Goal: Information Seeking & Learning: Learn about a topic

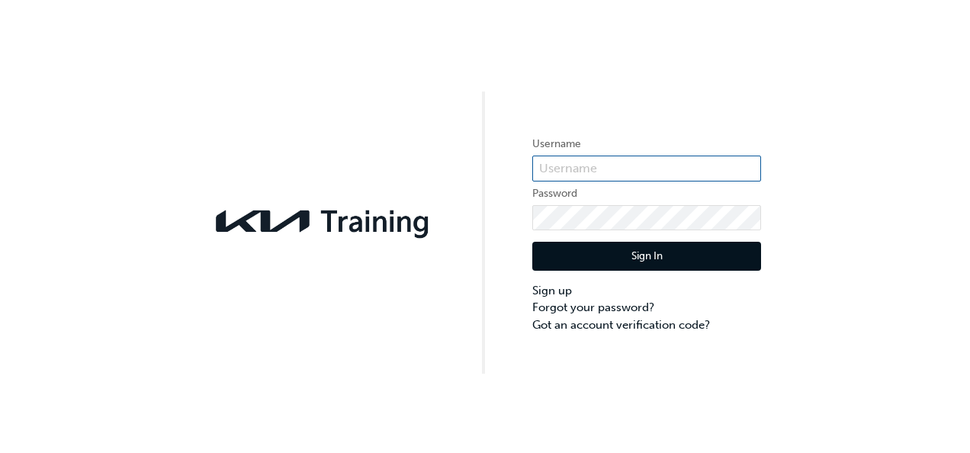
type input "KAURG439"
click at [673, 256] on button "Sign In" at bounding box center [646, 256] width 229 height 29
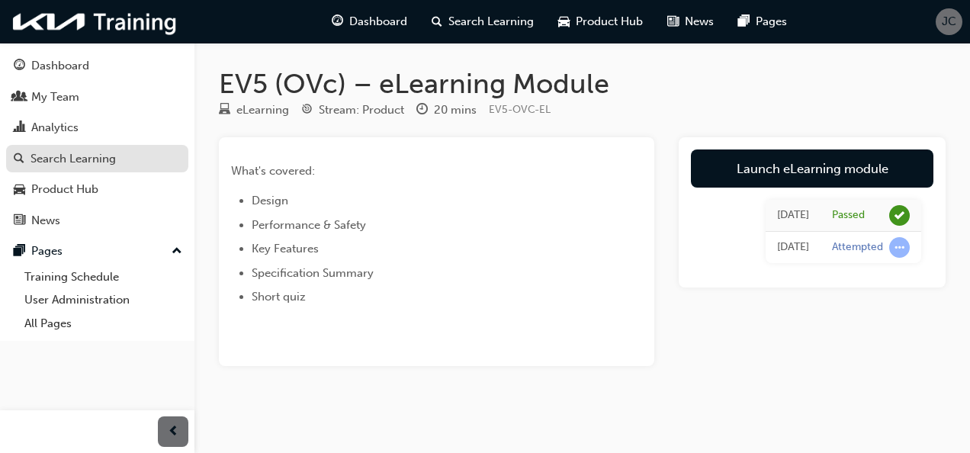
click at [90, 159] on div "Search Learning" at bounding box center [73, 159] width 85 height 18
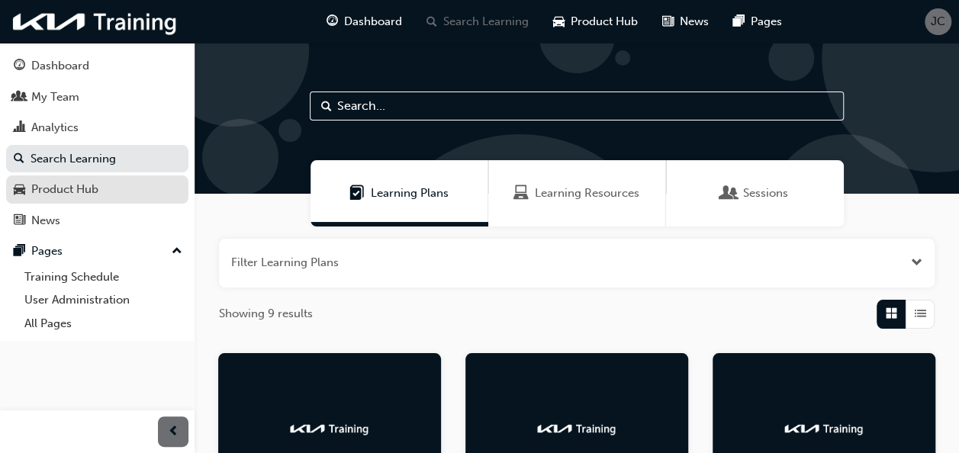
click at [92, 195] on div "Product Hub" at bounding box center [64, 190] width 67 height 18
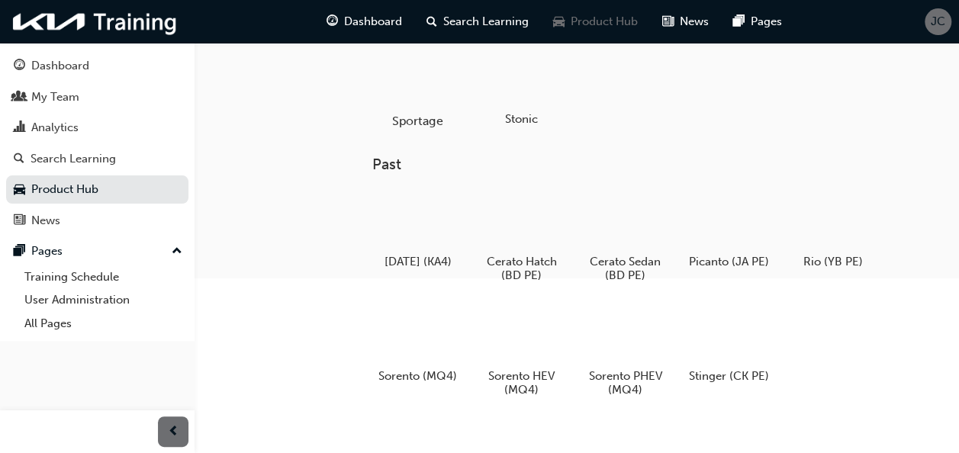
scroll to position [278, 0]
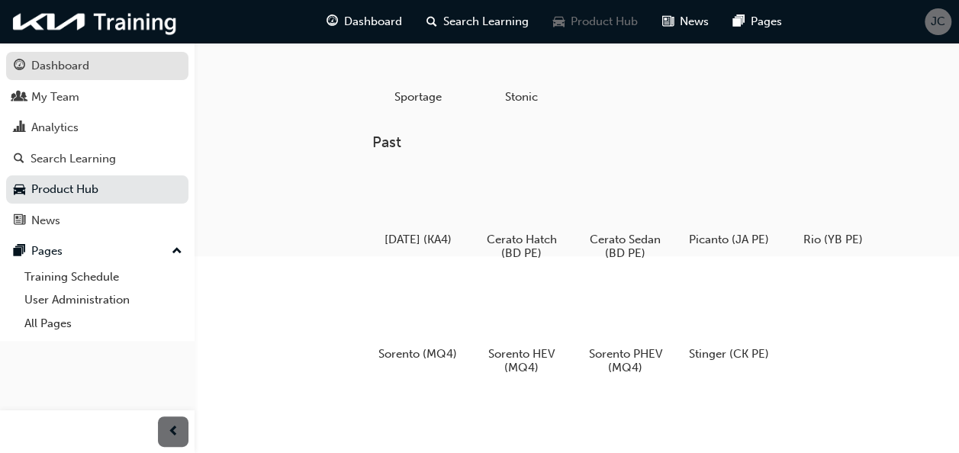
click at [98, 71] on div "Dashboard" at bounding box center [97, 65] width 167 height 19
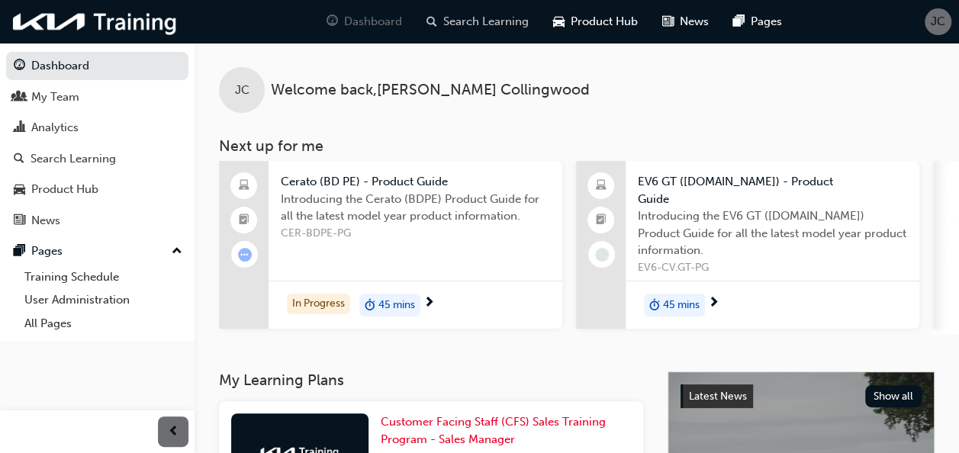
click at [487, 23] on span "Search Learning" at bounding box center [485, 22] width 85 height 18
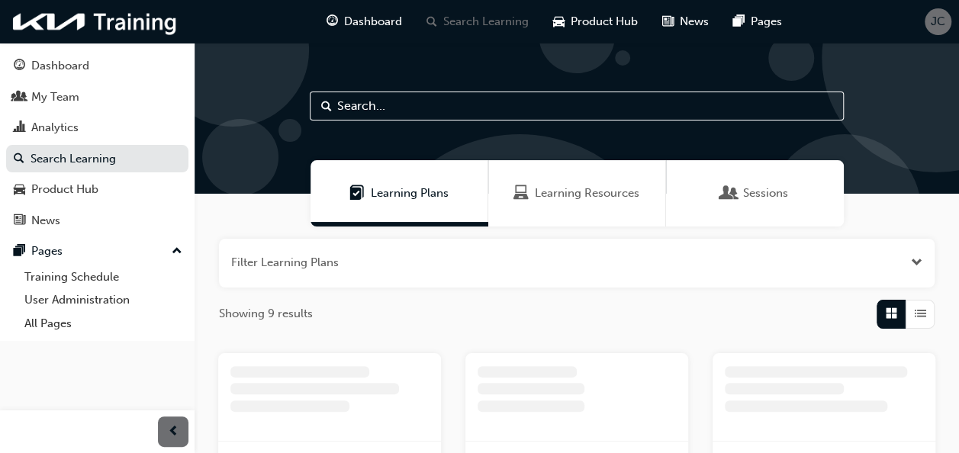
click at [438, 102] on input "text" at bounding box center [577, 106] width 534 height 29
type input "tasman"
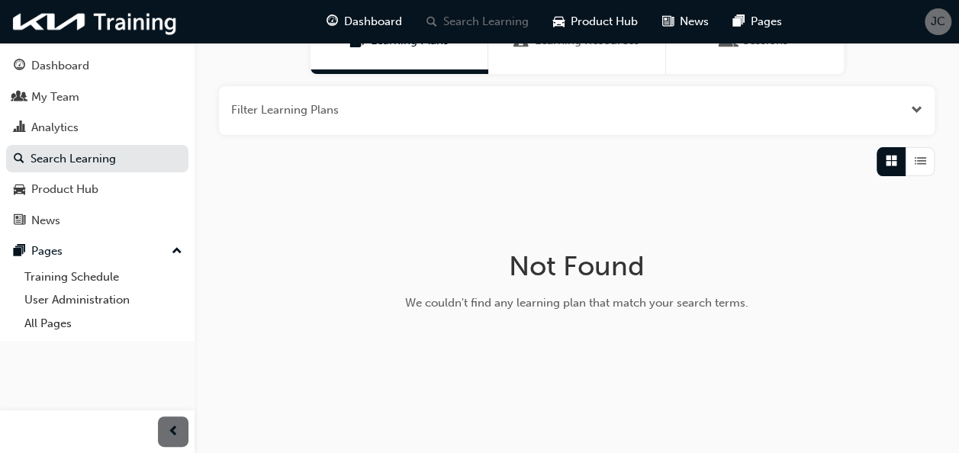
scroll to position [171, 0]
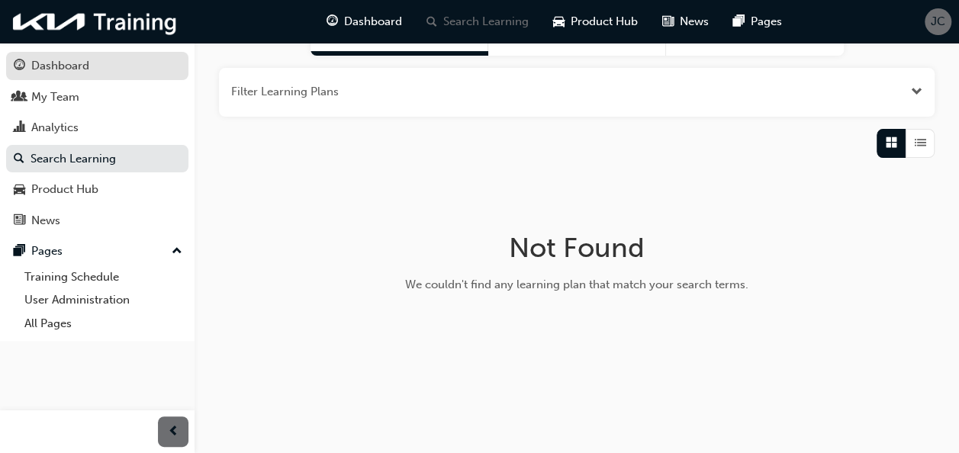
click at [104, 66] on div "Dashboard" at bounding box center [97, 65] width 167 height 19
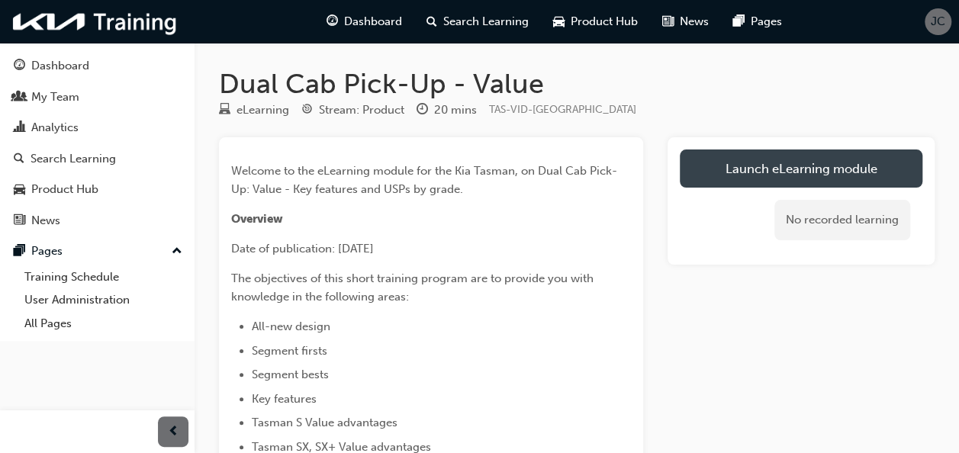
click at [752, 165] on link "Launch eLearning module" at bounding box center [801, 168] width 243 height 38
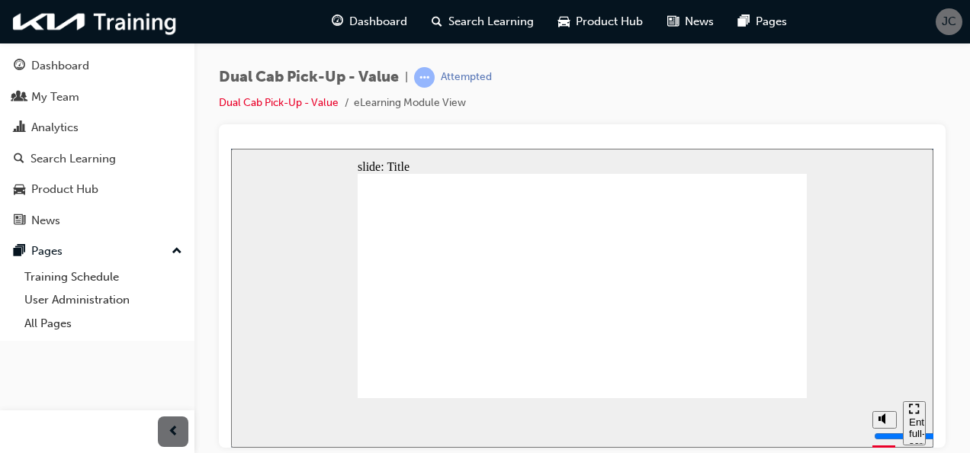
click at [913, 420] on div "Enter full-screen mode" at bounding box center [914, 439] width 11 height 46
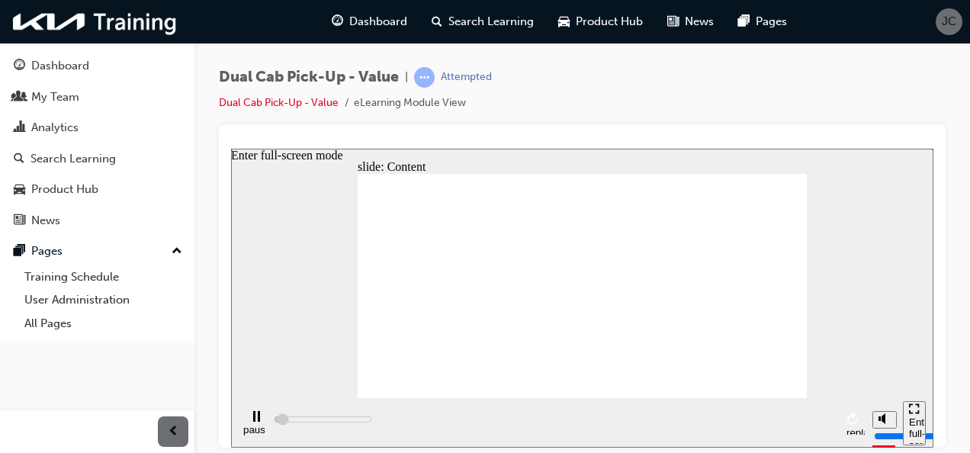
click at [915, 423] on div "Enter full-screen mode" at bounding box center [914, 439] width 11 height 46
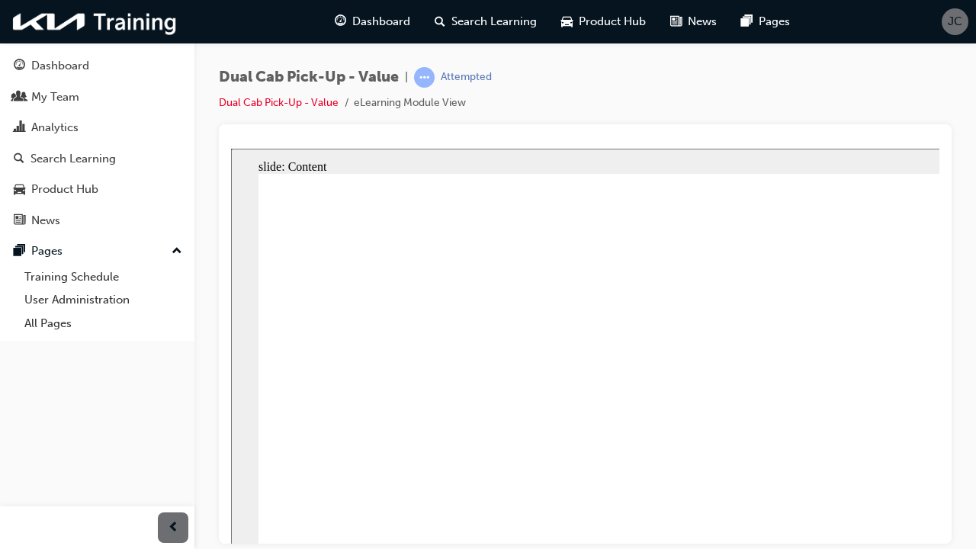
drag, startPoint x: 549, startPoint y: 673, endPoint x: 594, endPoint y: 670, distance: 45.1
type input "808300"
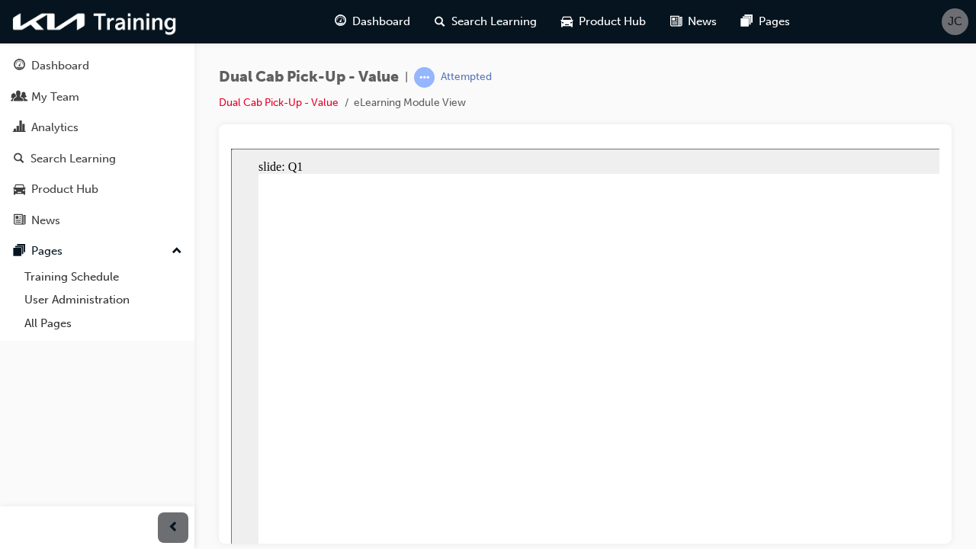
radio input "true"
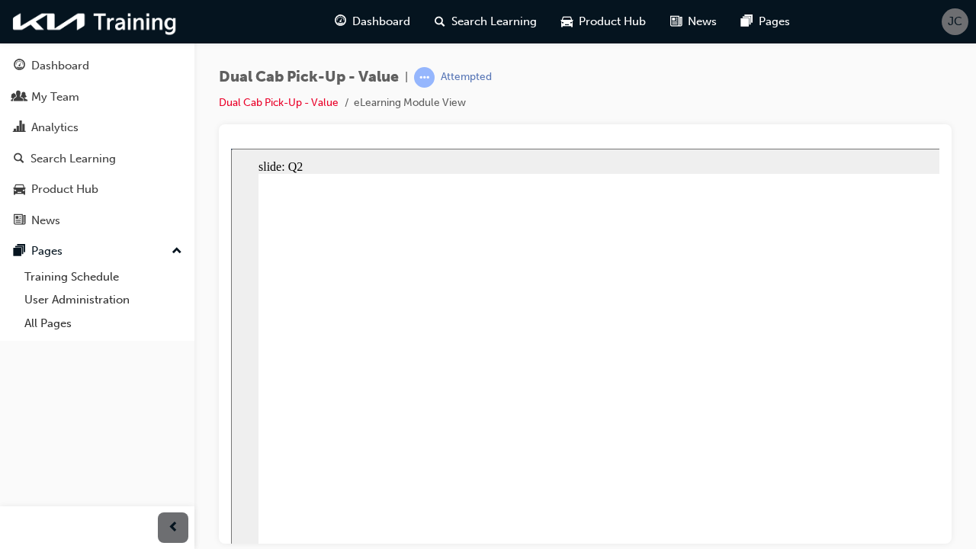
radio input "true"
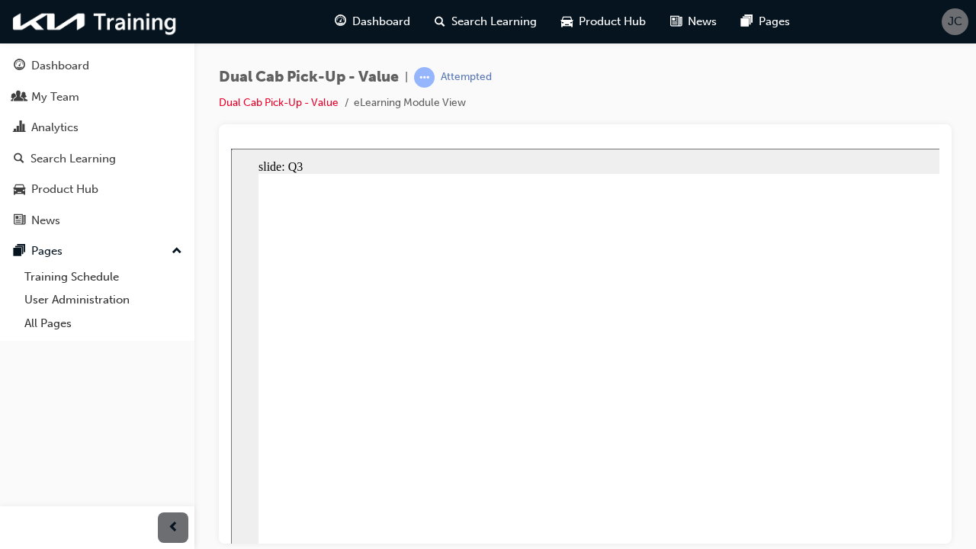
radio input "true"
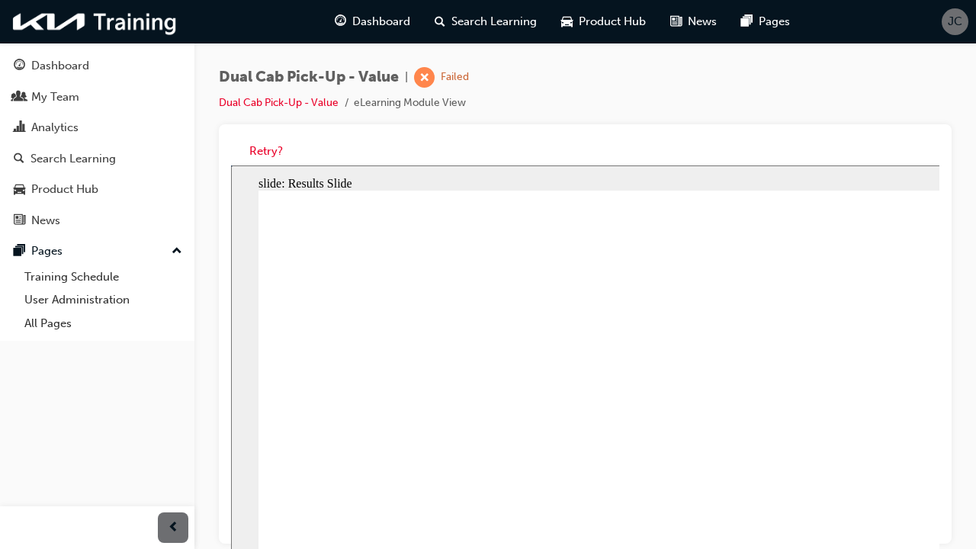
radio input "true"
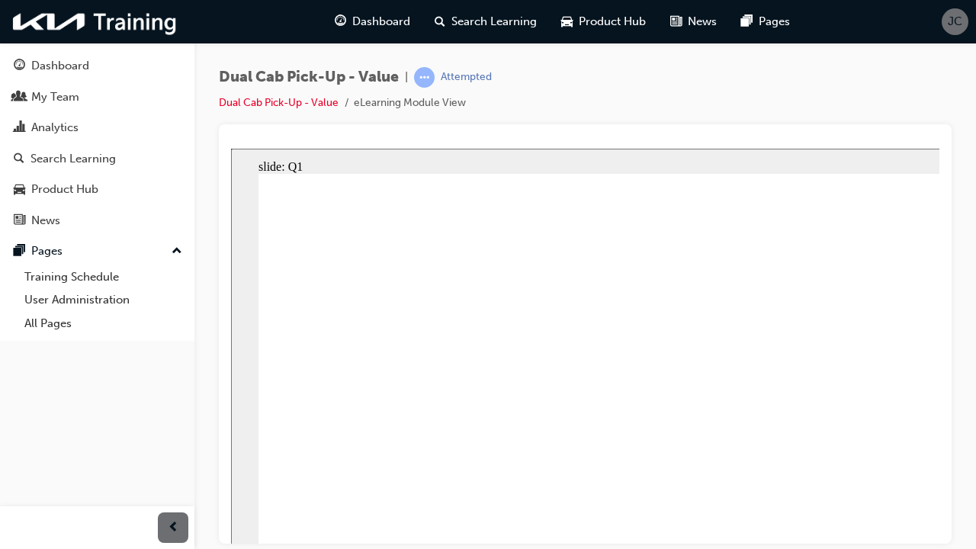
radio input "true"
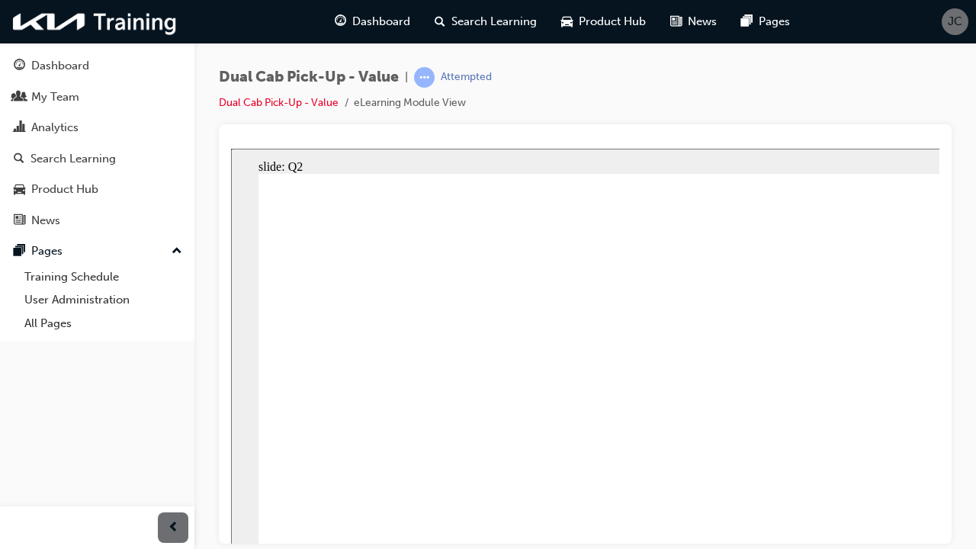
radio input "true"
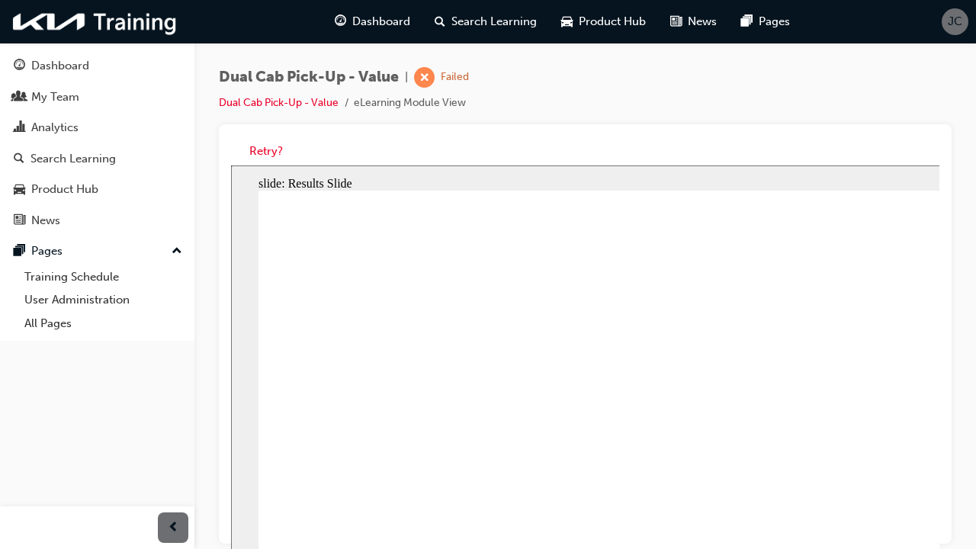
radio input "true"
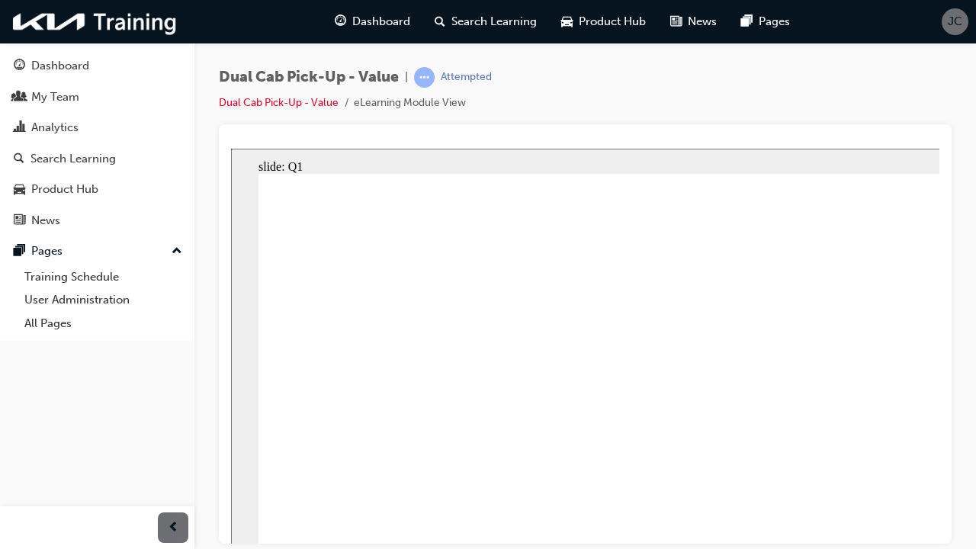
radio input "true"
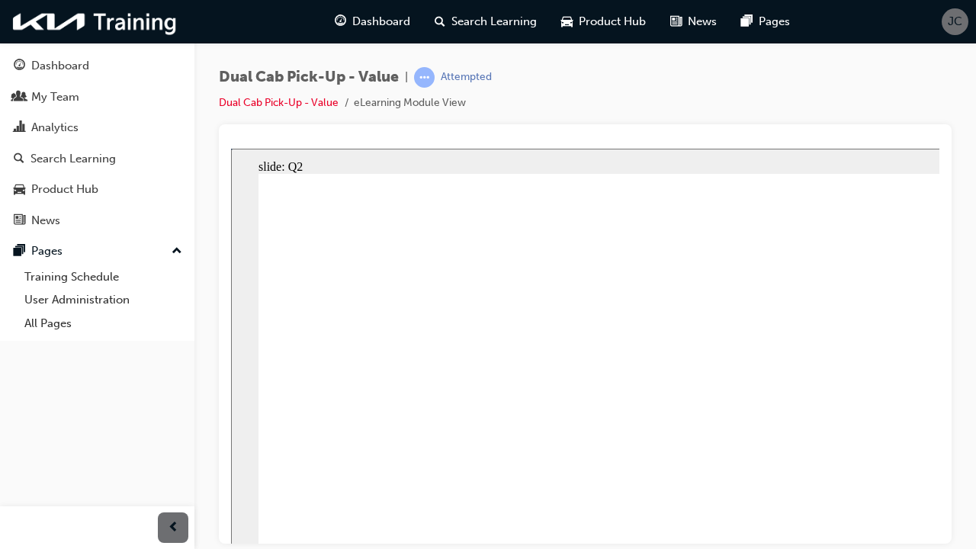
radio input "true"
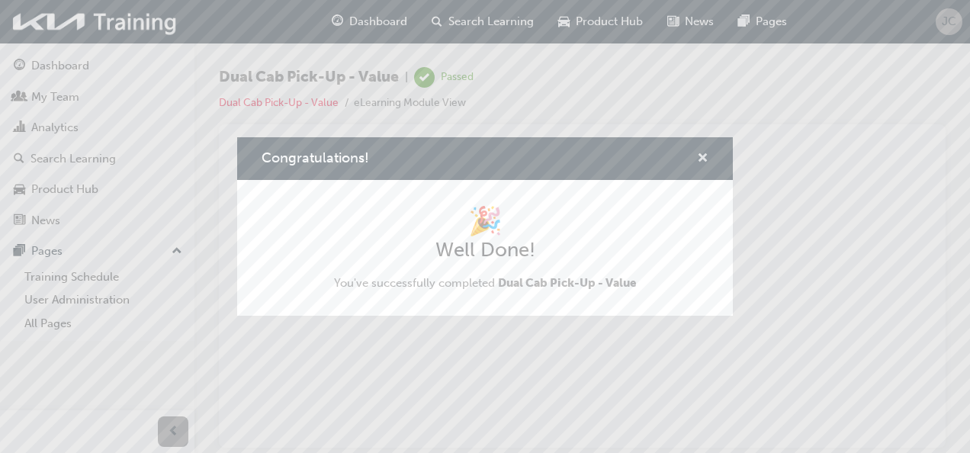
click at [702, 156] on span "cross-icon" at bounding box center [702, 160] width 11 height 14
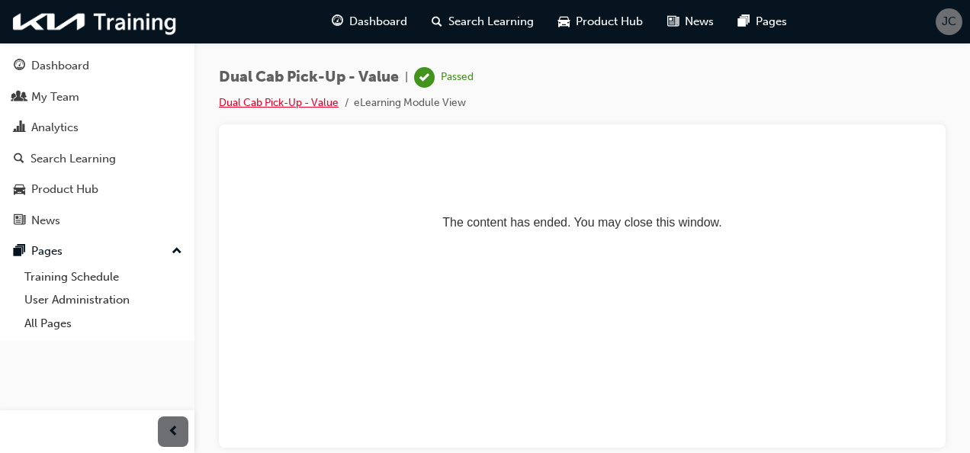
click at [305, 102] on link "Dual Cab Pick-Up - Value" at bounding box center [279, 102] width 120 height 13
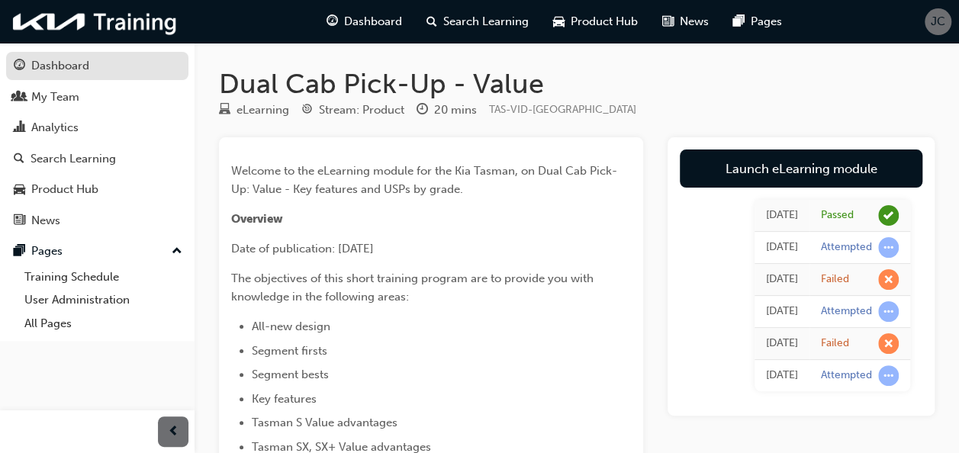
click at [79, 71] on div "Dashboard" at bounding box center [60, 66] width 58 height 18
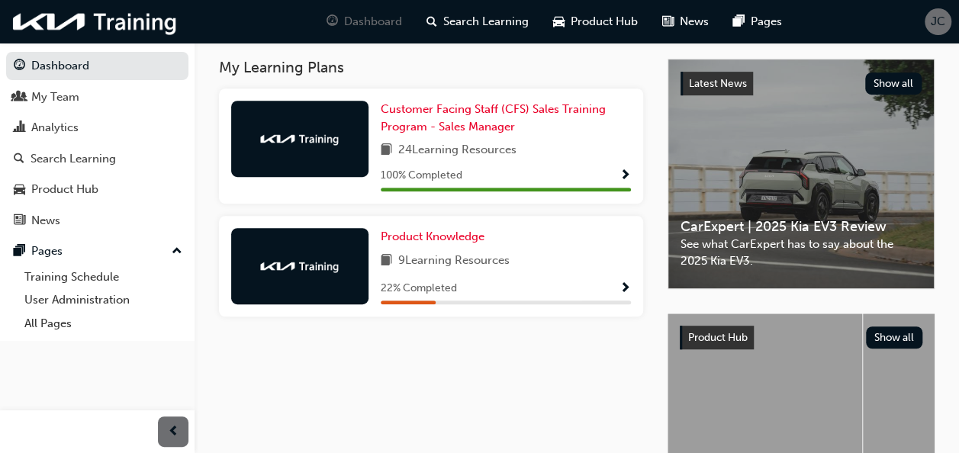
scroll to position [381, 0]
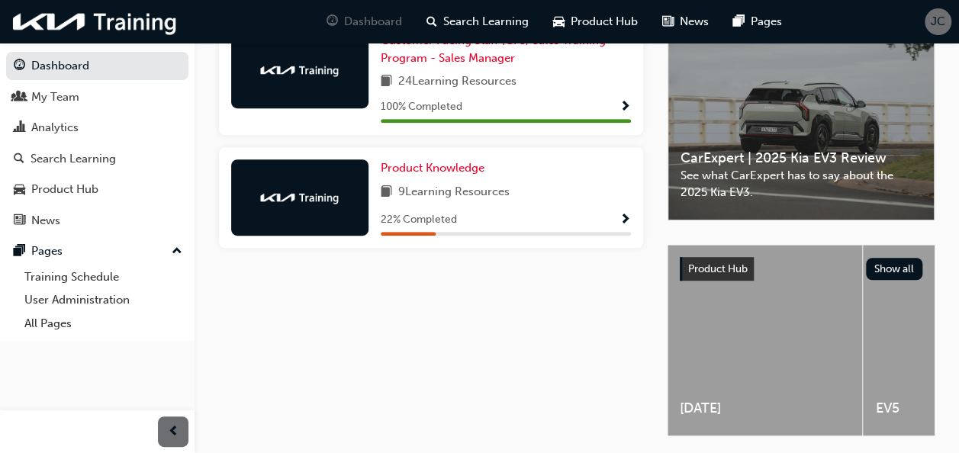
click at [625, 214] on span "Show Progress" at bounding box center [624, 221] width 11 height 14
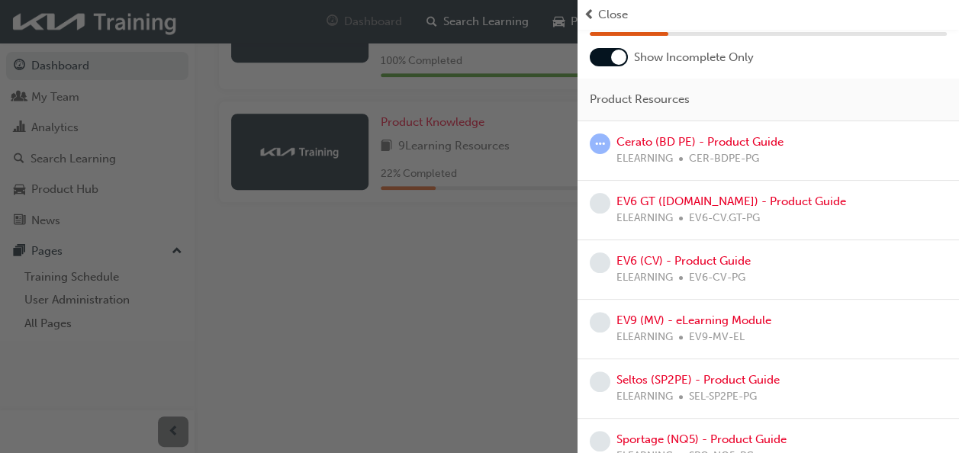
scroll to position [0, 0]
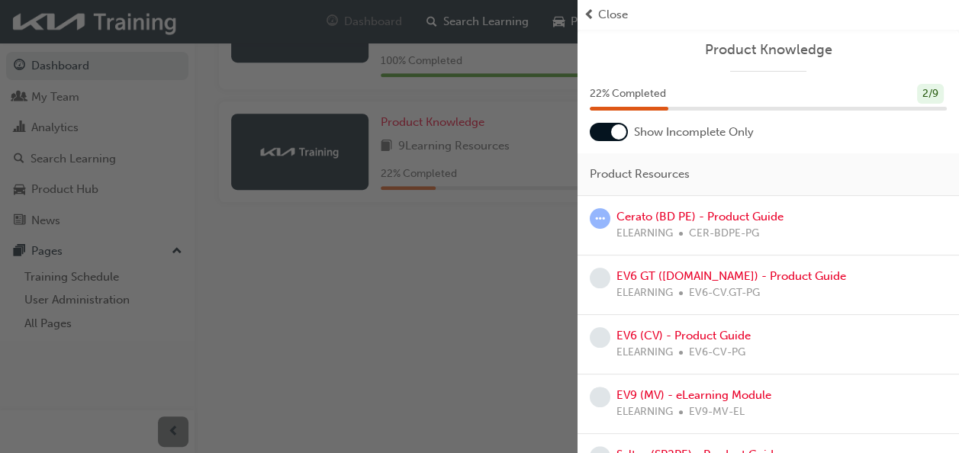
click at [407, 327] on div "button" at bounding box center [288, 226] width 577 height 453
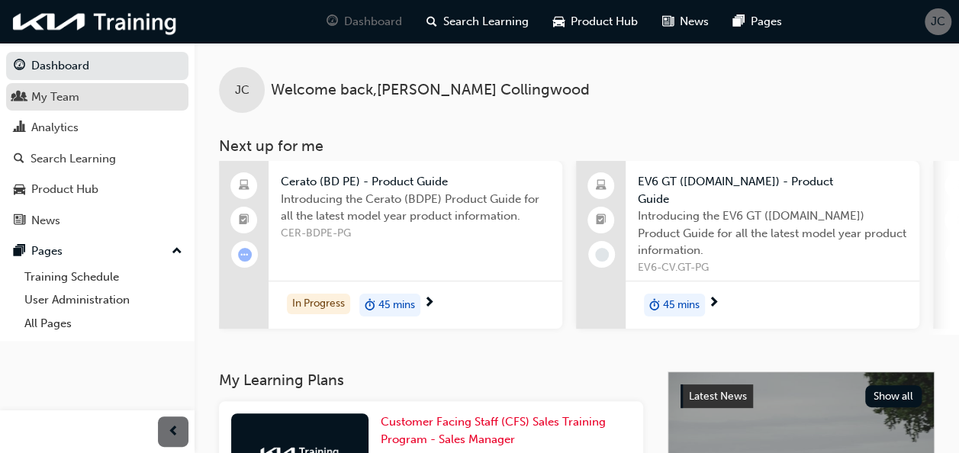
click at [108, 101] on div "My Team" at bounding box center [97, 97] width 167 height 19
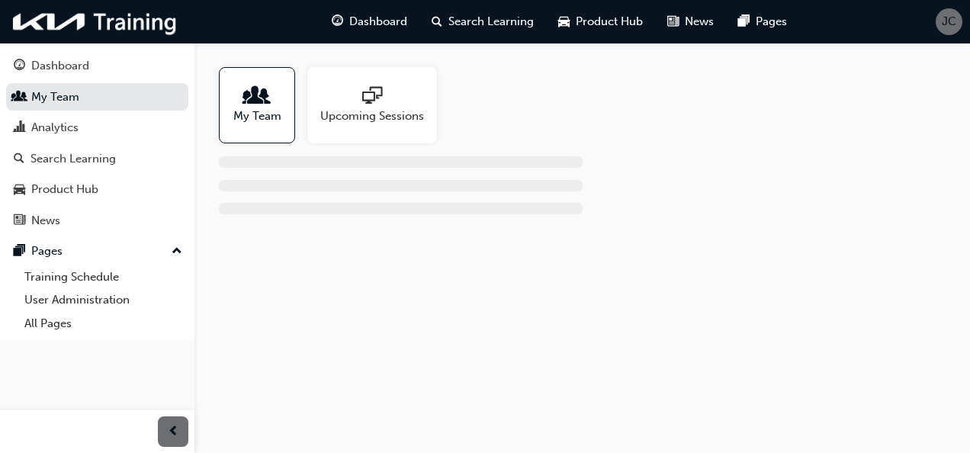
click at [372, 92] on span "sessionType_ONLINE_URL-icon" at bounding box center [372, 96] width 20 height 21
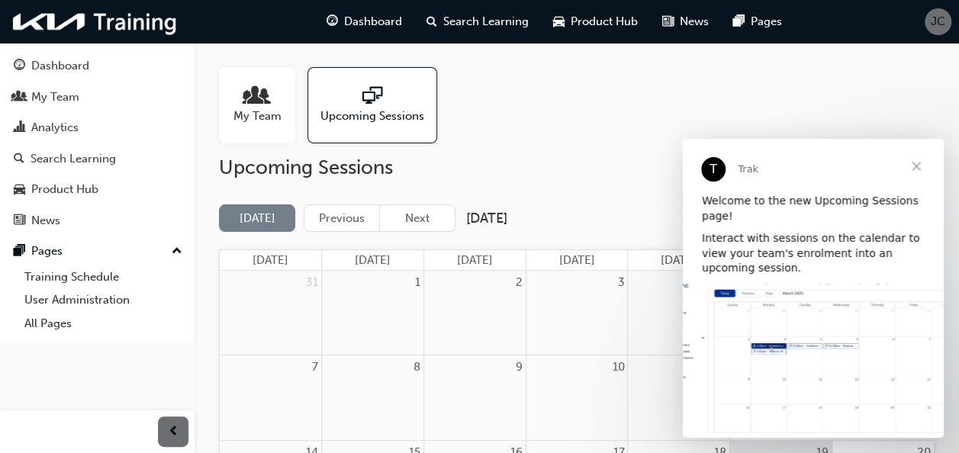
click at [914, 167] on span "Close" at bounding box center [915, 166] width 55 height 55
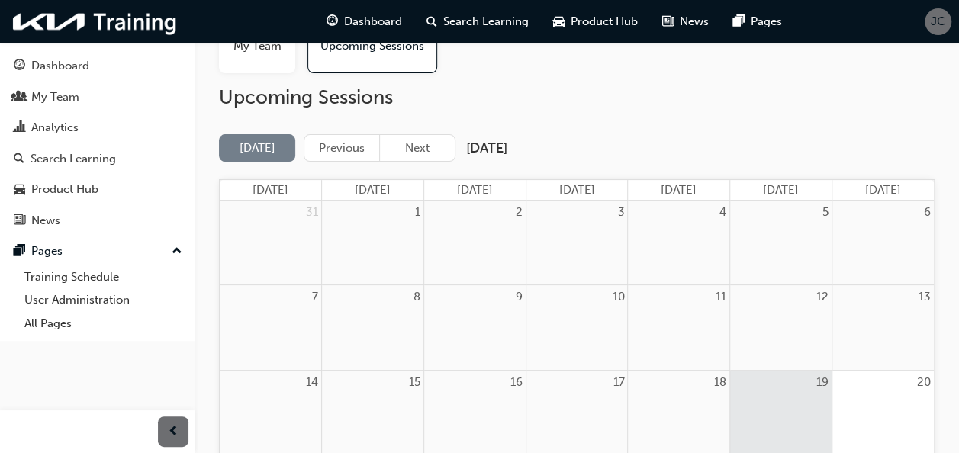
scroll to position [229, 0]
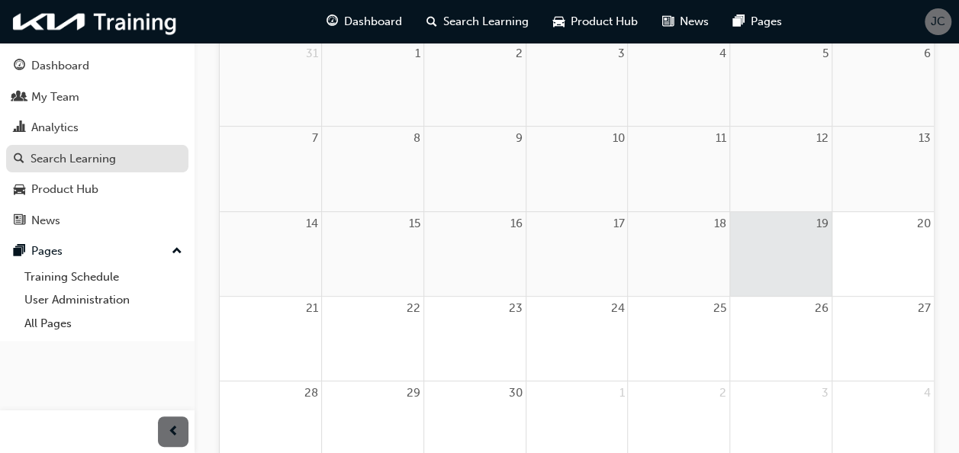
click at [97, 156] on div "Search Learning" at bounding box center [73, 159] width 85 height 18
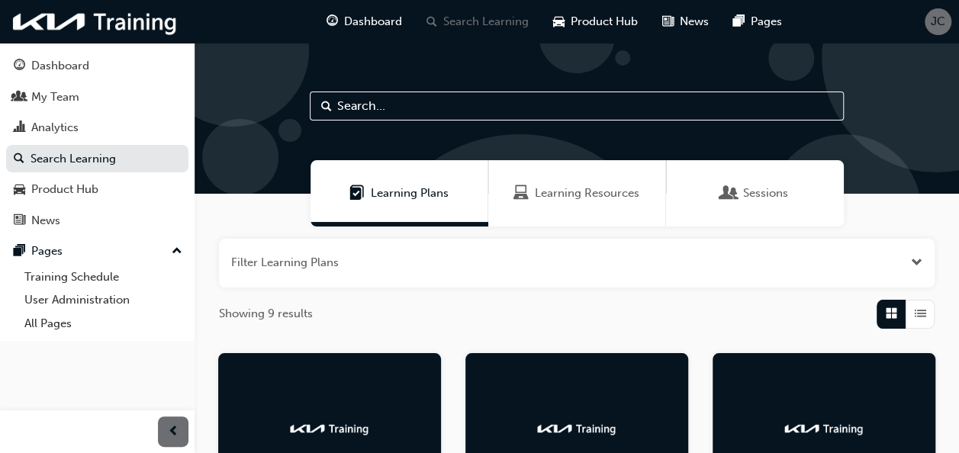
click at [432, 101] on input "text" at bounding box center [577, 106] width 534 height 29
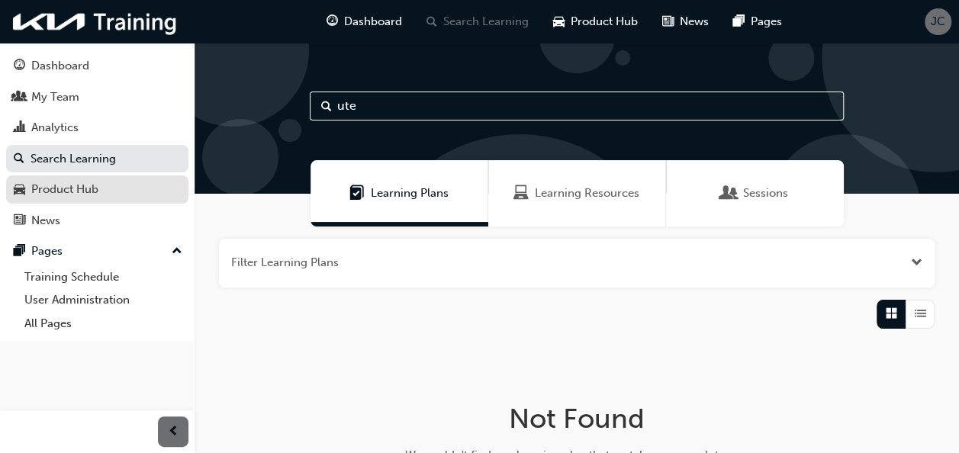
type input "ute"
click at [76, 191] on div "Product Hub" at bounding box center [64, 190] width 67 height 18
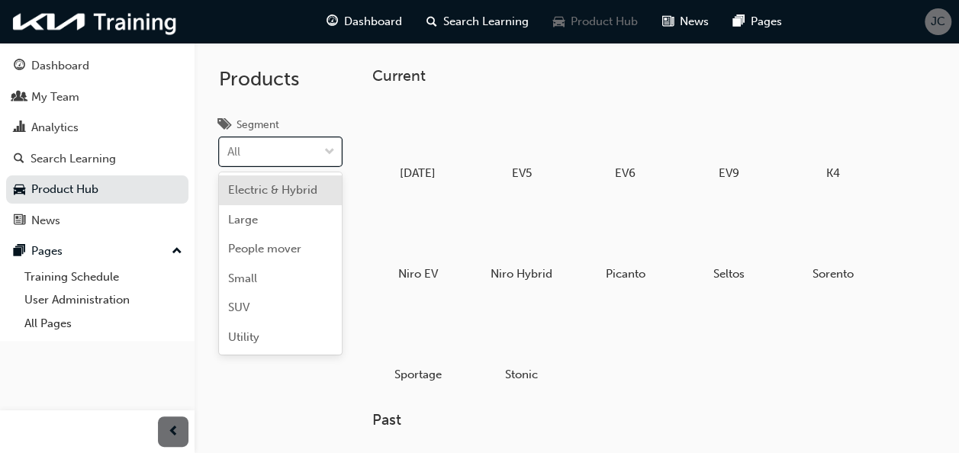
click at [327, 155] on span "down-icon" at bounding box center [329, 153] width 11 height 20
click at [229, 155] on input "Segment option Electric & Hybrid focused, 1 of 6. 6 results available. Use Up a…" at bounding box center [228, 151] width 2 height 13
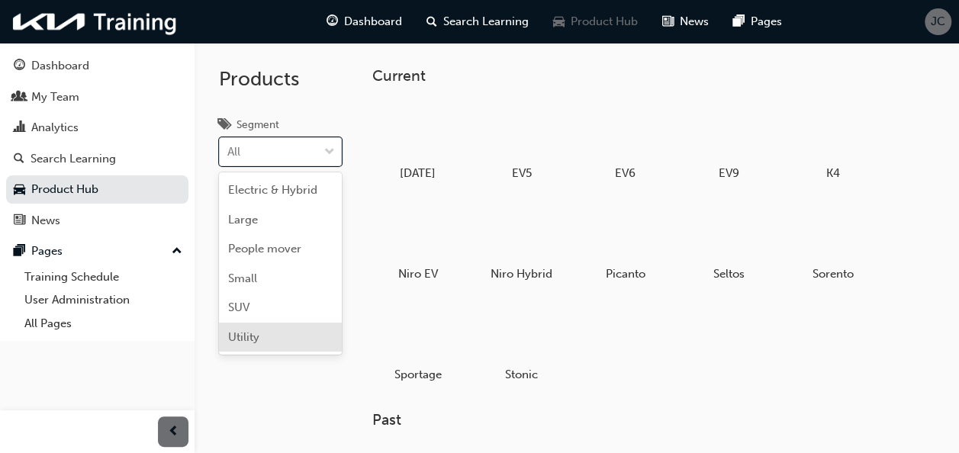
click at [264, 336] on div "Utility" at bounding box center [280, 338] width 123 height 30
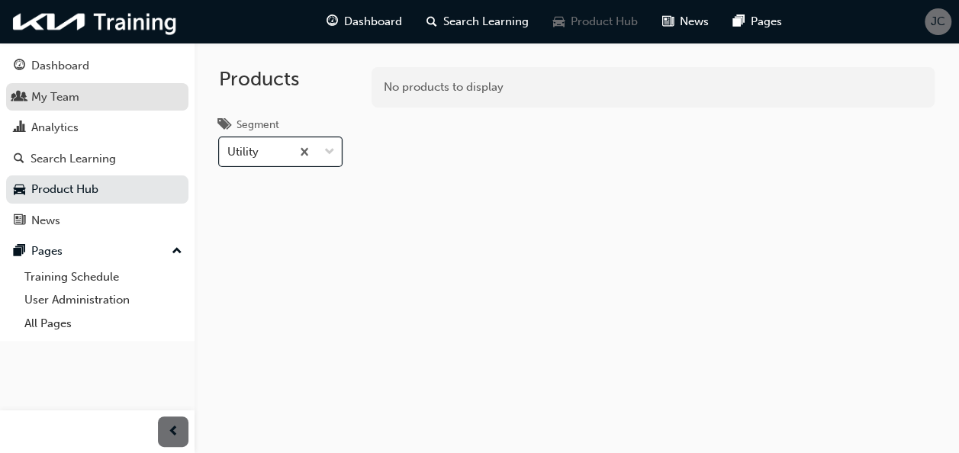
click at [79, 93] on div "My Team" at bounding box center [97, 97] width 167 height 19
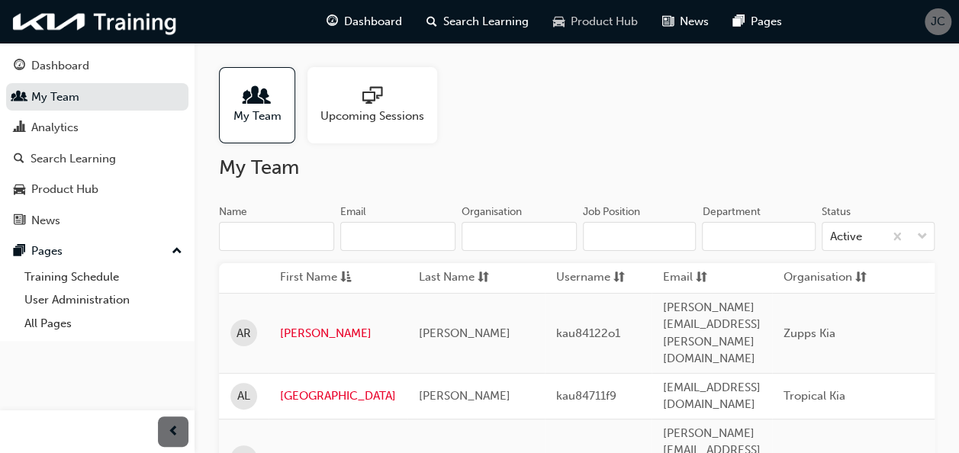
click at [602, 24] on span "Product Hub" at bounding box center [603, 22] width 67 height 18
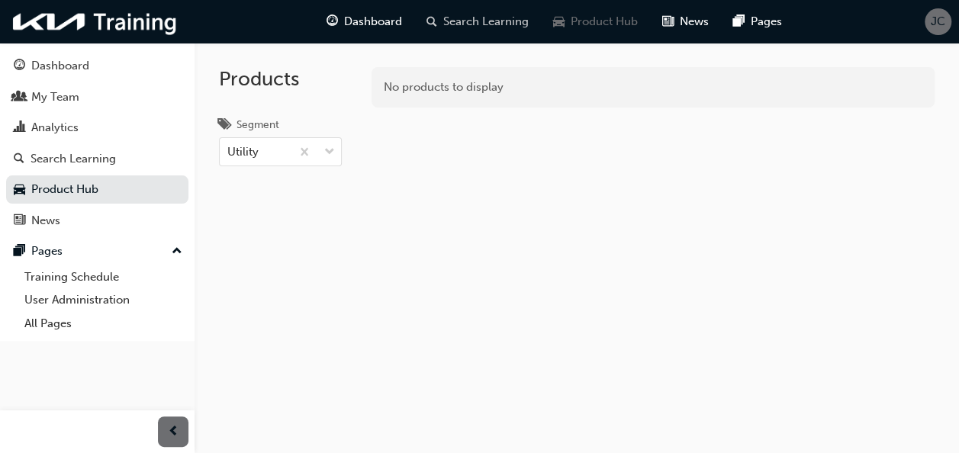
click at [477, 29] on span "Search Learning" at bounding box center [485, 22] width 85 height 18
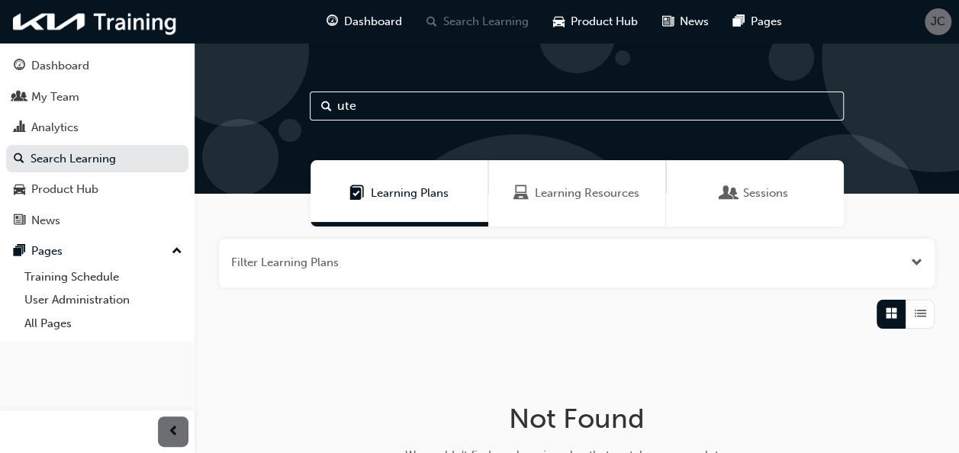
click at [617, 197] on span "Learning Resources" at bounding box center [587, 194] width 104 height 18
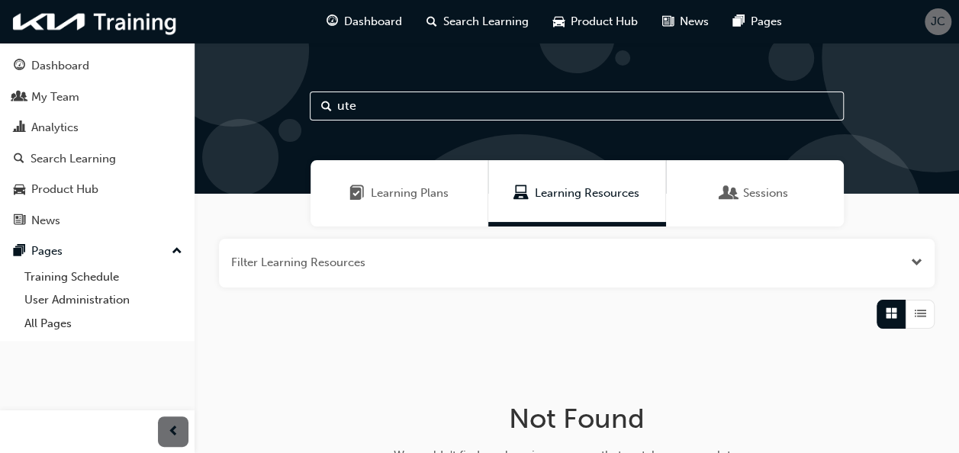
click at [790, 191] on div "Sessions" at bounding box center [755, 193] width 178 height 66
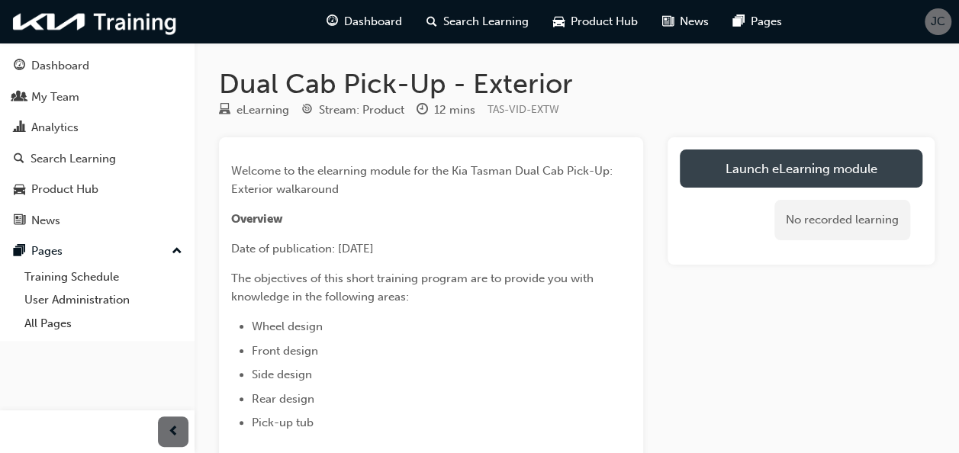
click at [834, 171] on link "Launch eLearning module" at bounding box center [801, 168] width 243 height 38
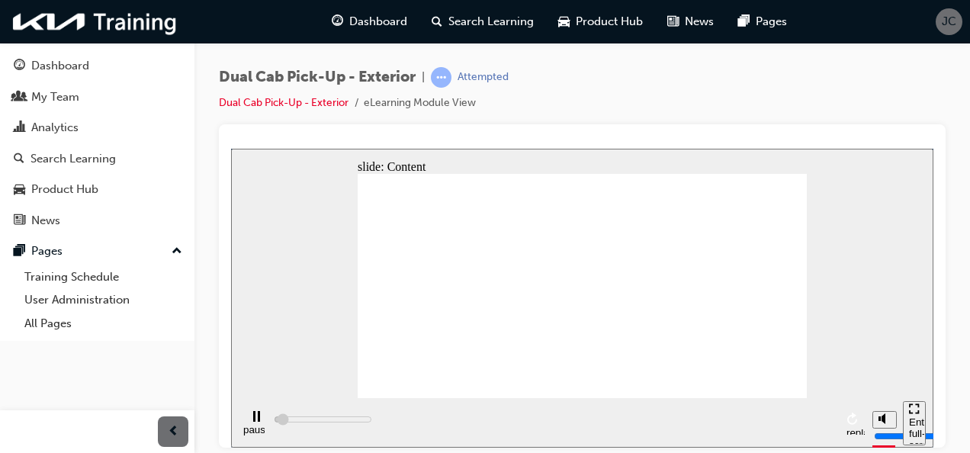
type input "10600"
radio input "true"
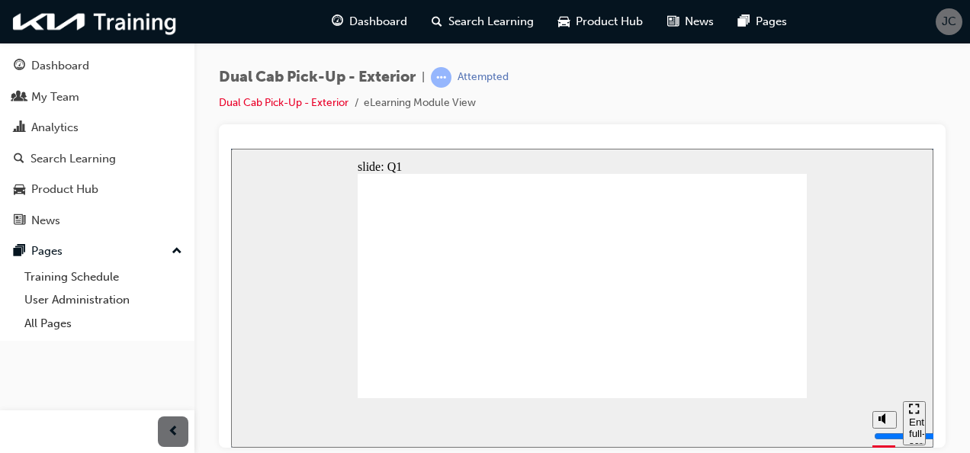
radio input "false"
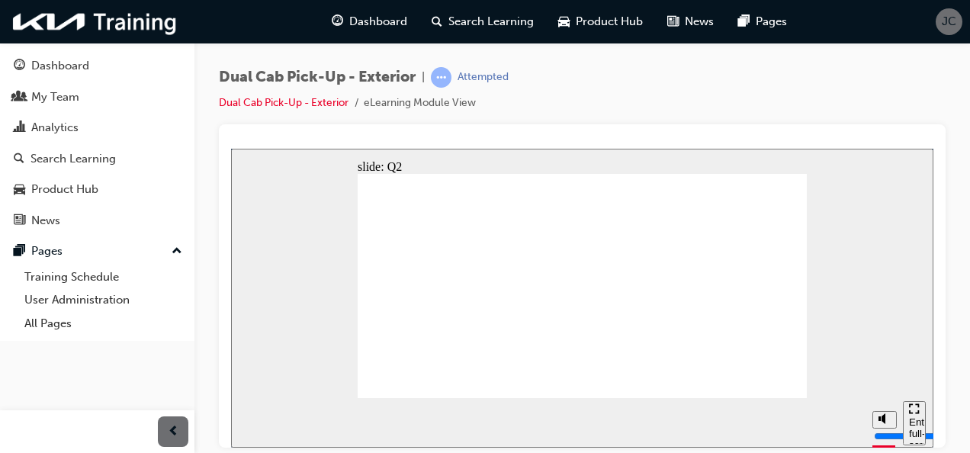
radio input "true"
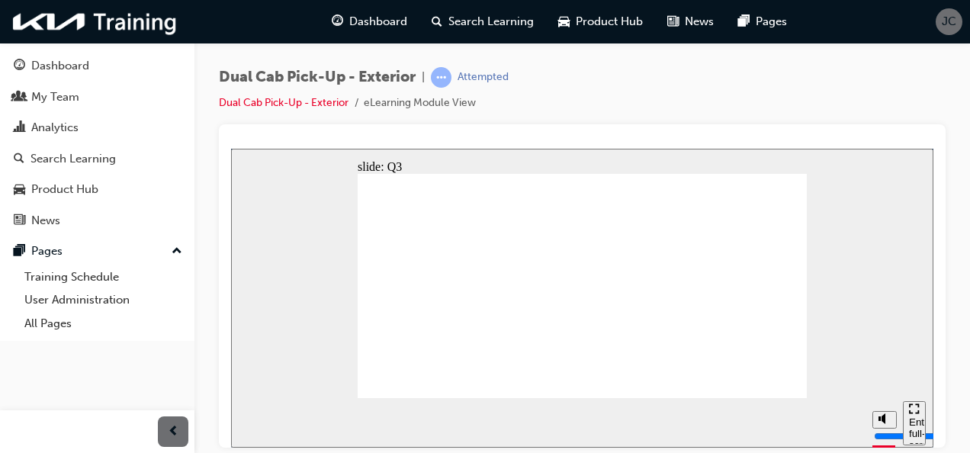
radio input "true"
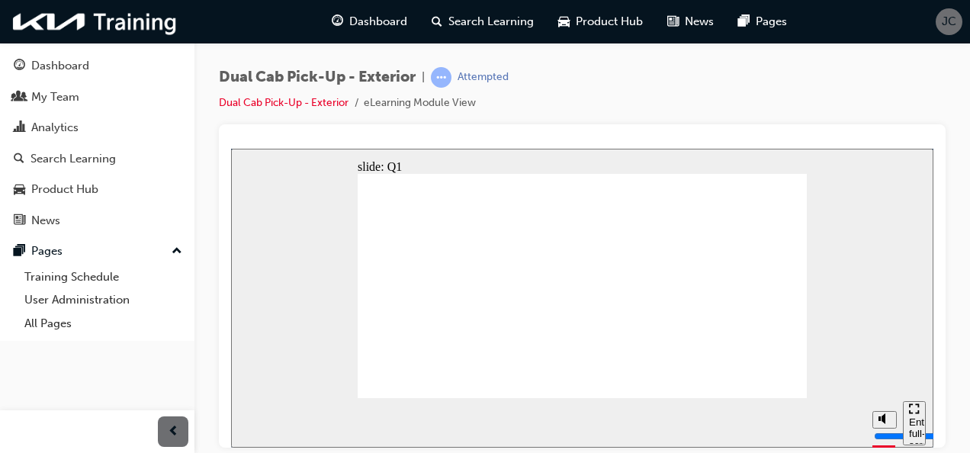
radio input "true"
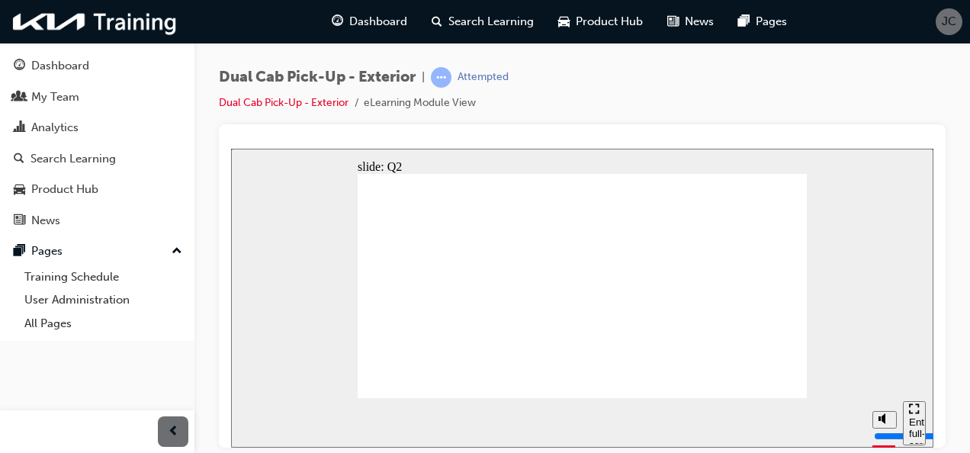
radio input "true"
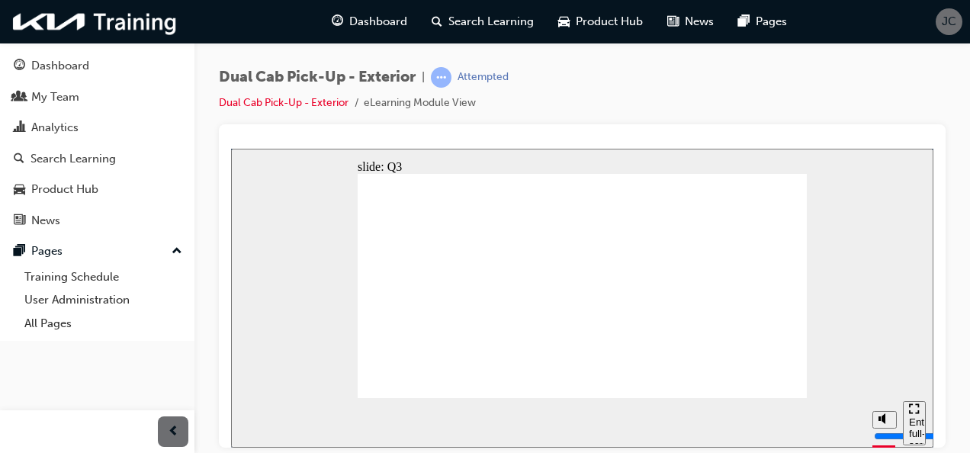
radio input "true"
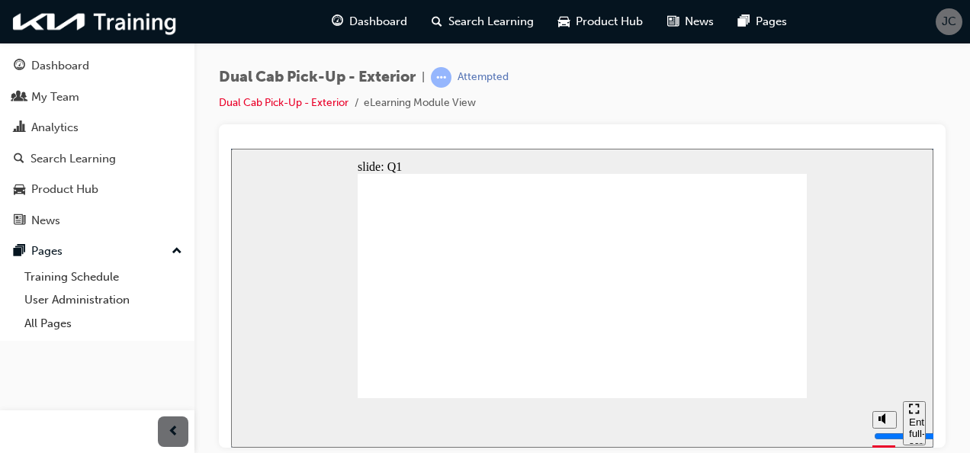
radio input "true"
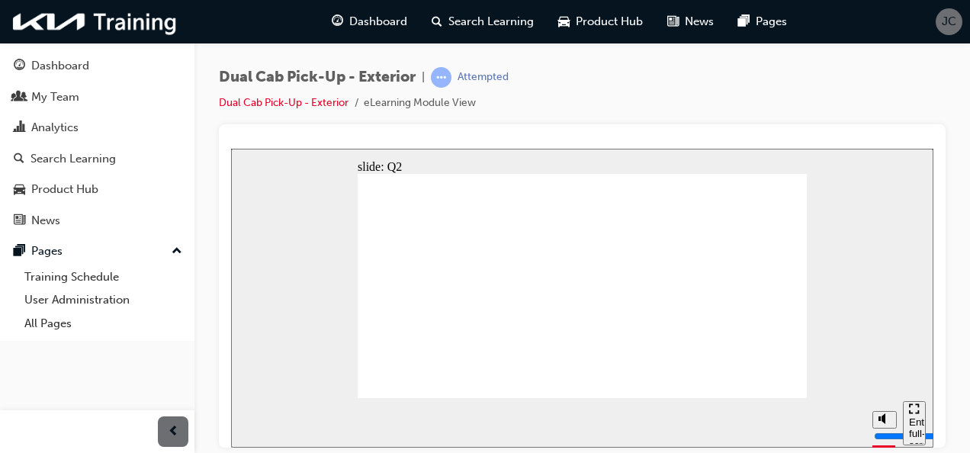
radio input "true"
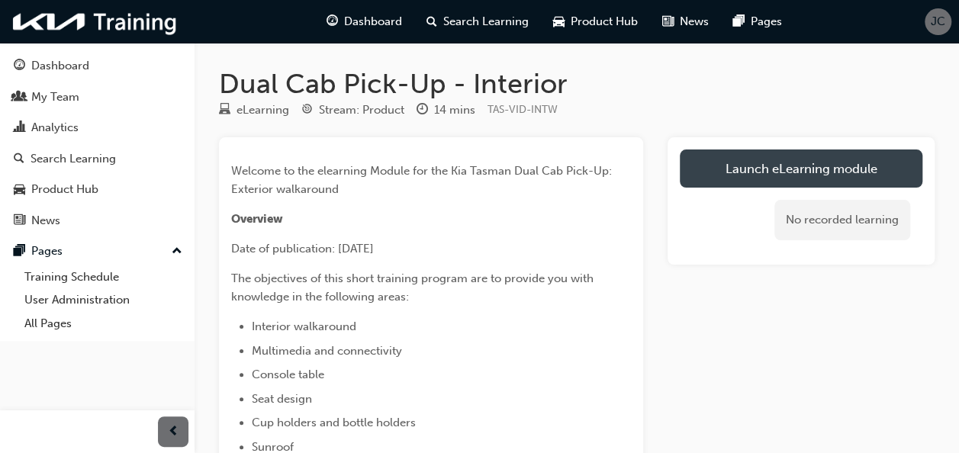
click at [814, 172] on link "Launch eLearning module" at bounding box center [801, 168] width 243 height 38
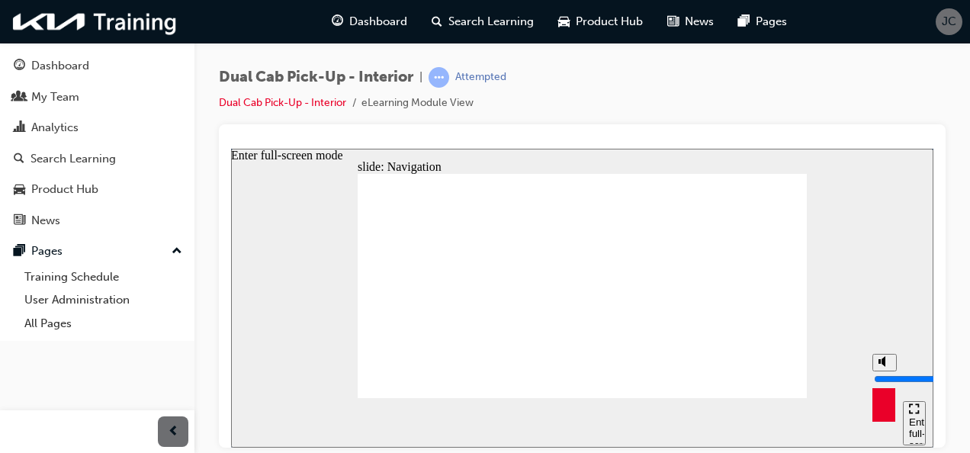
click at [914, 420] on div "Enter full-screen mode" at bounding box center [914, 439] width 11 height 46
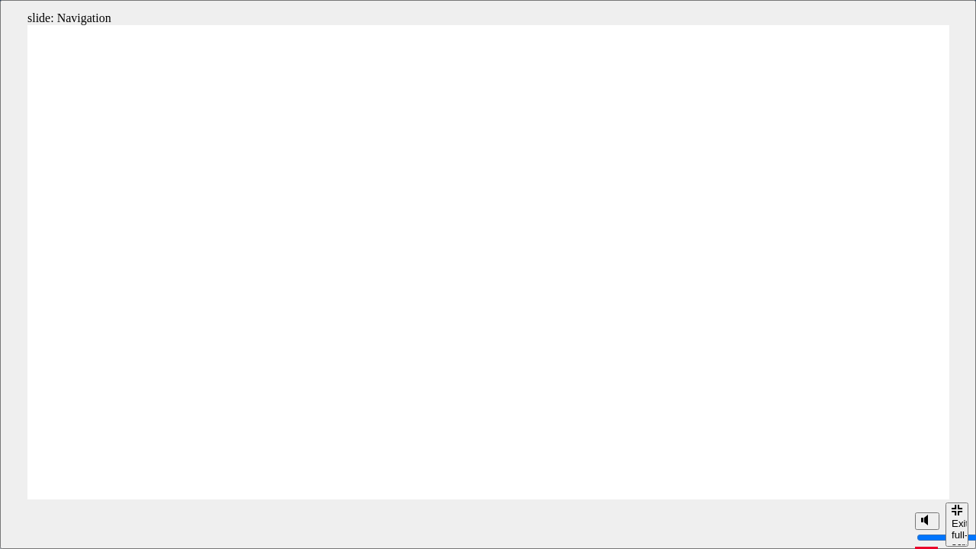
type input "2300"
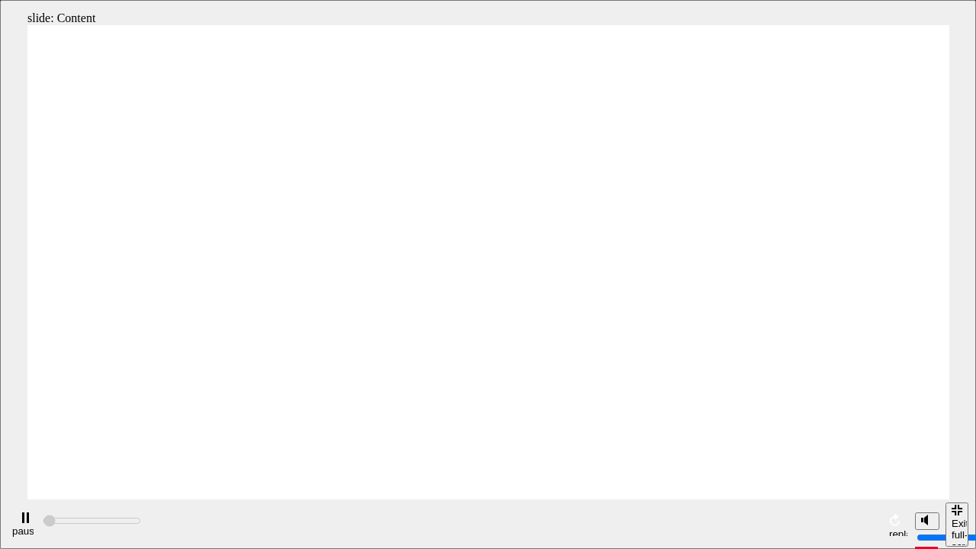
radio input "true"
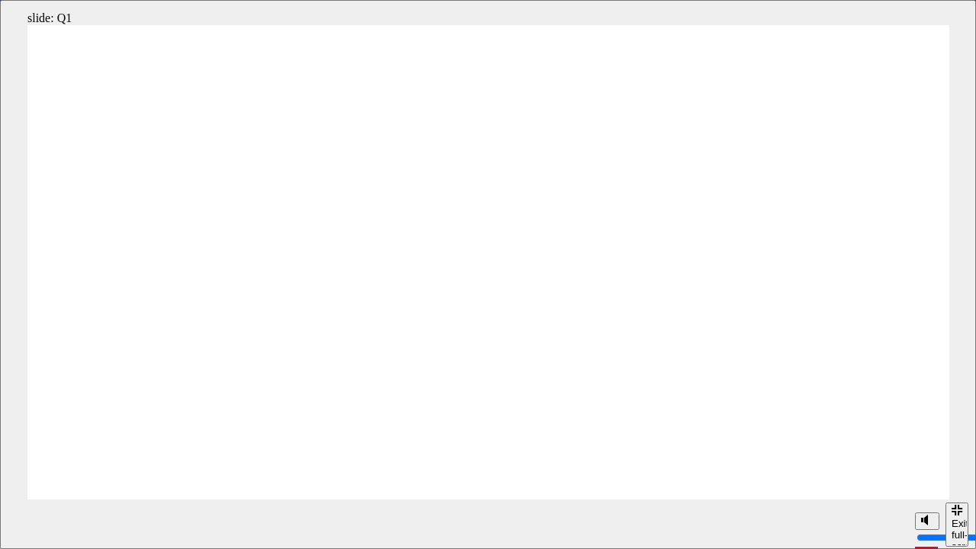
radio input "true"
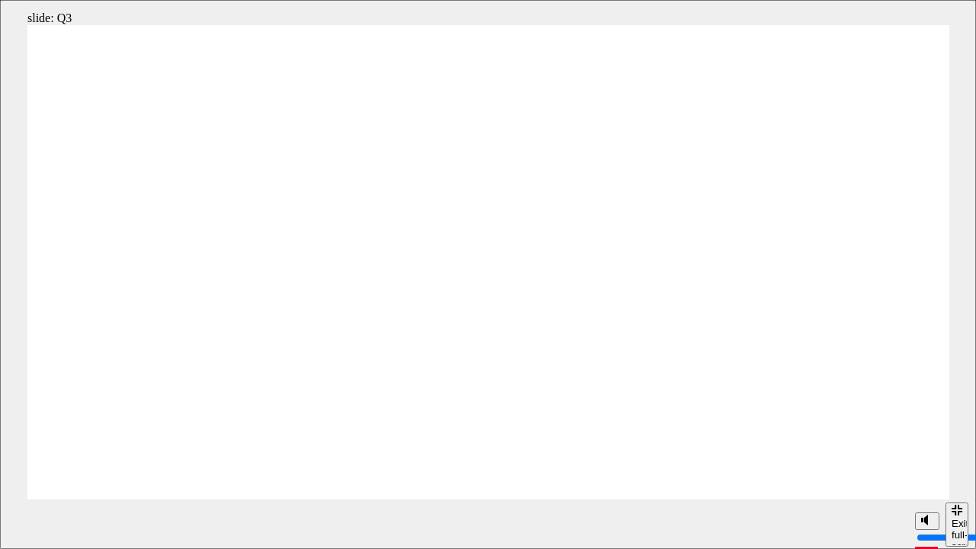
radio input "true"
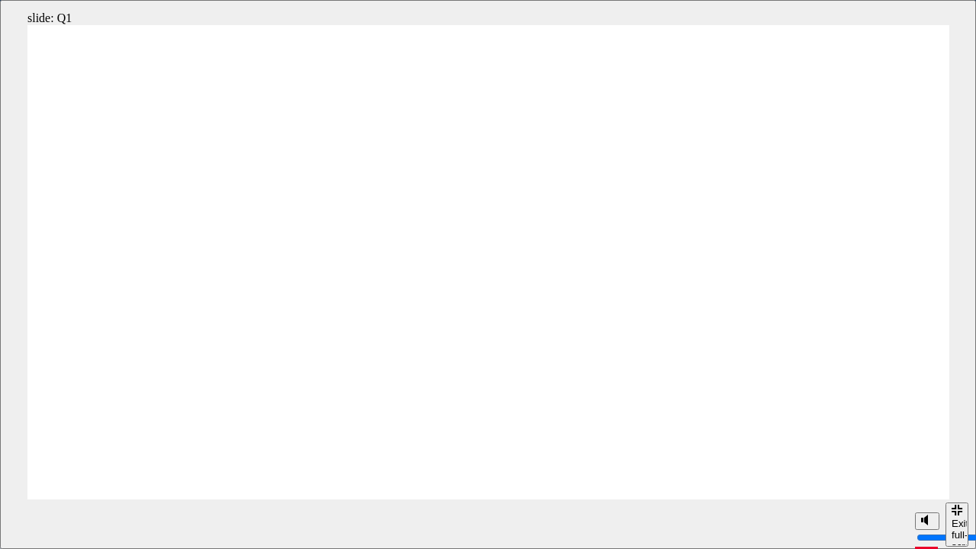
radio input "true"
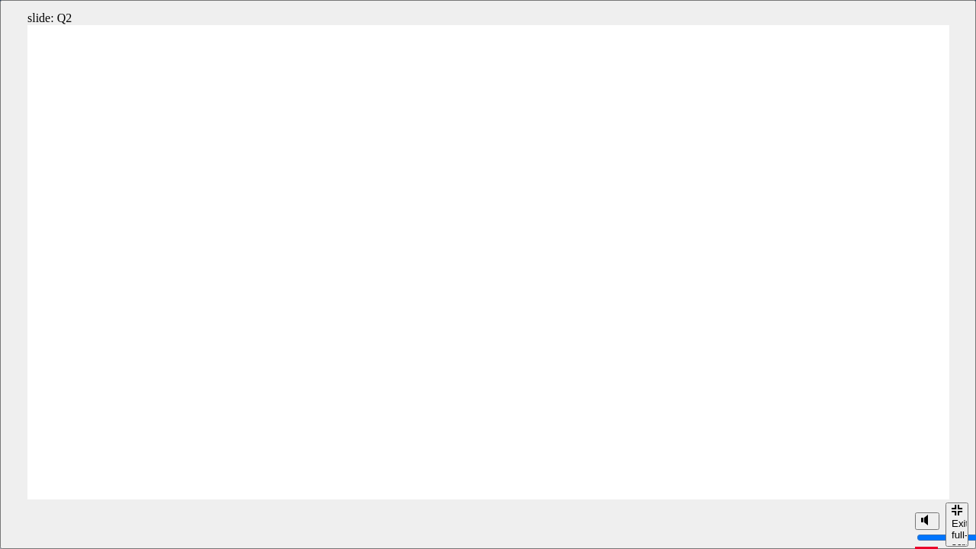
radio input "true"
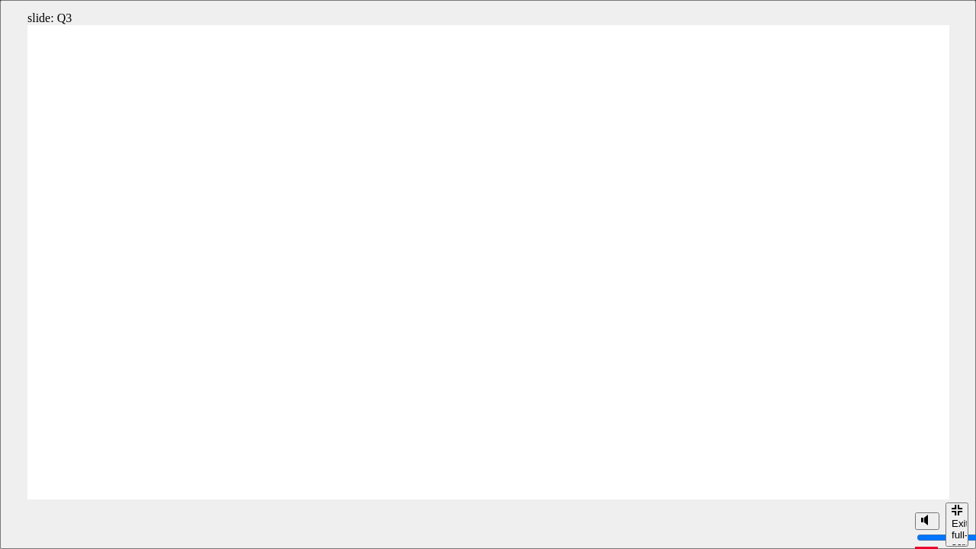
radio input "true"
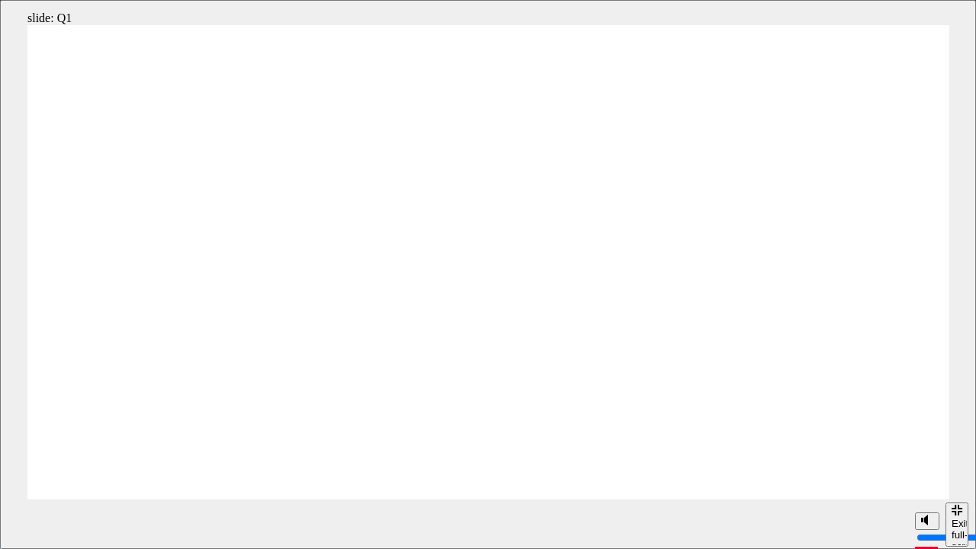
radio input "true"
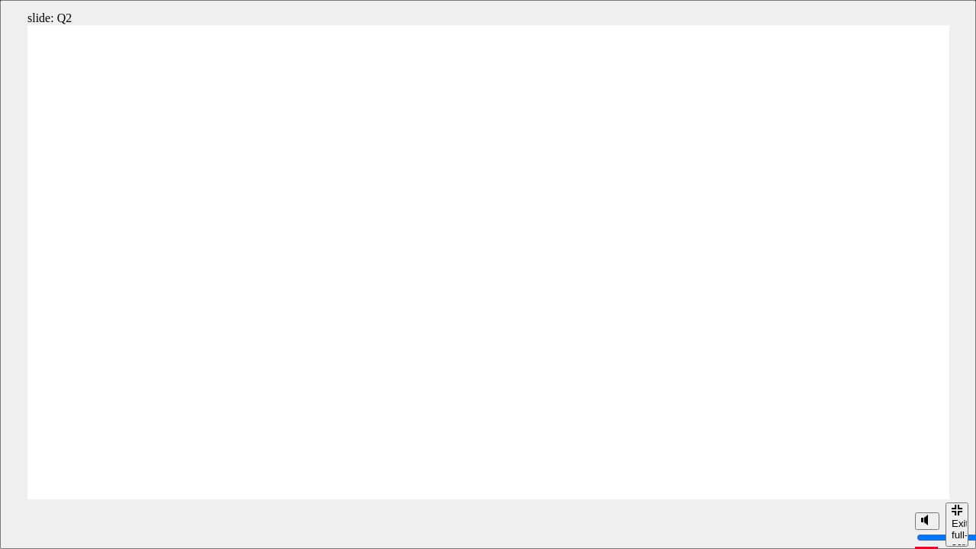
radio input "true"
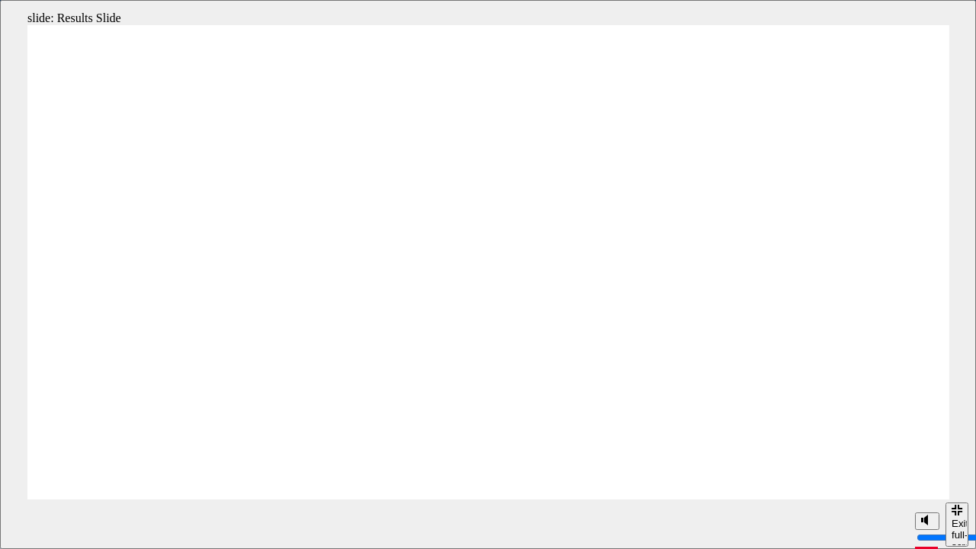
radio input "true"
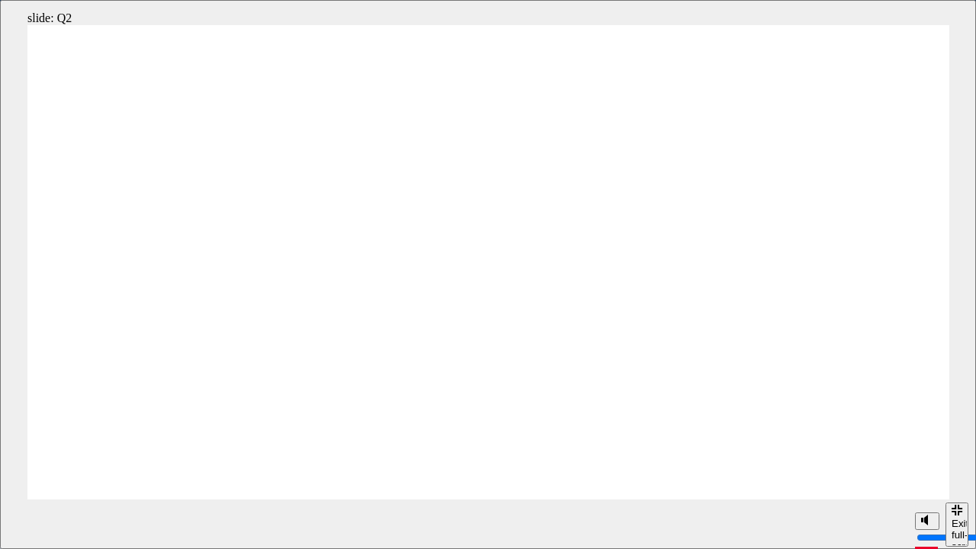
radio input "true"
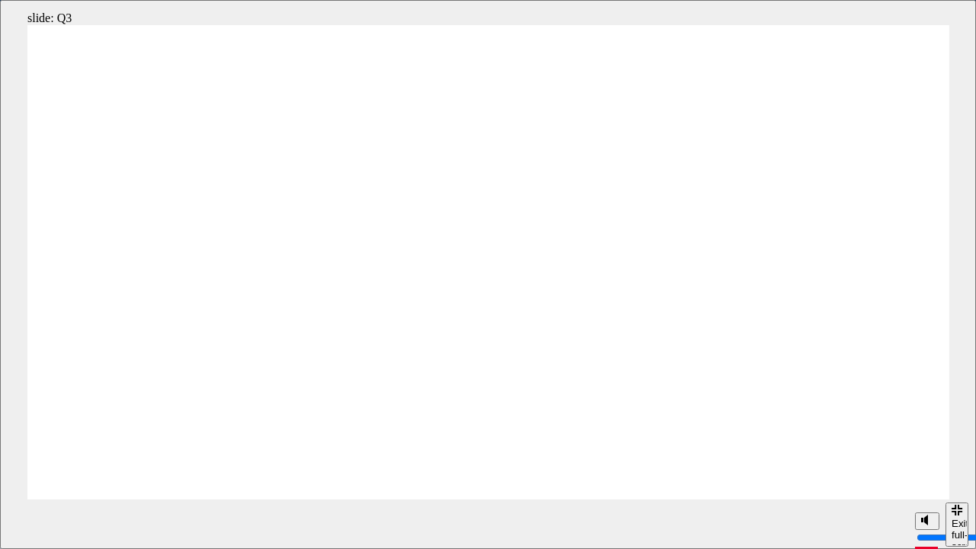
radio input "true"
drag, startPoint x: 371, startPoint y: 337, endPoint x: 369, endPoint y: 327, distance: 10.2
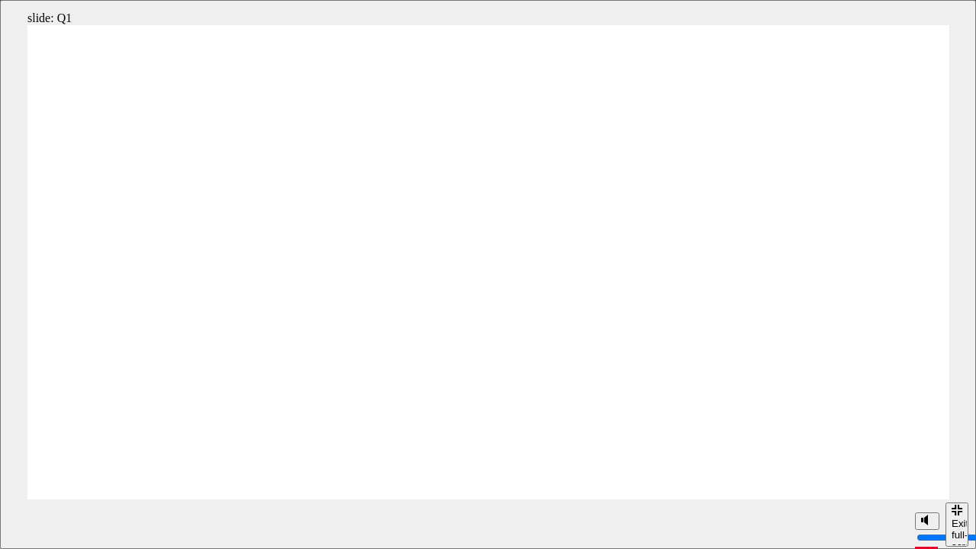
radio input "true"
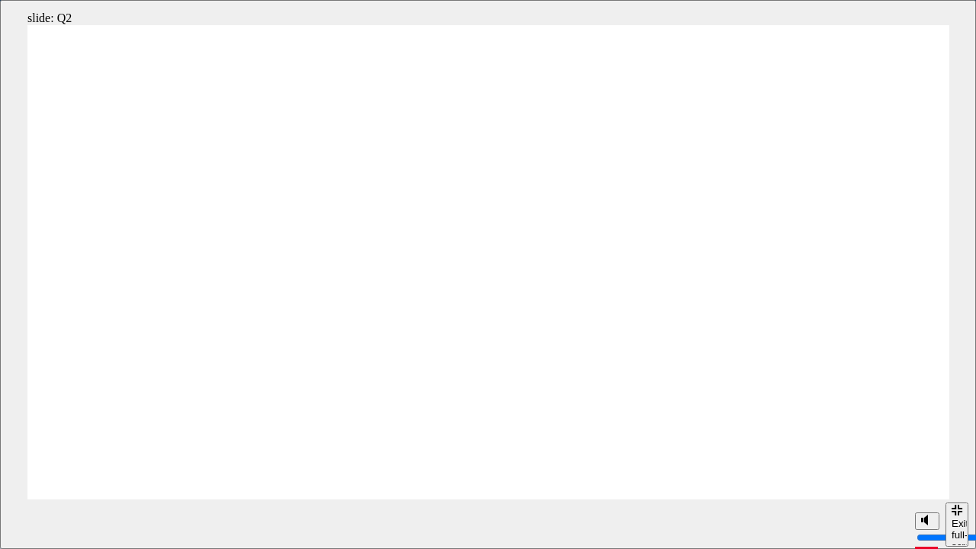
radio input "true"
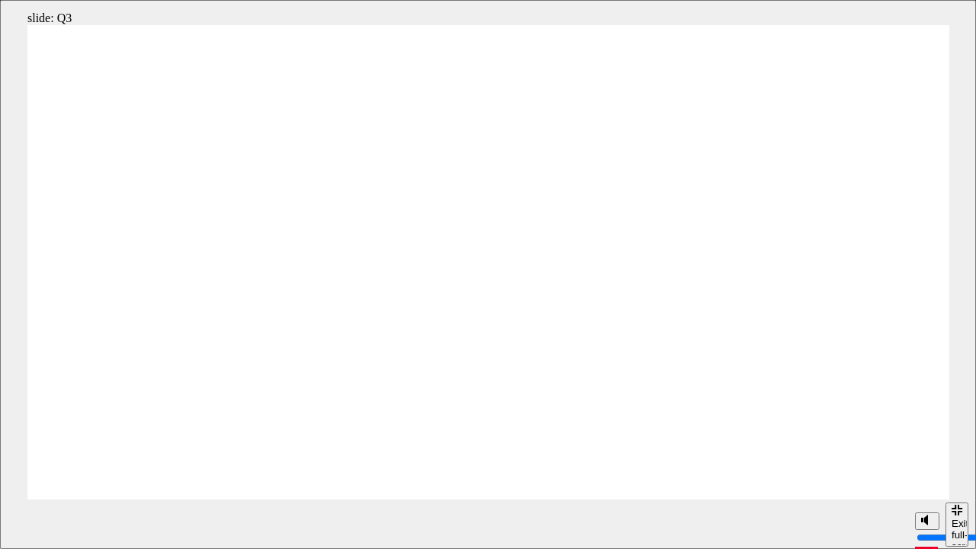
radio input "false"
radio input "true"
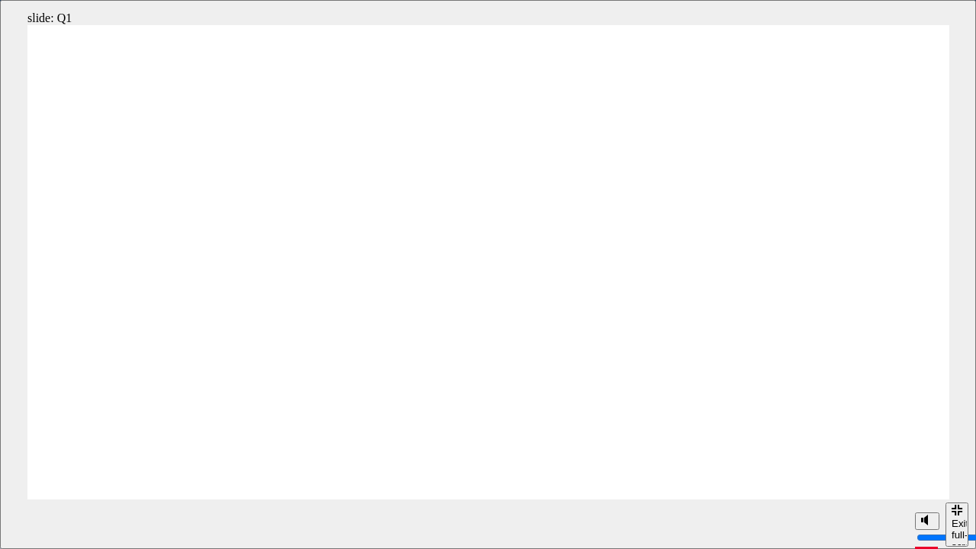
radio input "true"
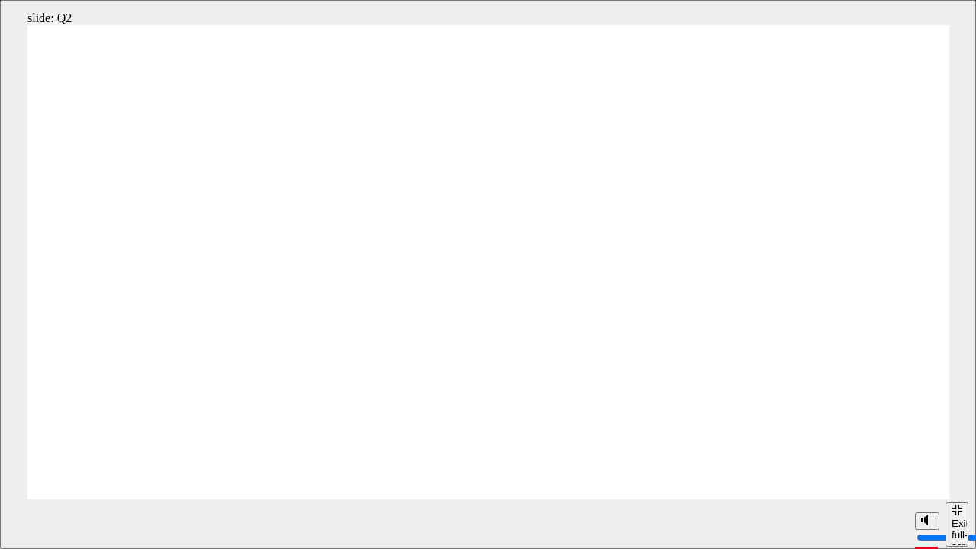
radio input "true"
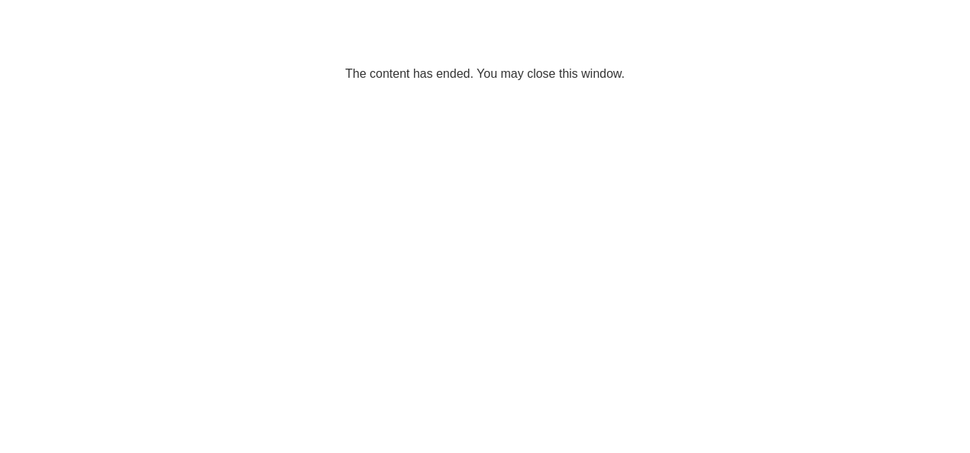
click at [702, 153] on span "cross-icon" at bounding box center [702, 160] width 11 height 14
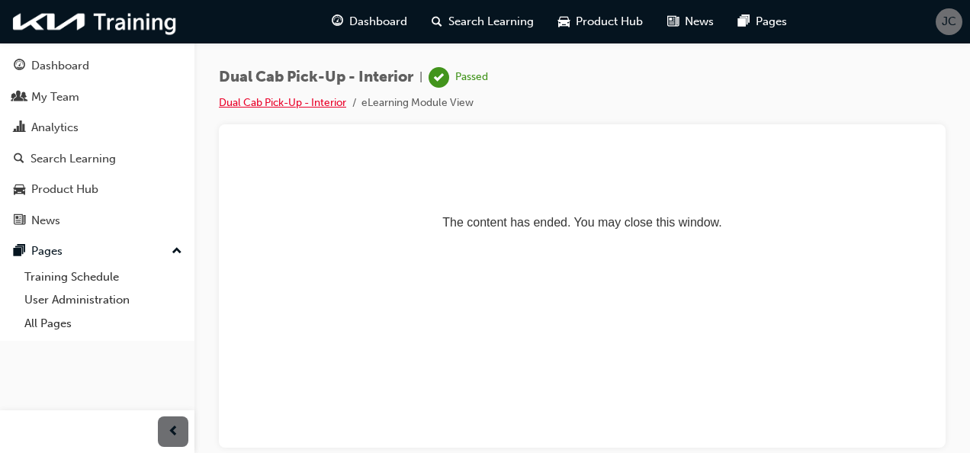
click at [316, 104] on link "Dual Cab Pick-Up - Interior" at bounding box center [282, 102] width 127 height 13
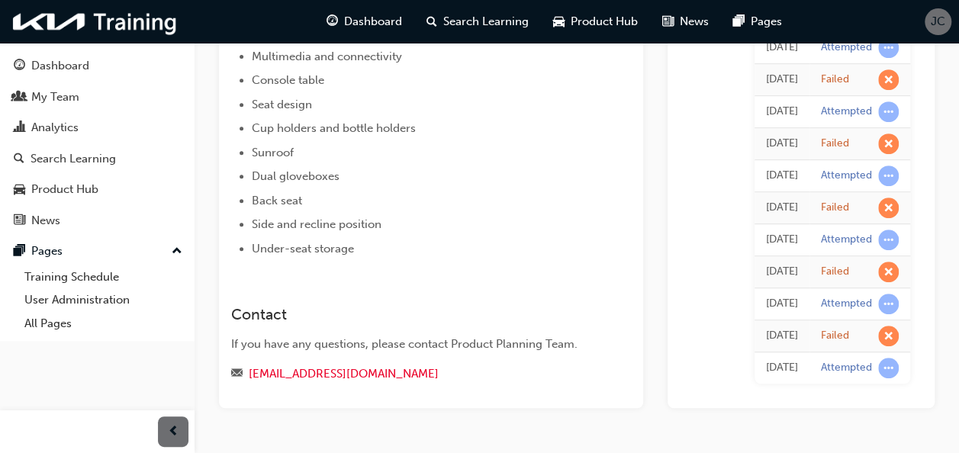
scroll to position [336, 0]
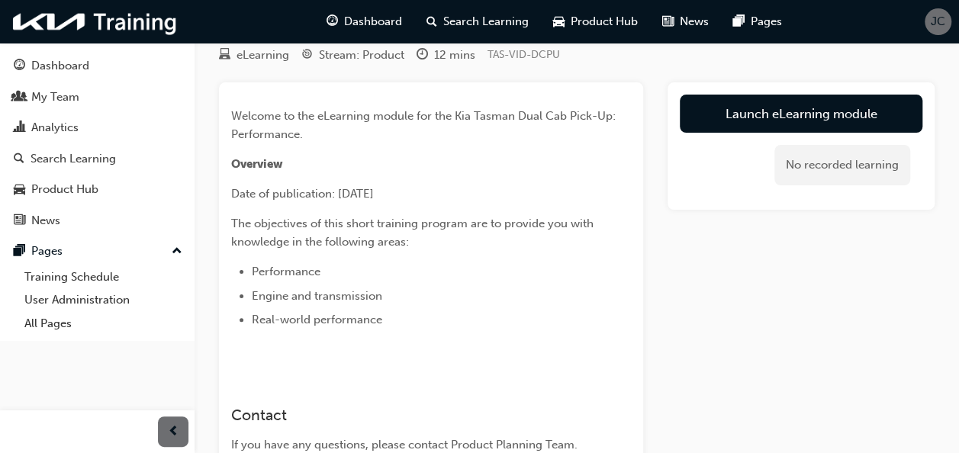
scroll to position [45, 0]
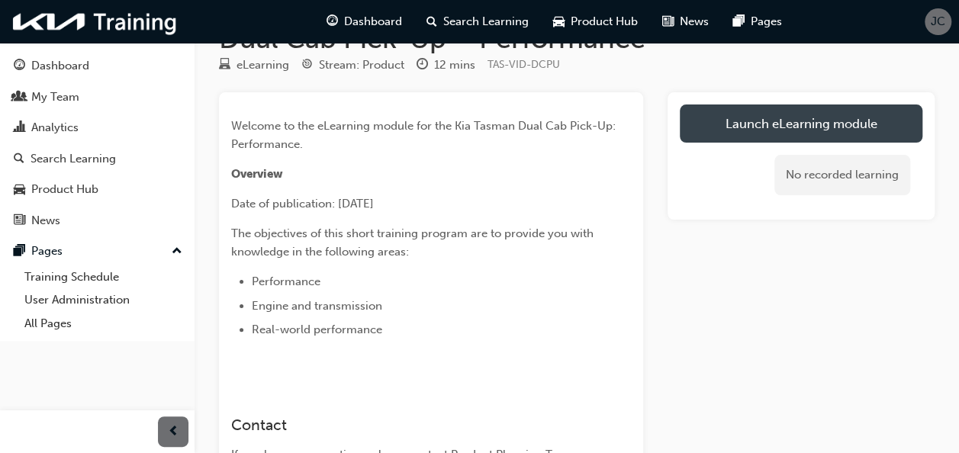
click at [760, 117] on link "Launch eLearning module" at bounding box center [801, 123] width 243 height 38
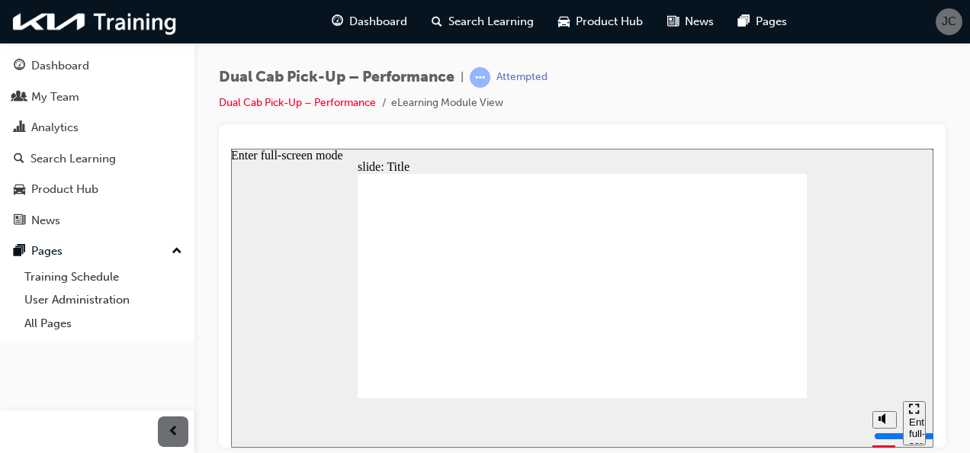
click at [917, 416] on div "Enter full-screen mode" at bounding box center [914, 439] width 11 height 46
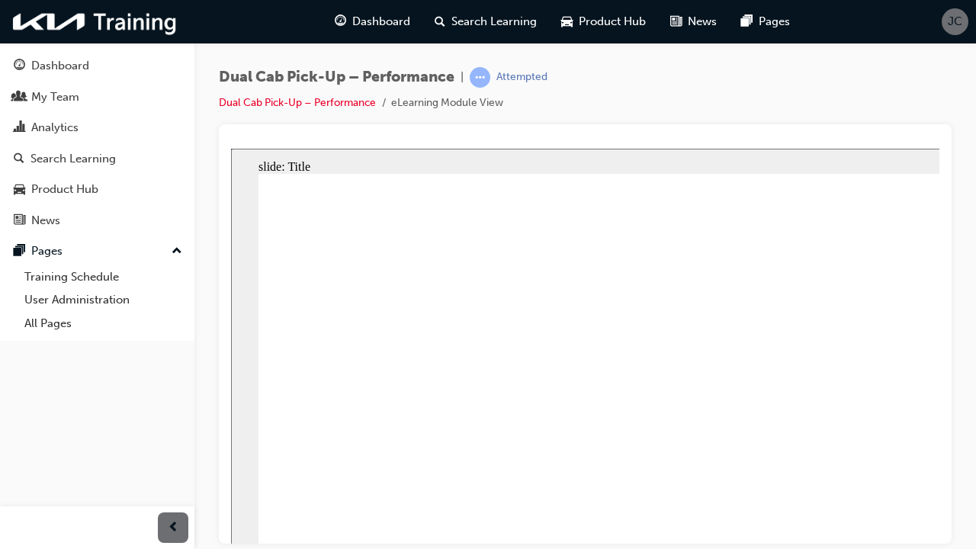
drag, startPoint x: 739, startPoint y: 524, endPoint x: 725, endPoint y: 522, distance: 14.7
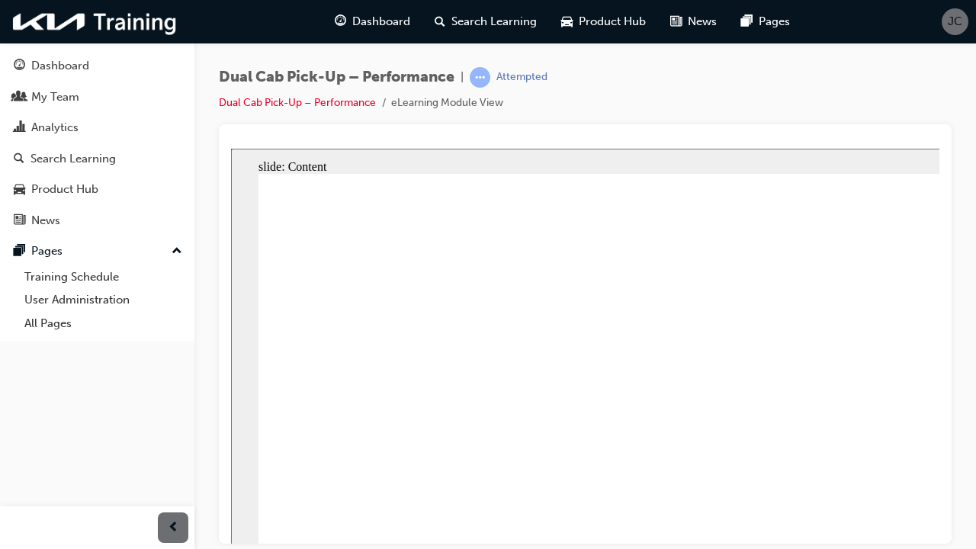
type input "5000"
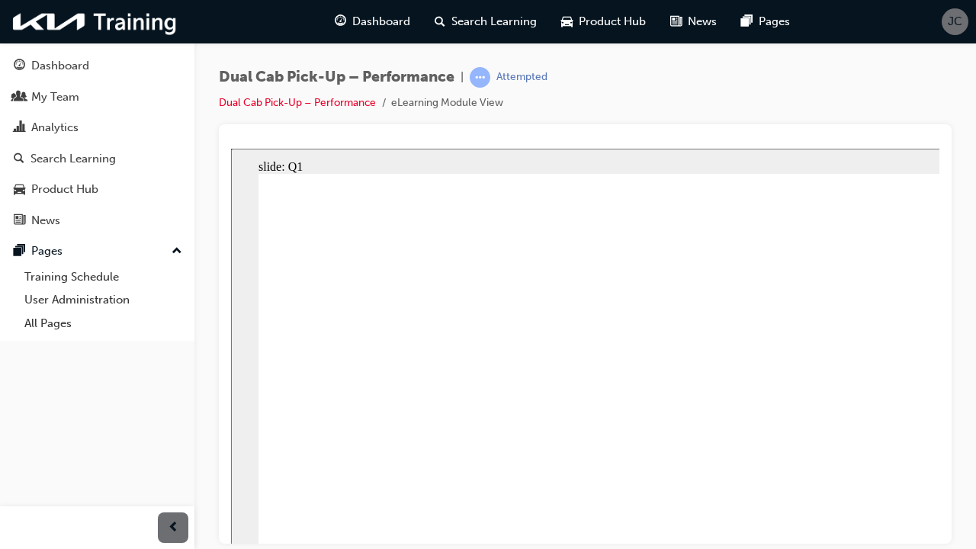
radio input "true"
type input "5000"
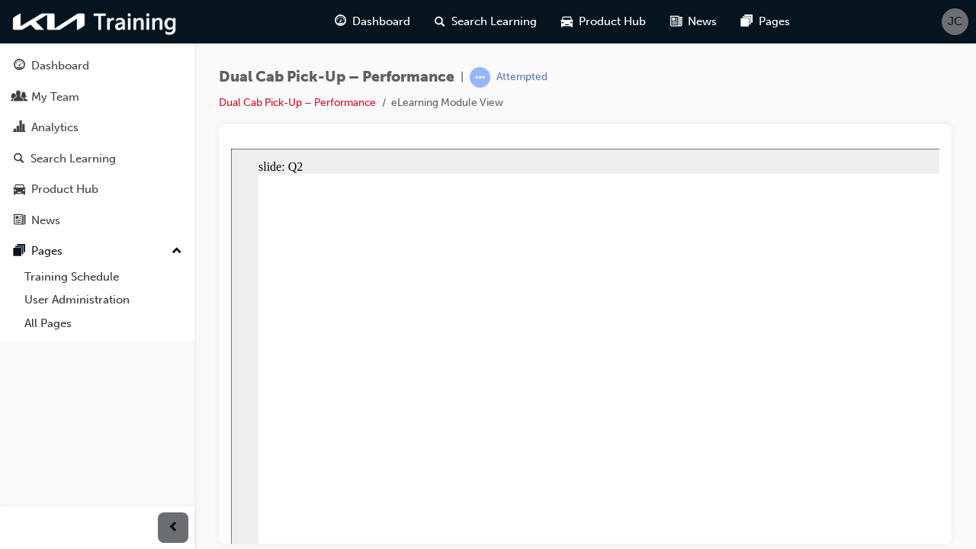
radio input "true"
type input "5000"
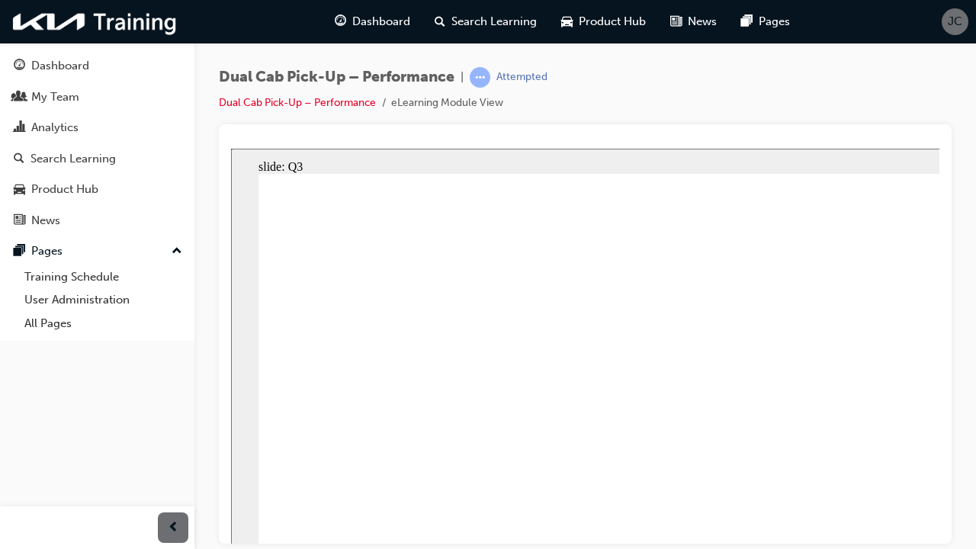
radio input "true"
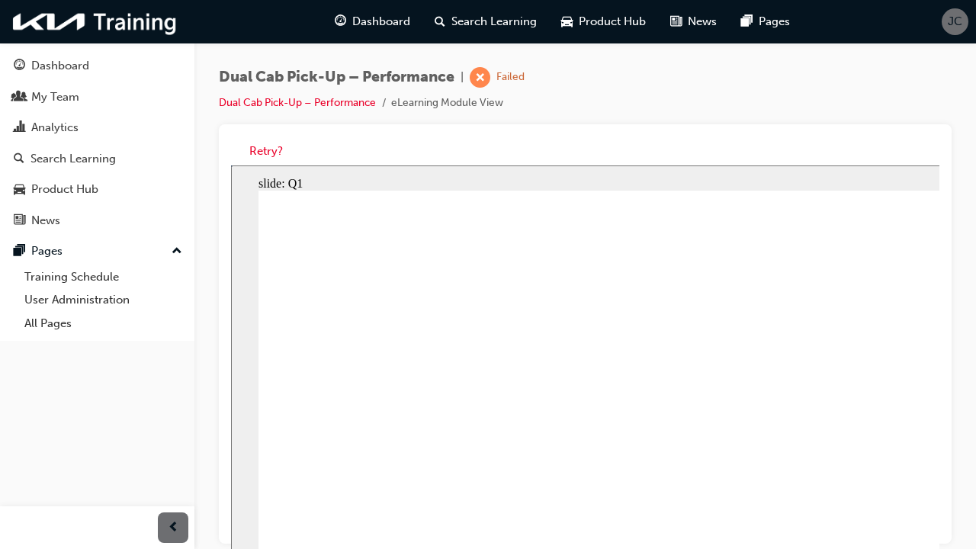
type input "1800"
radio input "true"
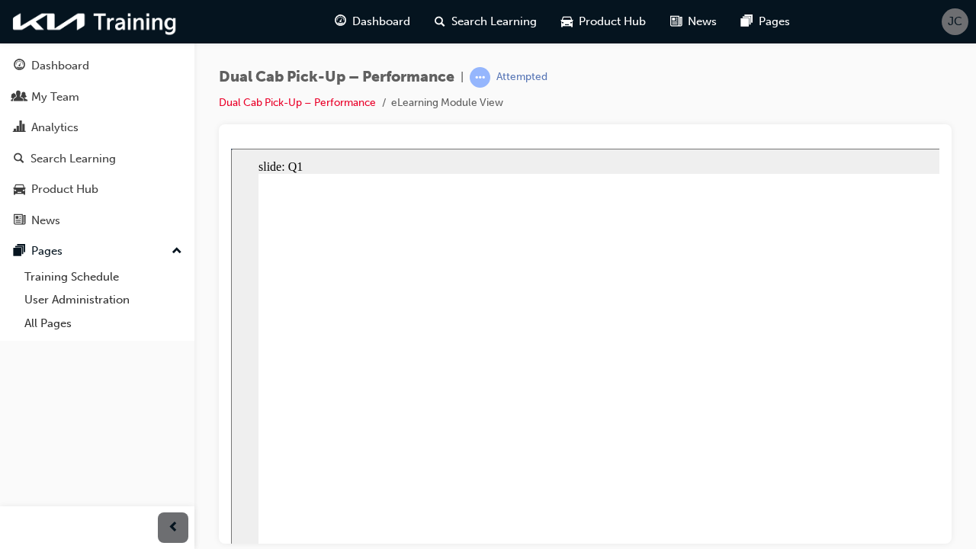
type input "2000"
radio input "true"
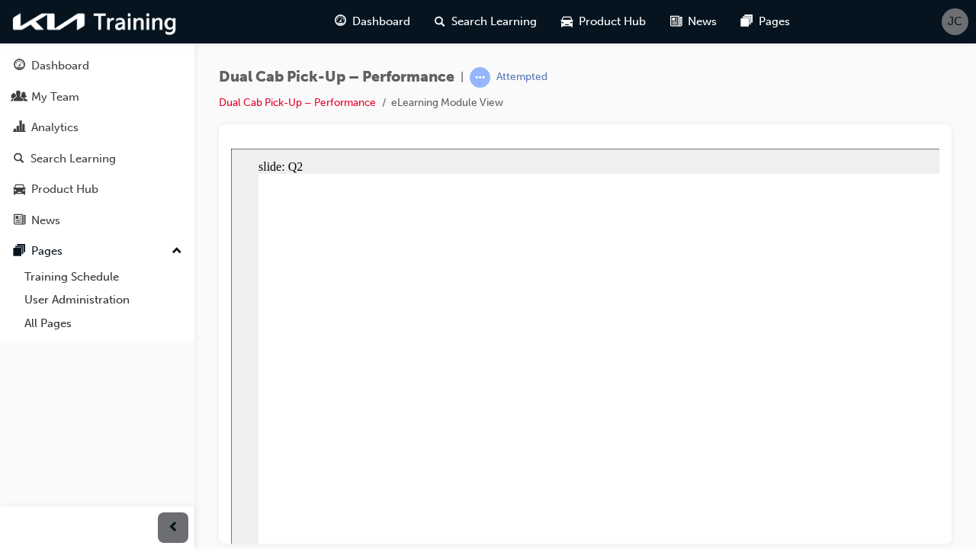
type input "3900"
radio input "true"
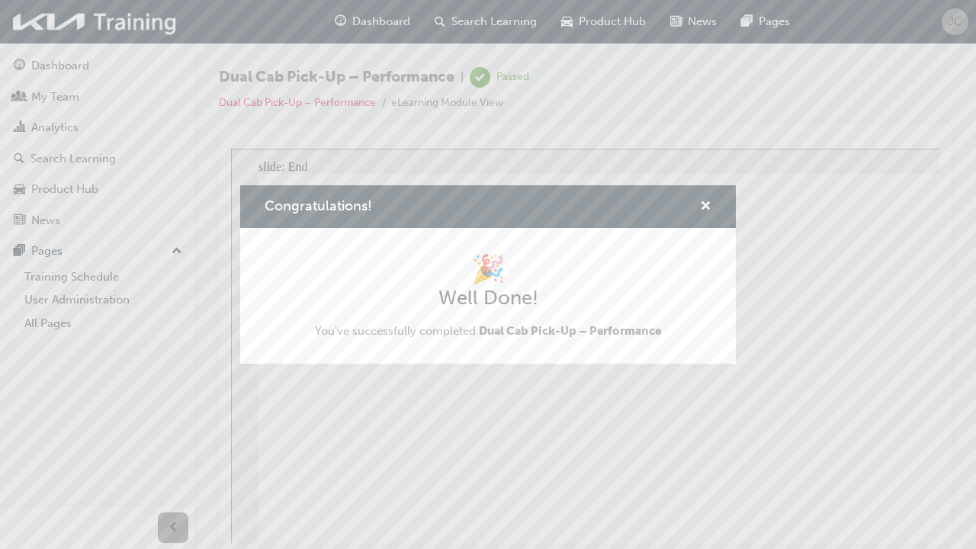
type input "3400"
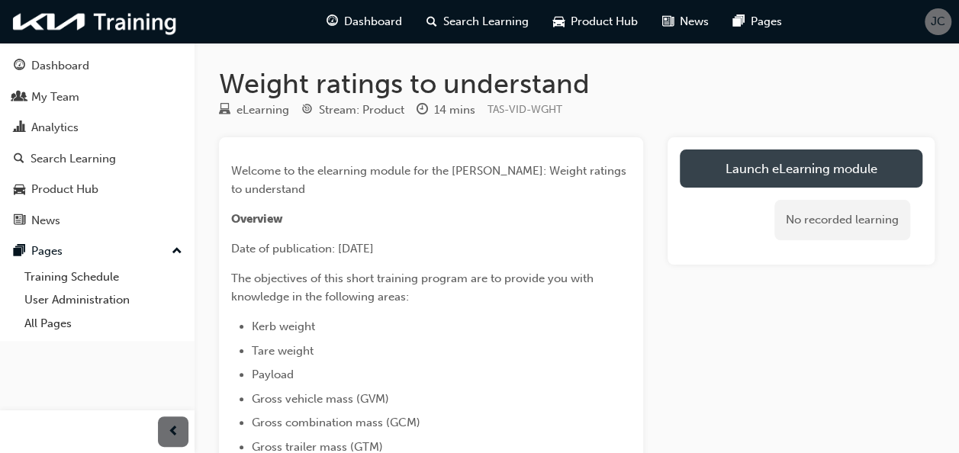
click at [840, 165] on link "Launch eLearning module" at bounding box center [801, 168] width 243 height 38
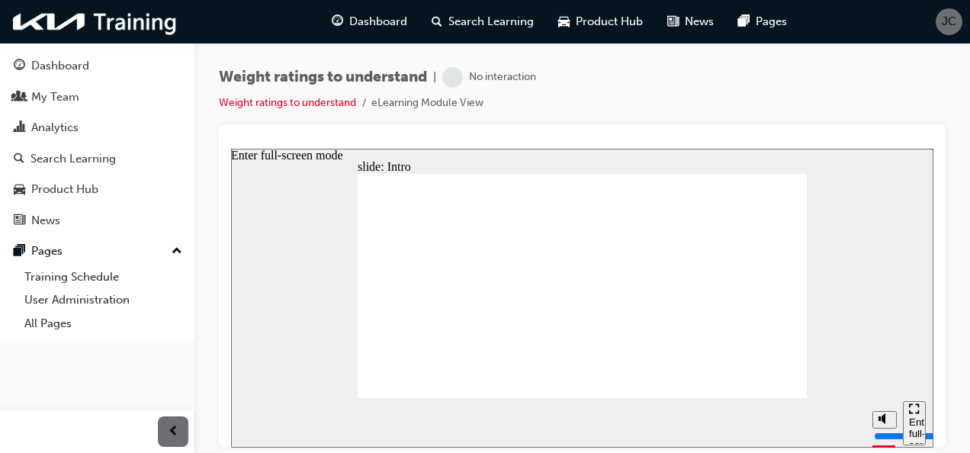
click at [911, 423] on div "Enter full-screen mode" at bounding box center [914, 439] width 11 height 46
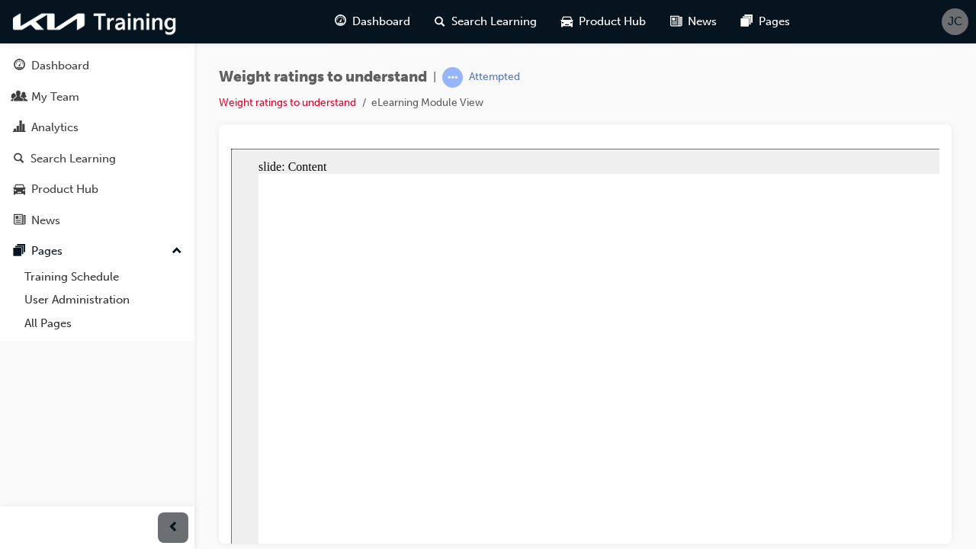
type input "7200"
radio input "true"
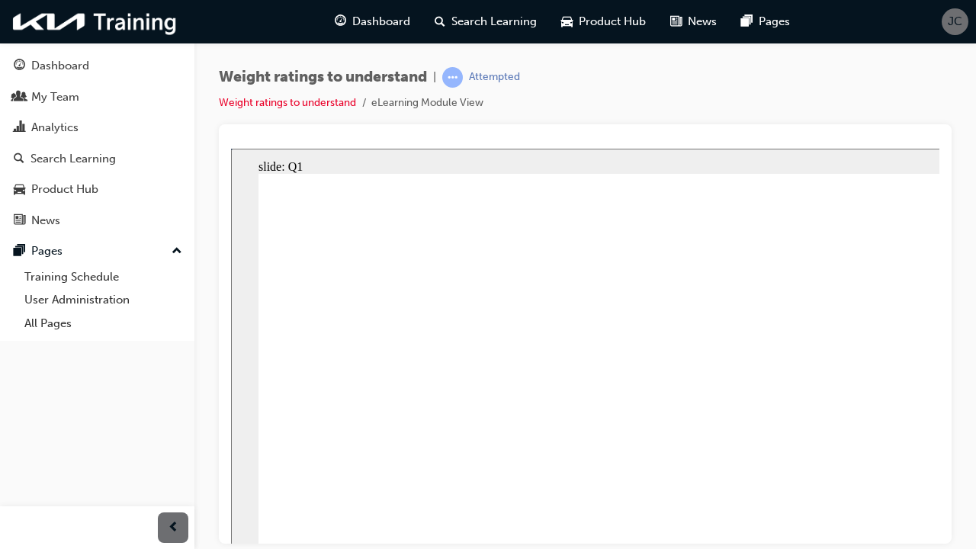
radio input "true"
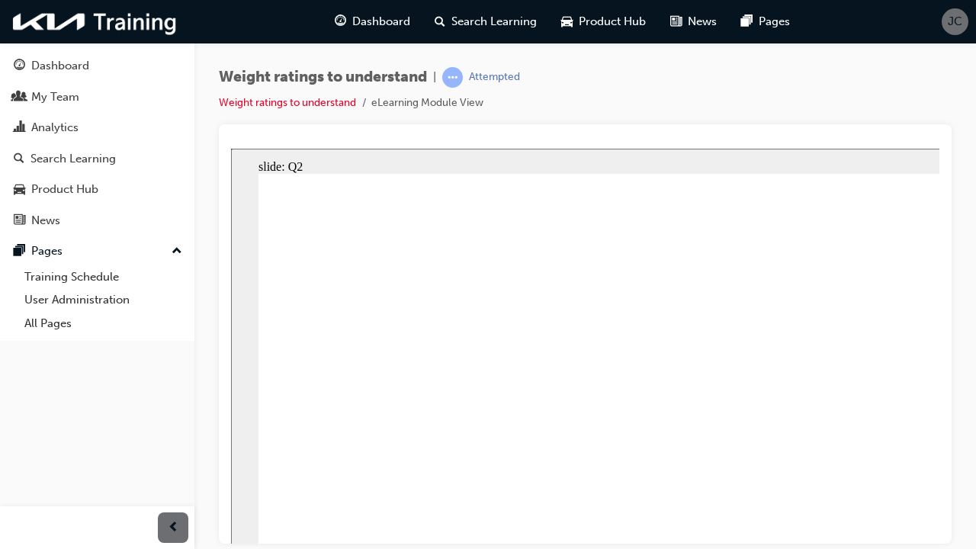
radio input "true"
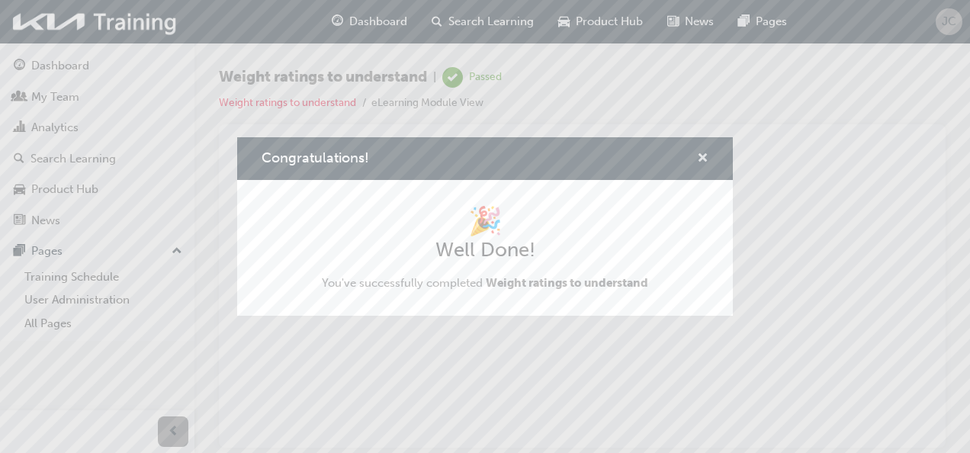
click at [700, 159] on span "cross-icon" at bounding box center [702, 160] width 11 height 14
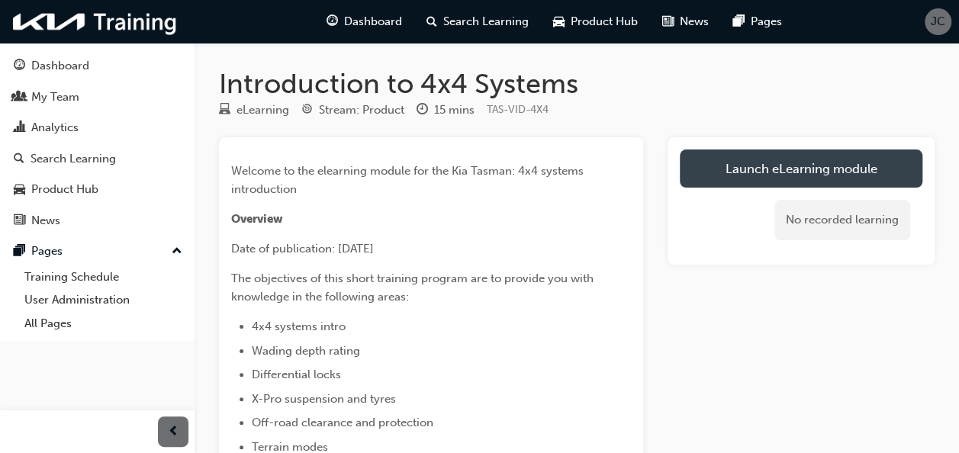
click at [813, 172] on link "Launch eLearning module" at bounding box center [801, 168] width 243 height 38
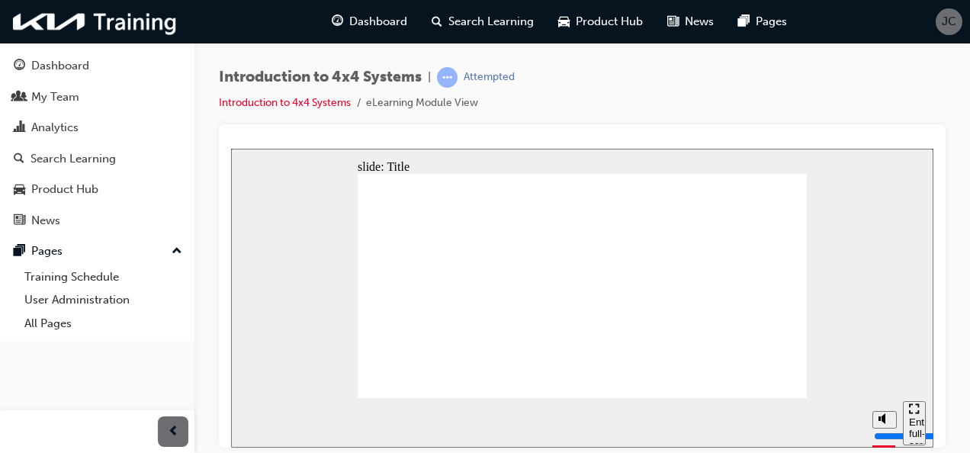
click at [909, 423] on div "Enter full-screen mode" at bounding box center [914, 439] width 11 height 46
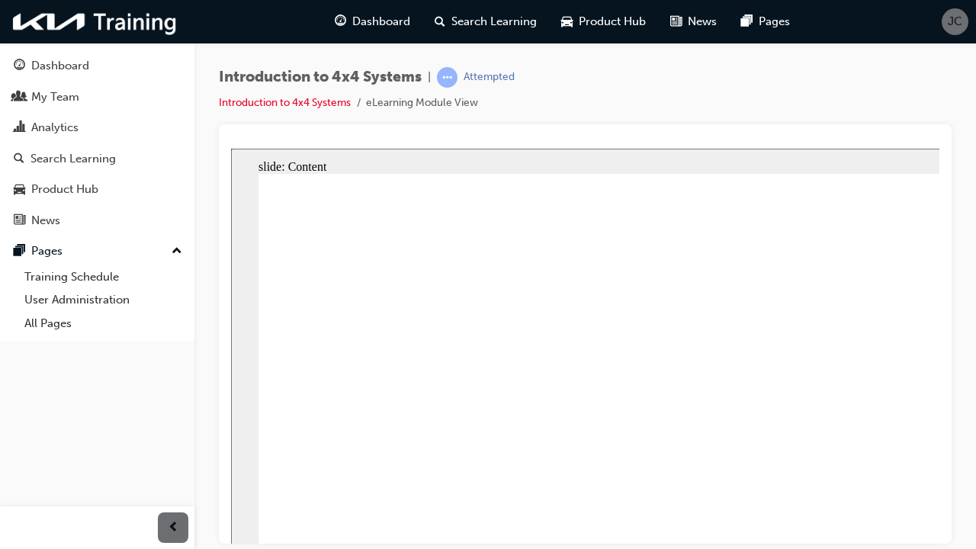
type input "2400"
radio input "true"
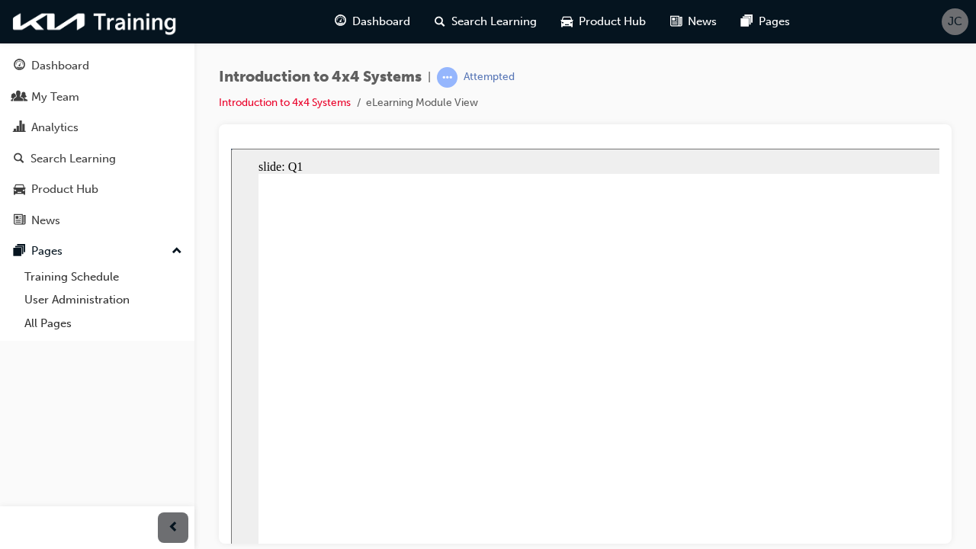
radio input "true"
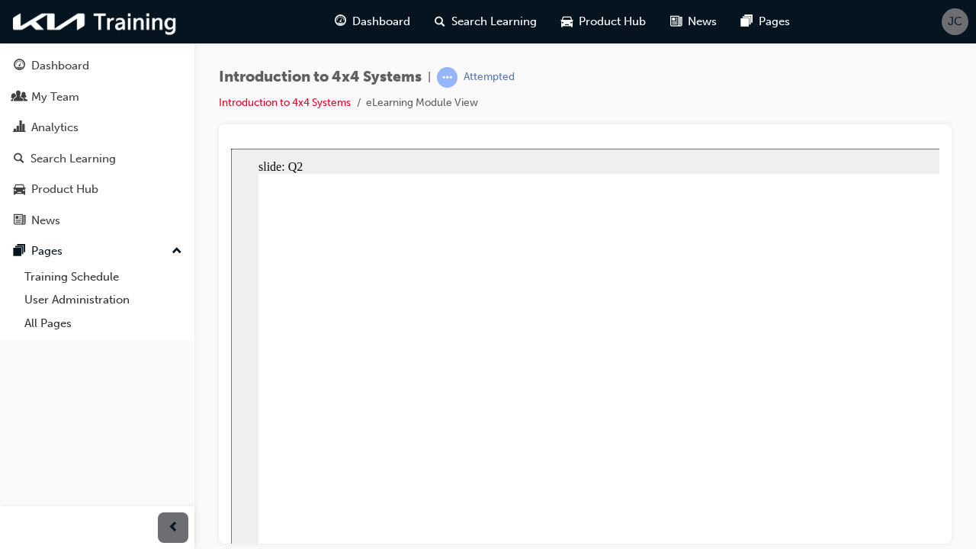
radio input "true"
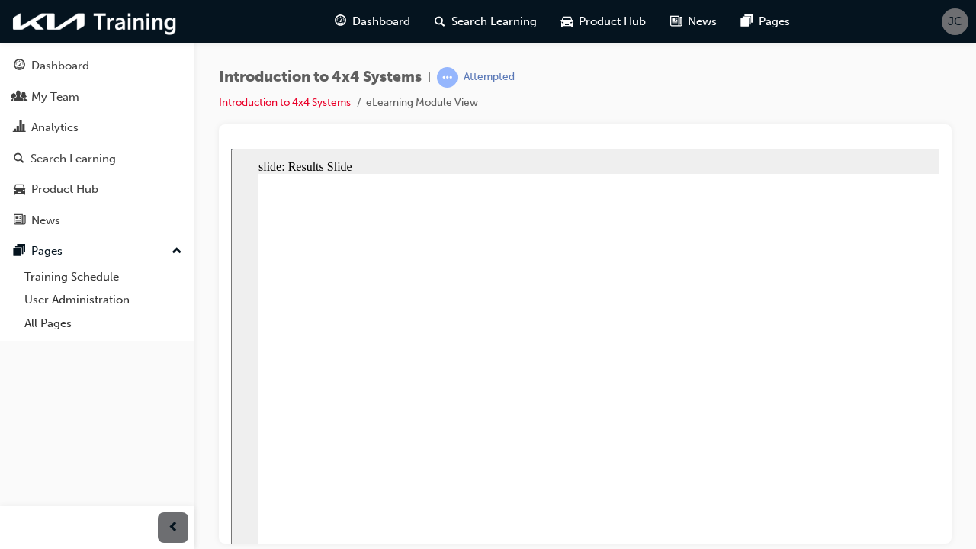
radio input "true"
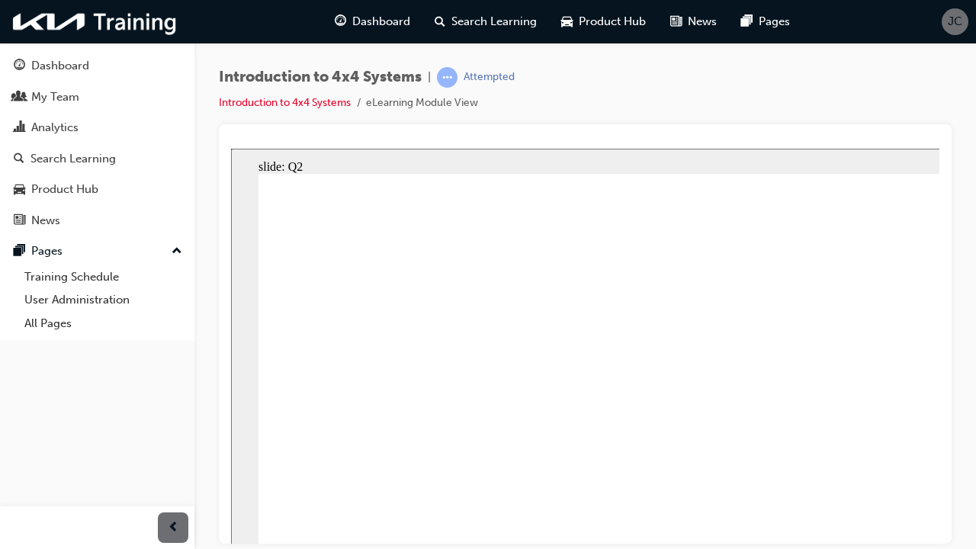
radio input "true"
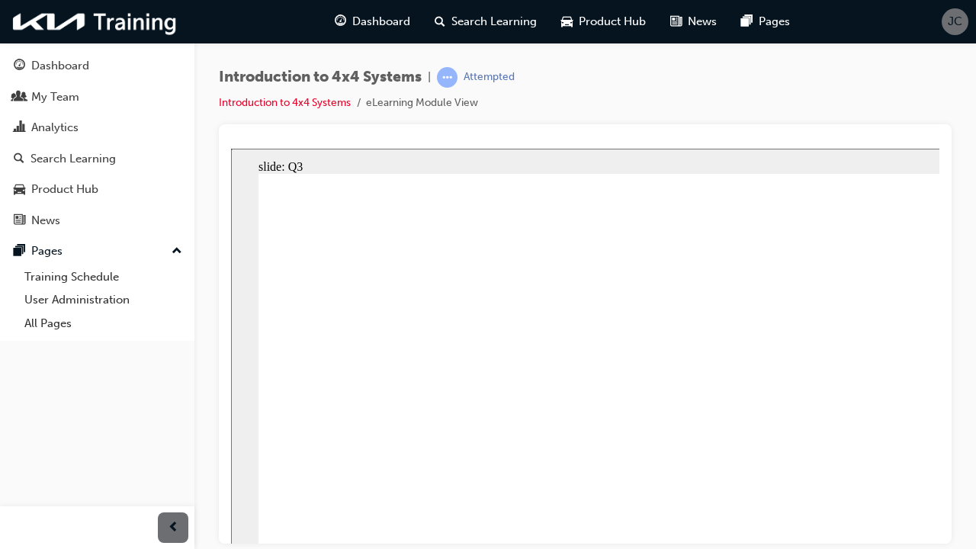
radio input "true"
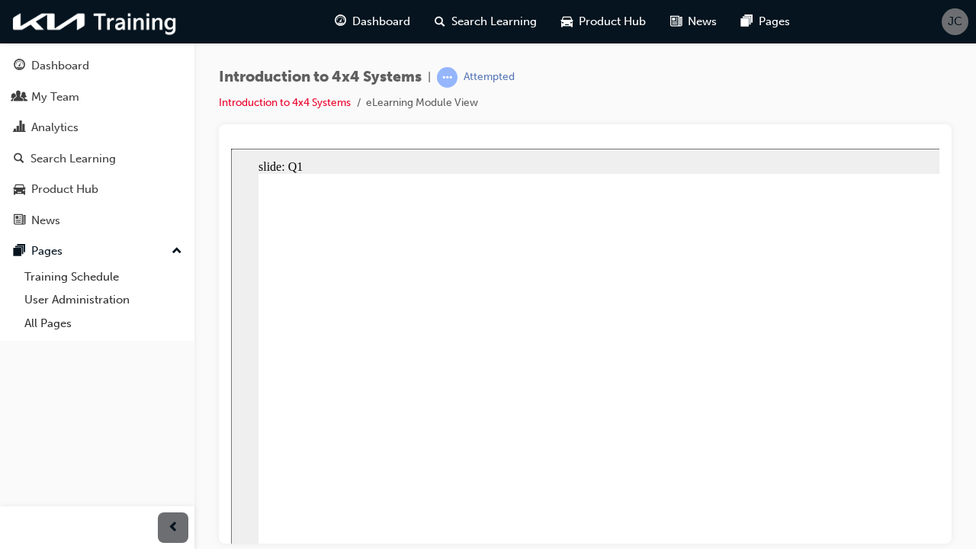
radio input "true"
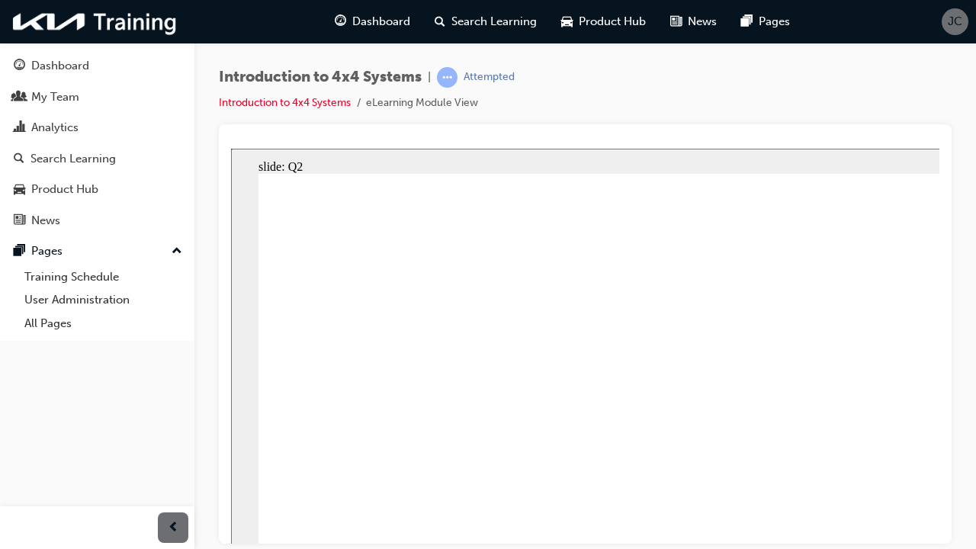
radio input "true"
drag, startPoint x: 1068, startPoint y: 605, endPoint x: 1100, endPoint y: 612, distance: 32.9
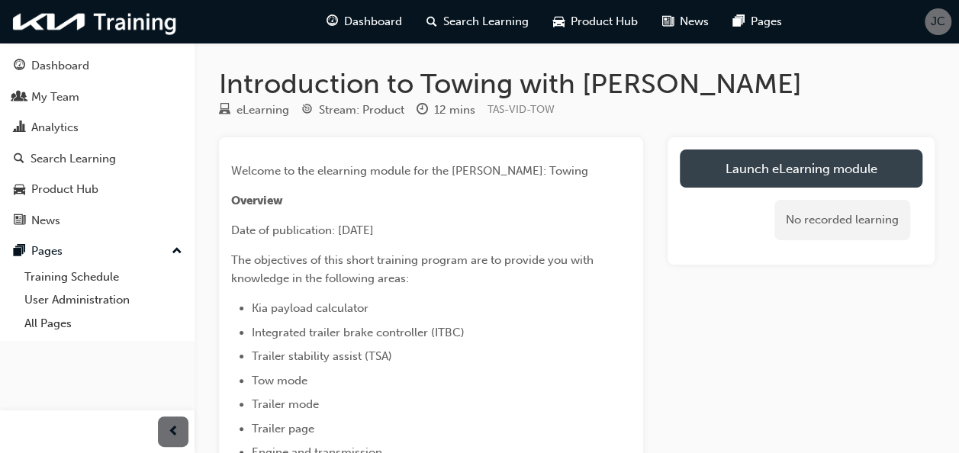
click at [830, 169] on link "Launch eLearning module" at bounding box center [801, 168] width 243 height 38
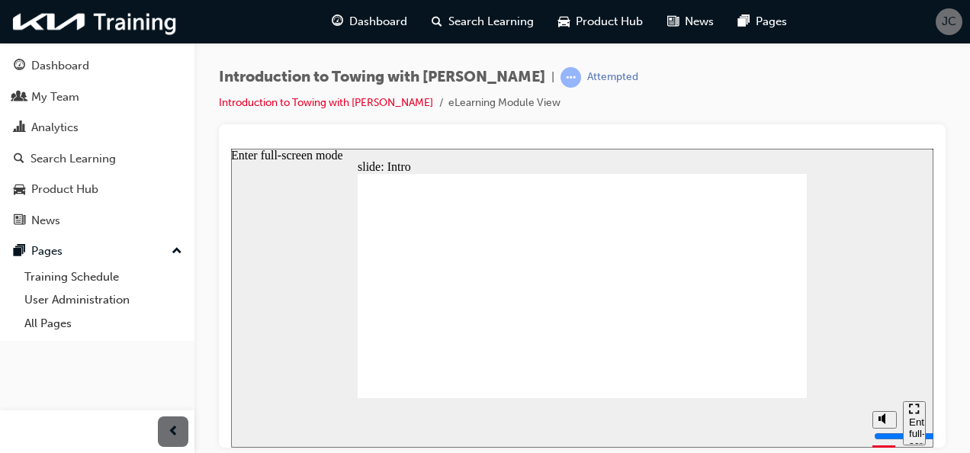
click at [917, 423] on div "Enter full-screen mode" at bounding box center [914, 439] width 11 height 46
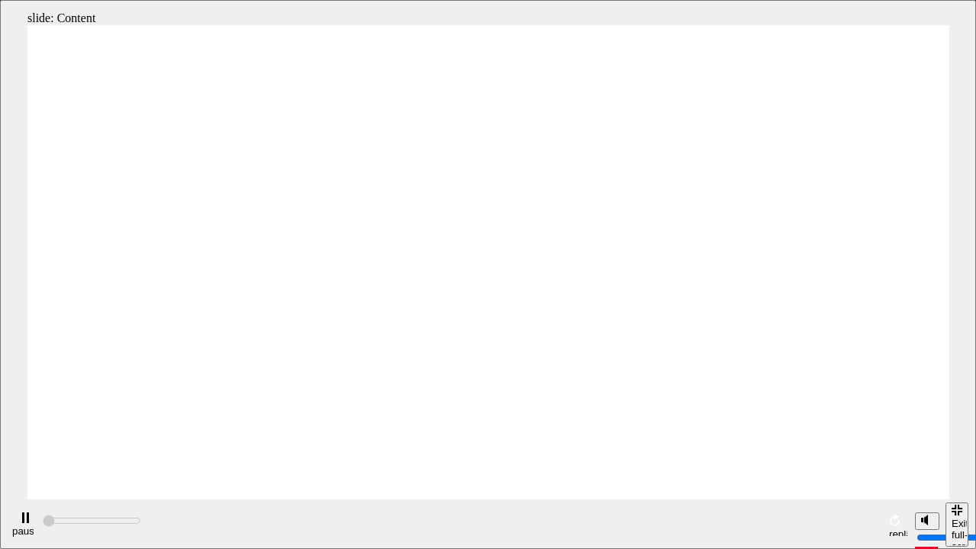
type input "1000"
radio input "true"
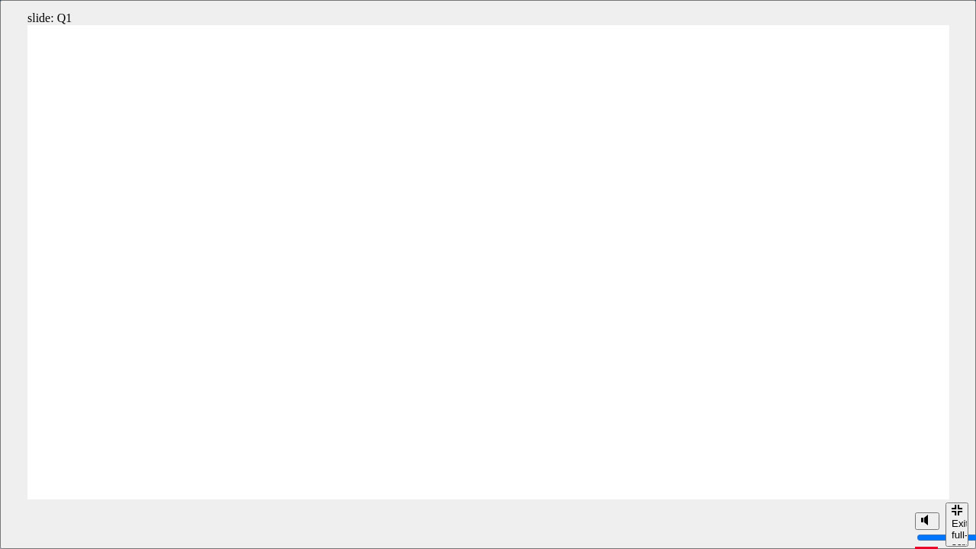
radio input "true"
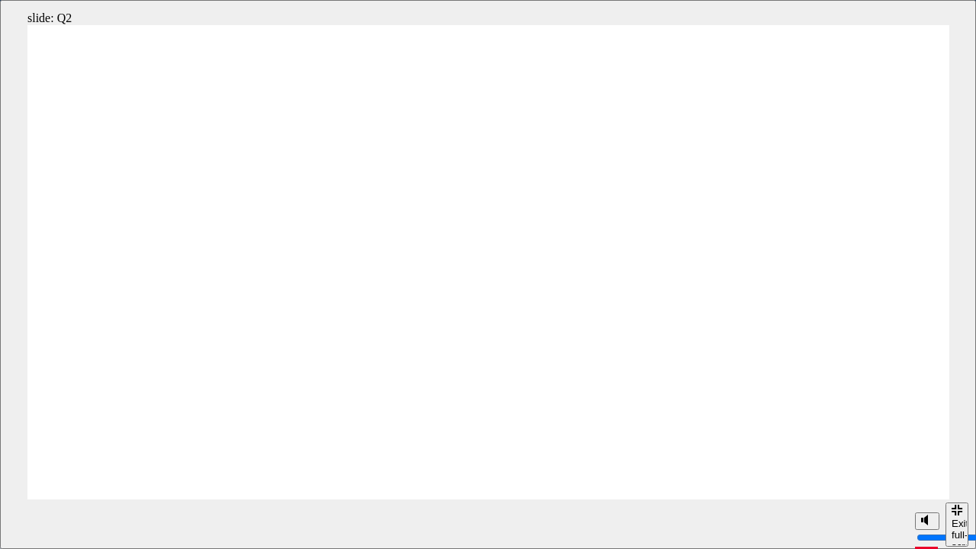
radio input "true"
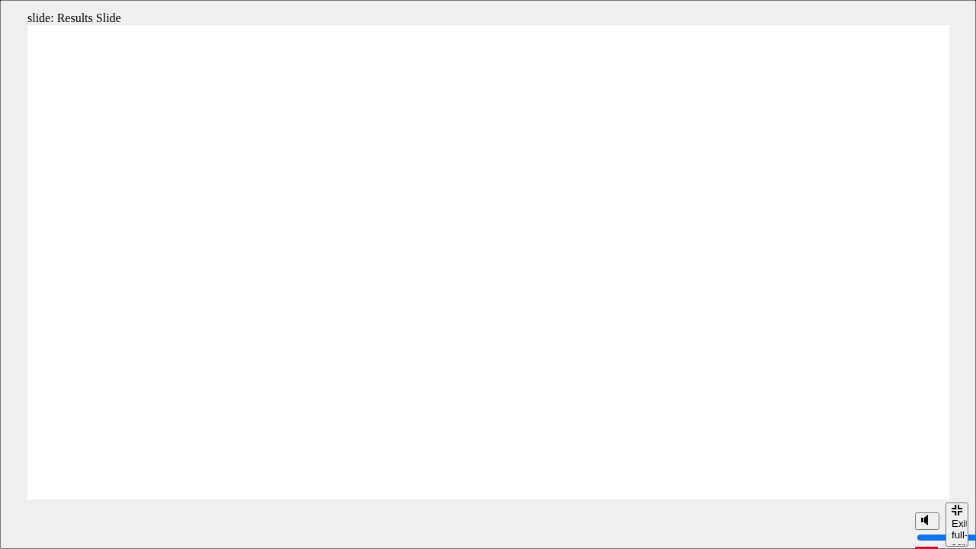
radio input "true"
drag, startPoint x: 451, startPoint y: 314, endPoint x: 476, endPoint y: 314, distance: 24.4
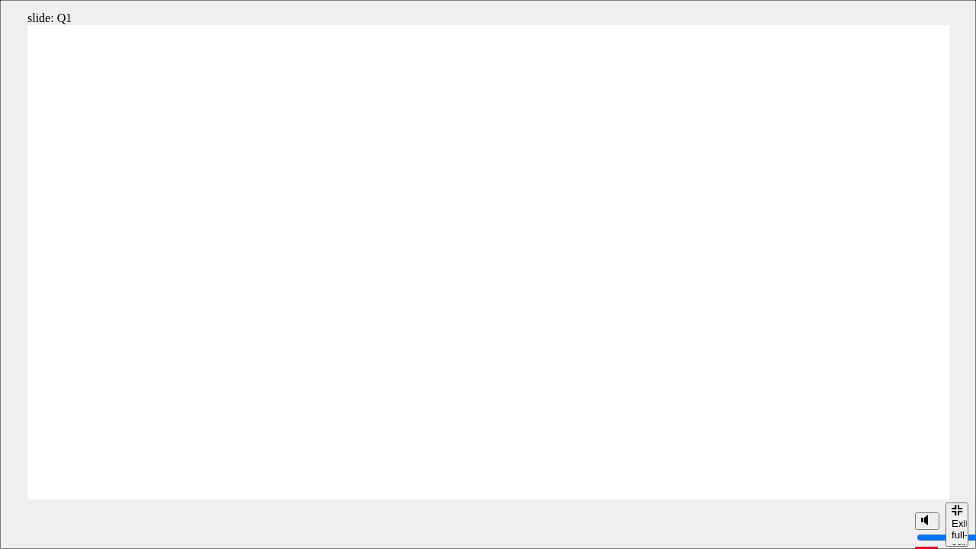
radio input "true"
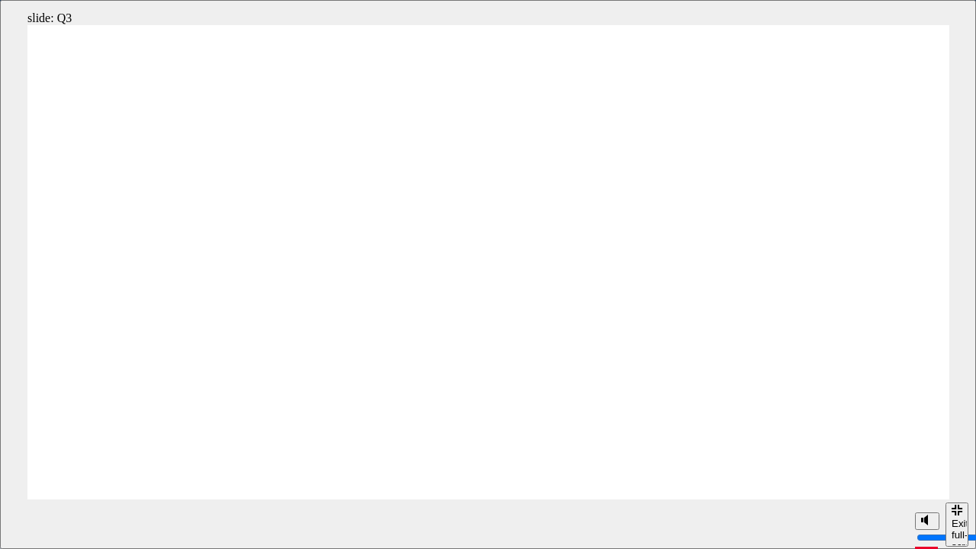
radio input "true"
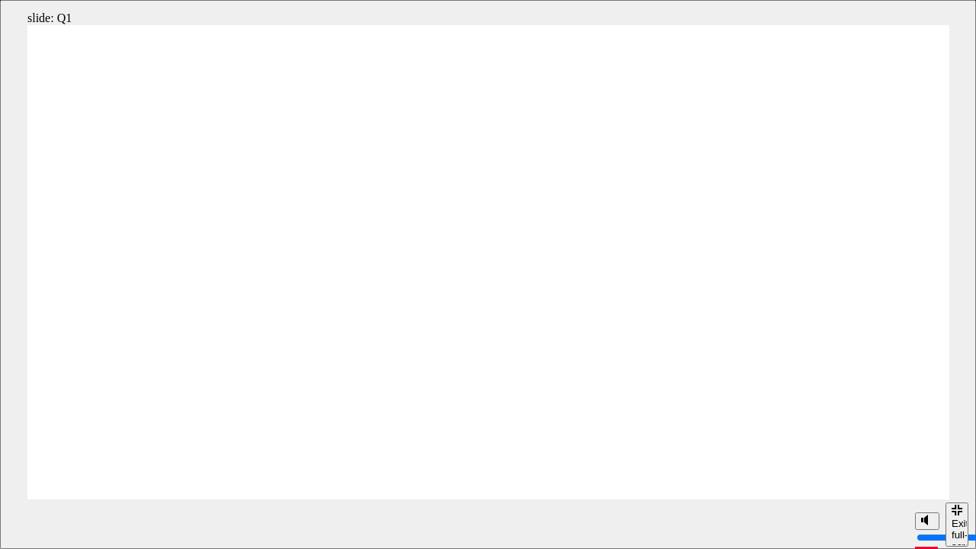
radio input "true"
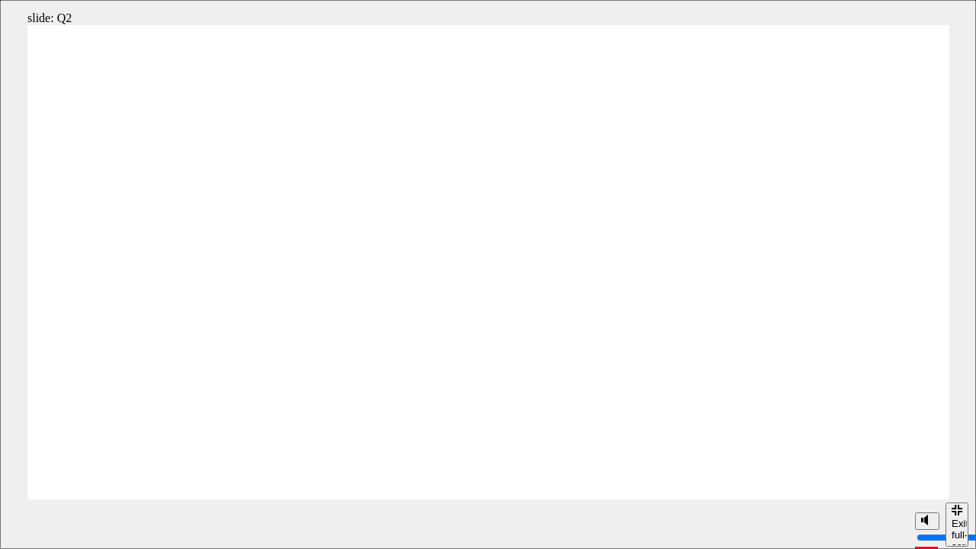
radio input "true"
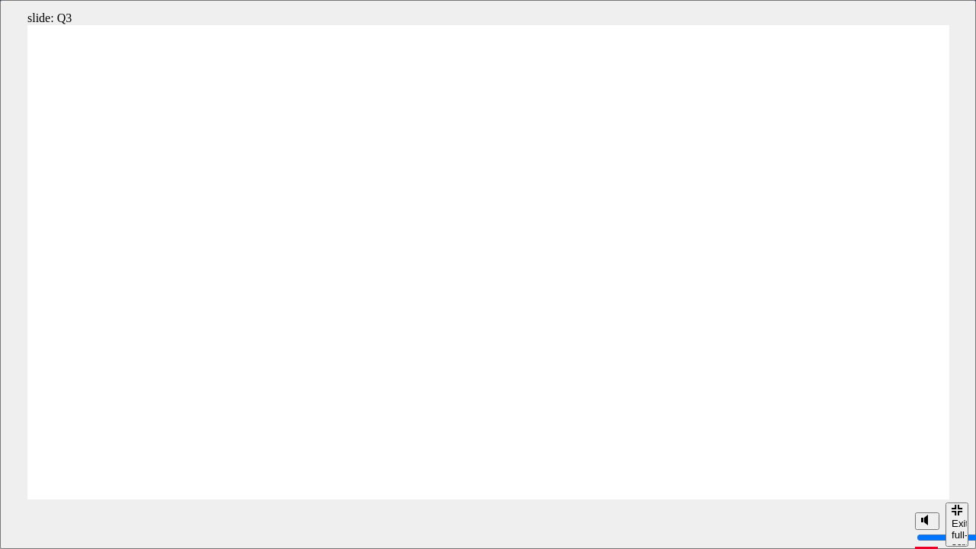
radio input "true"
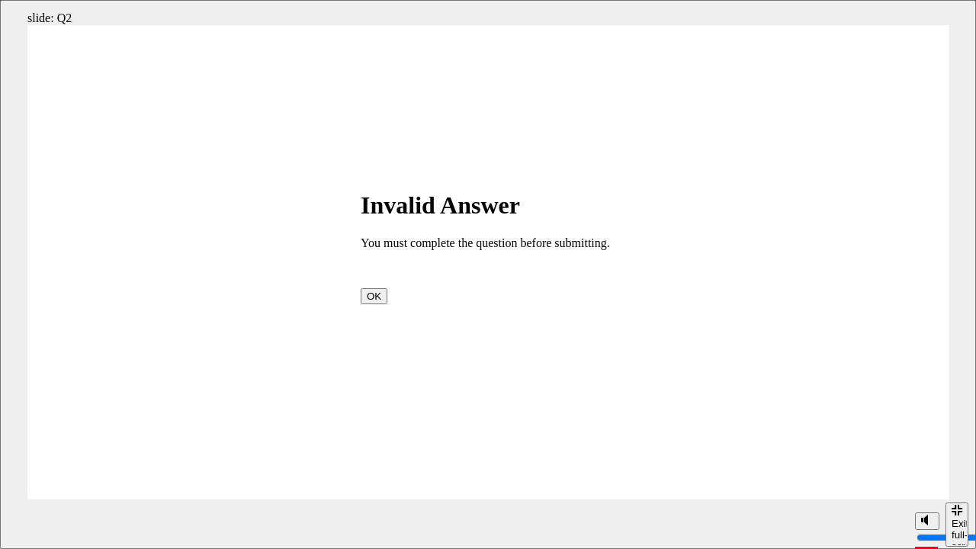
drag, startPoint x: 482, startPoint y: 298, endPoint x: 493, endPoint y: 308, distance: 14.6
click at [387, 299] on button "OK" at bounding box center [374, 296] width 27 height 16
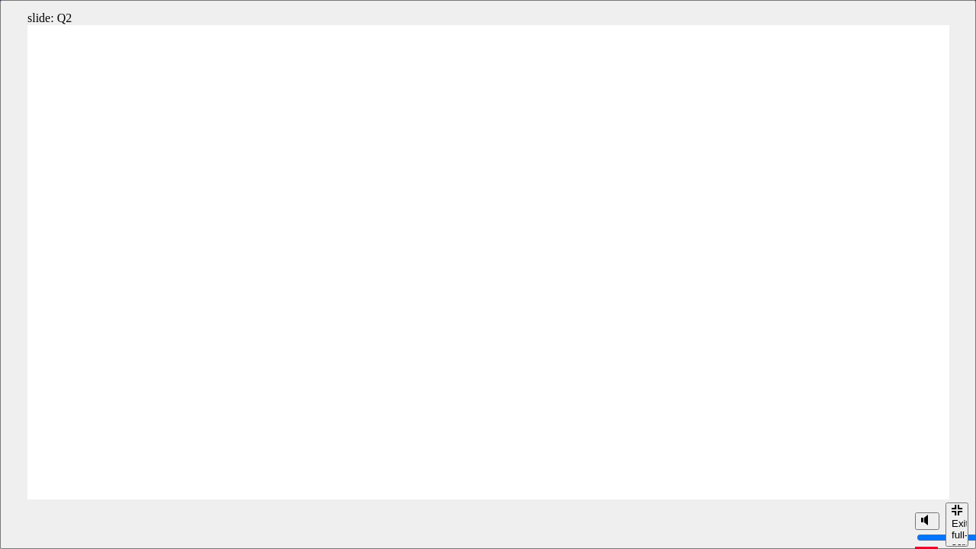
radio input "true"
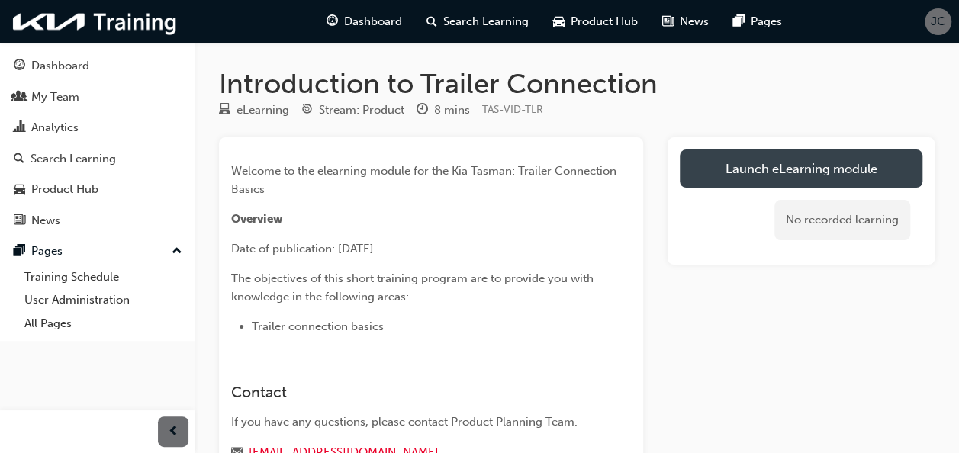
click at [840, 172] on link "Launch eLearning module" at bounding box center [801, 168] width 243 height 38
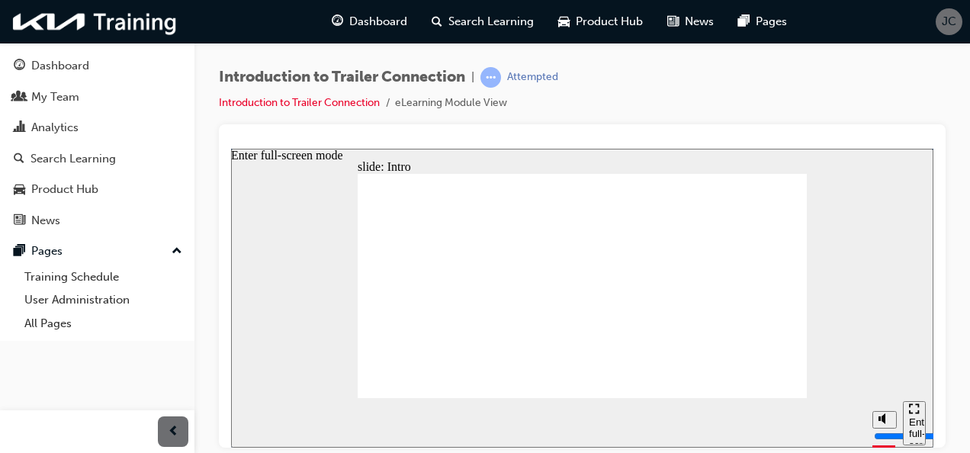
click at [915, 423] on div "Enter full-screen mode" at bounding box center [914, 439] width 11 height 46
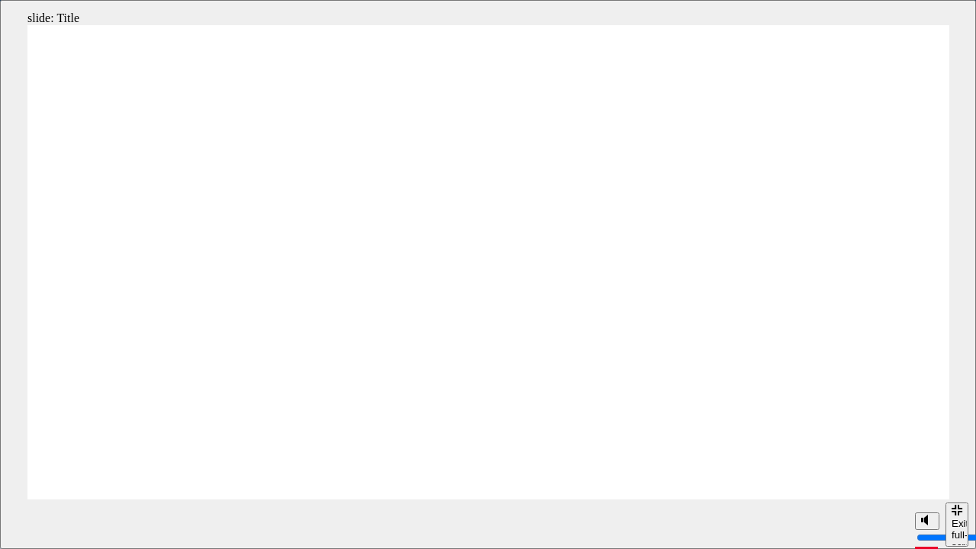
type input "106700"
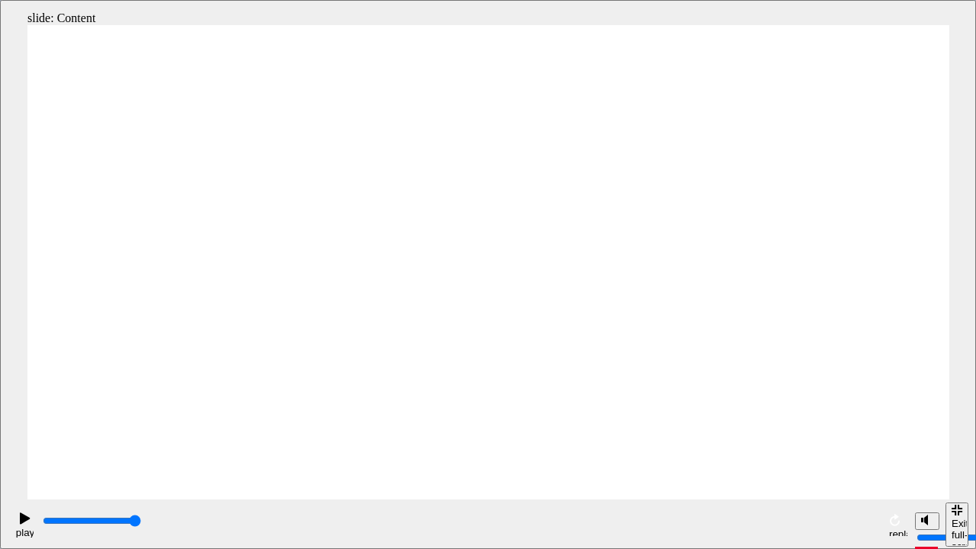
radio input "true"
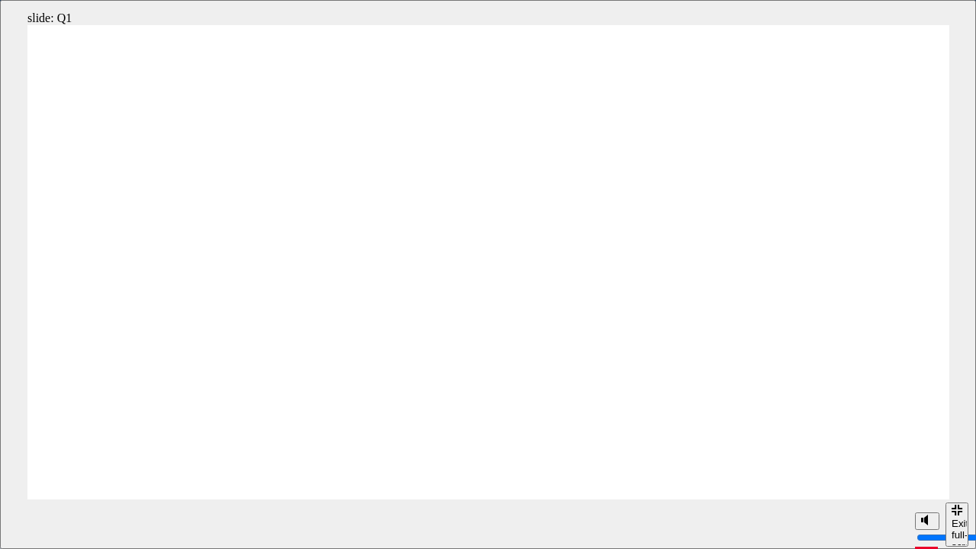
radio input "true"
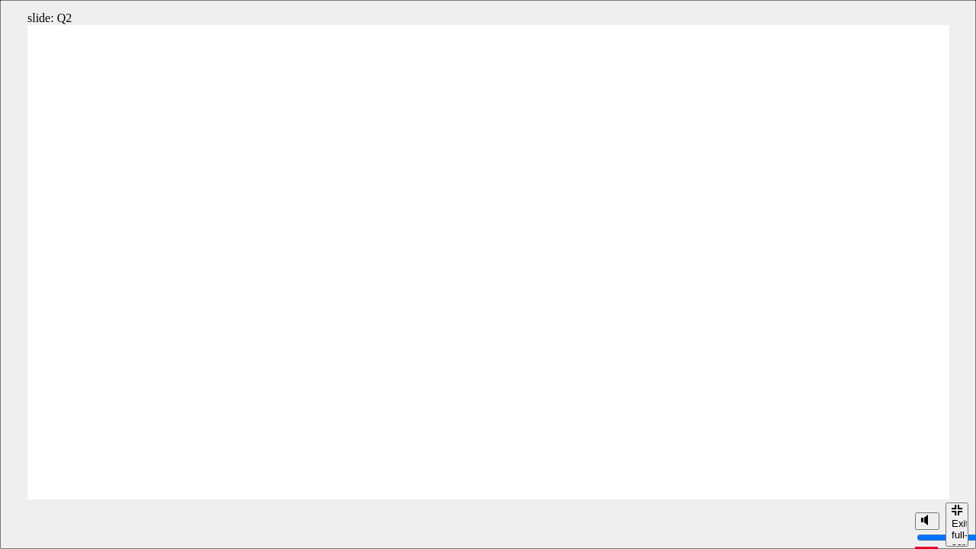
radio input "true"
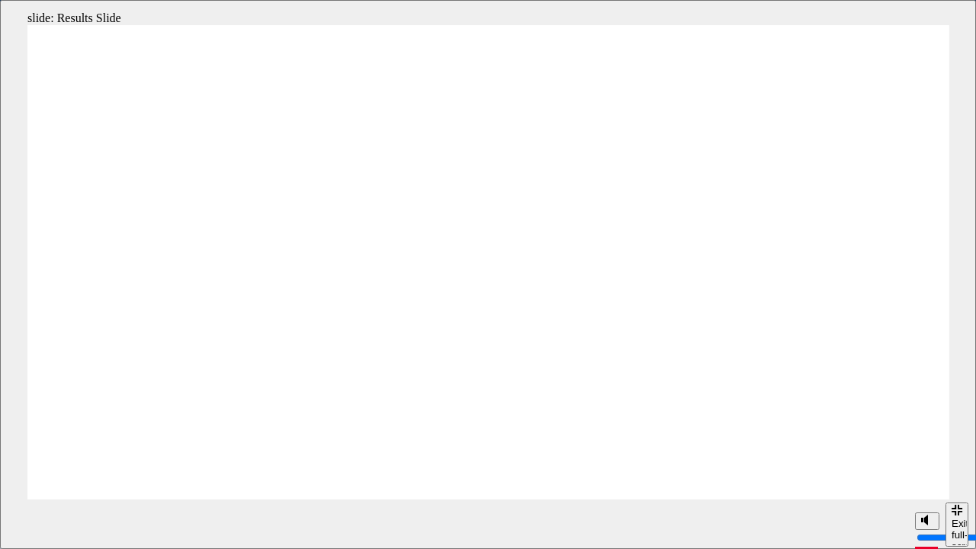
radio input "true"
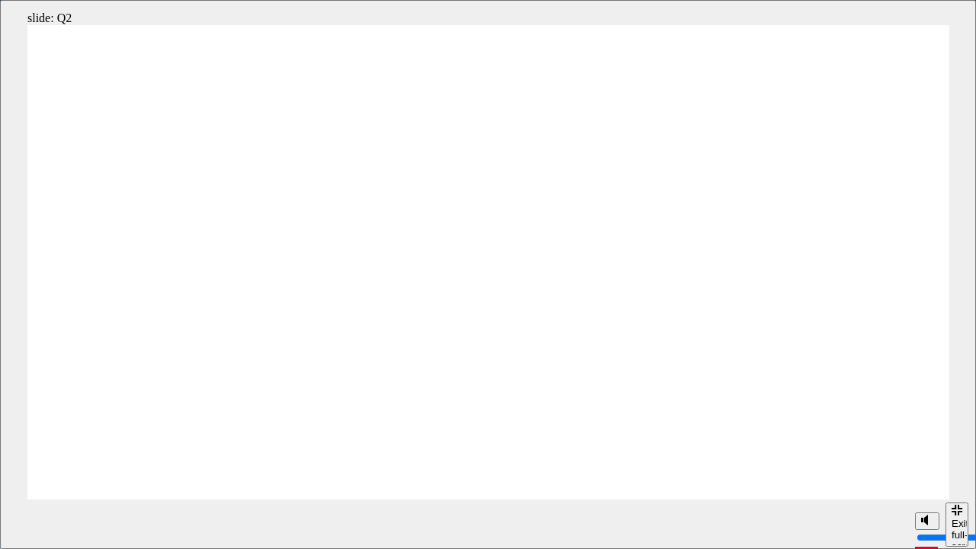
radio input "true"
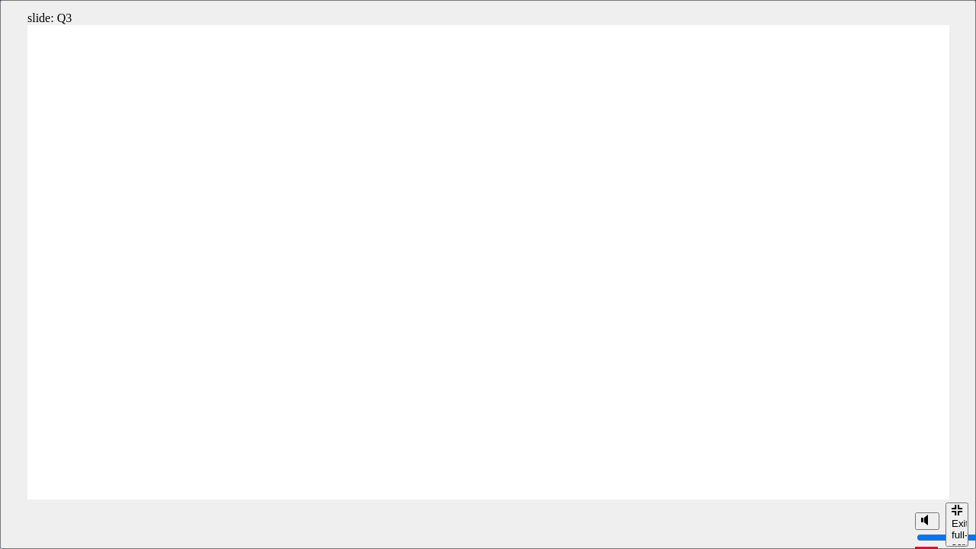
radio input "true"
drag, startPoint x: 525, startPoint y: 467, endPoint x: 481, endPoint y: 460, distance: 44.8
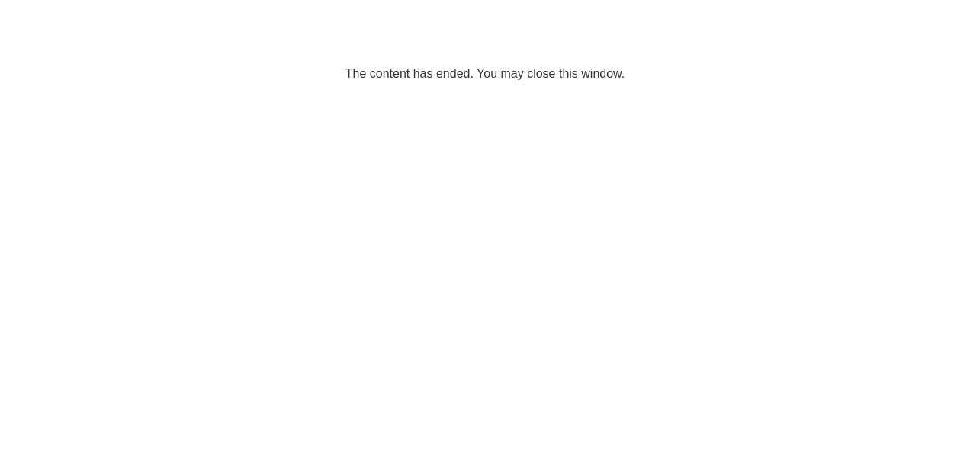
click at [705, 159] on span "cross-icon" at bounding box center [702, 160] width 11 height 14
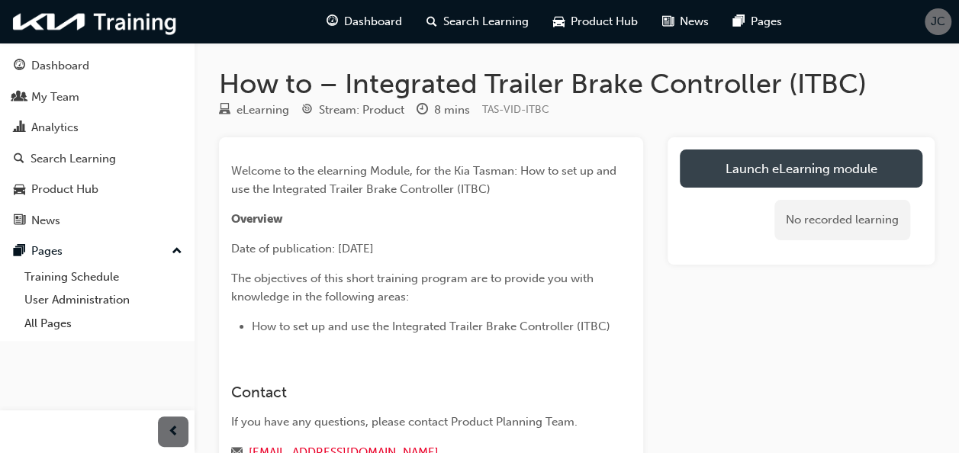
click at [772, 167] on link "Launch eLearning module" at bounding box center [801, 168] width 243 height 38
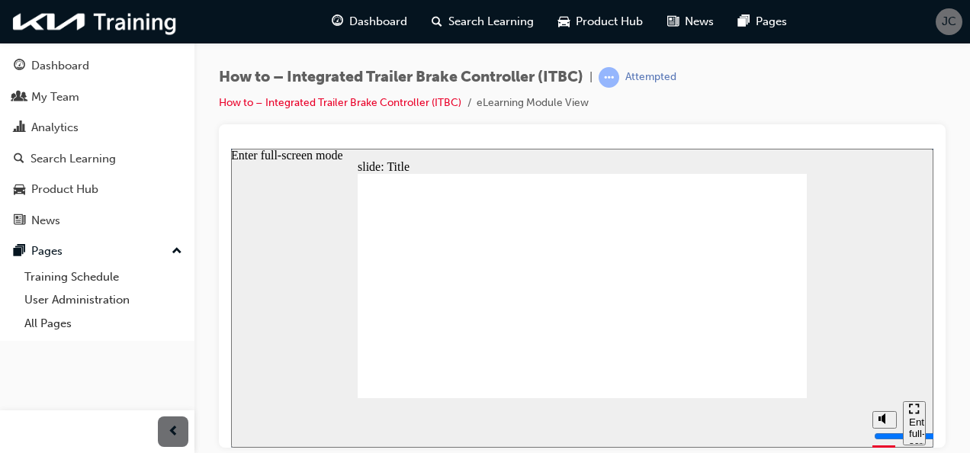
click at [916, 422] on div "Enter full-screen mode" at bounding box center [914, 439] width 11 height 46
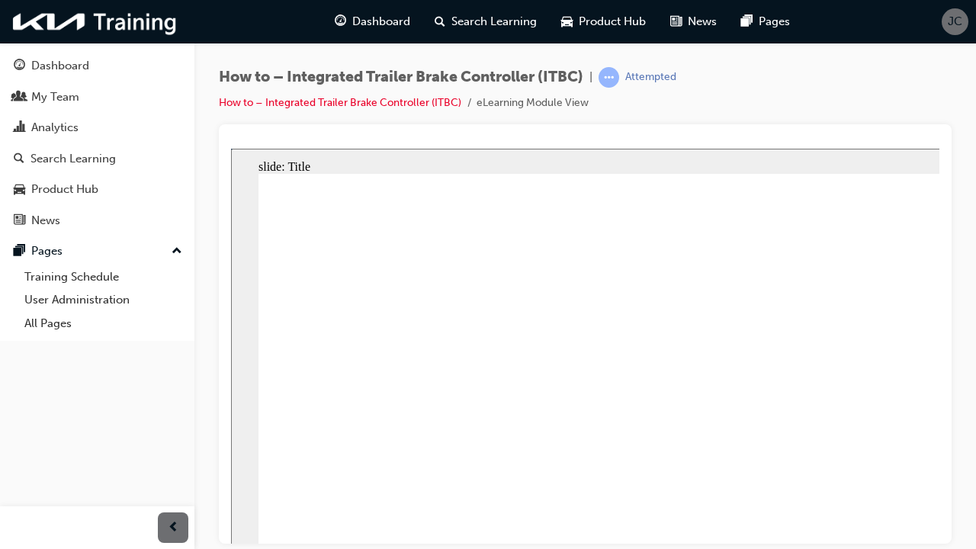
type input "103500"
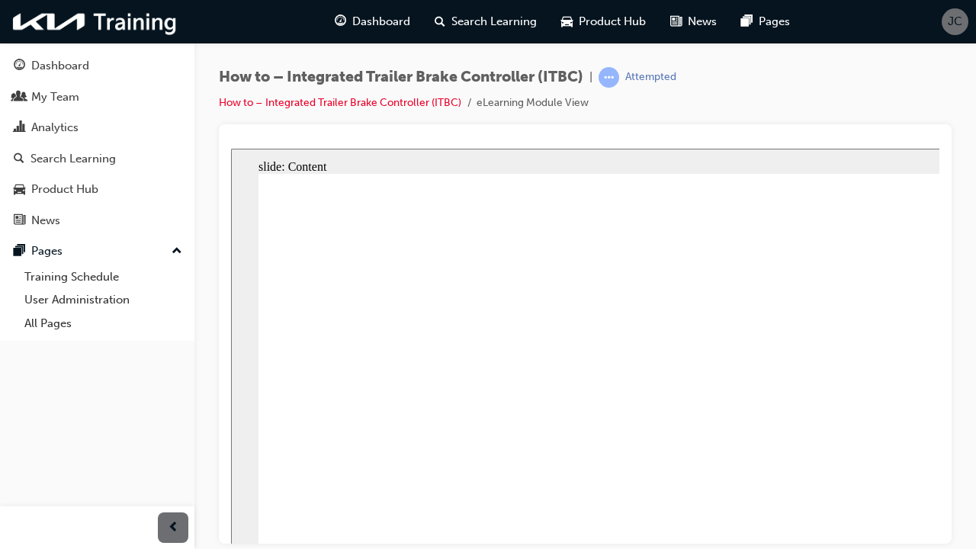
radio input "false"
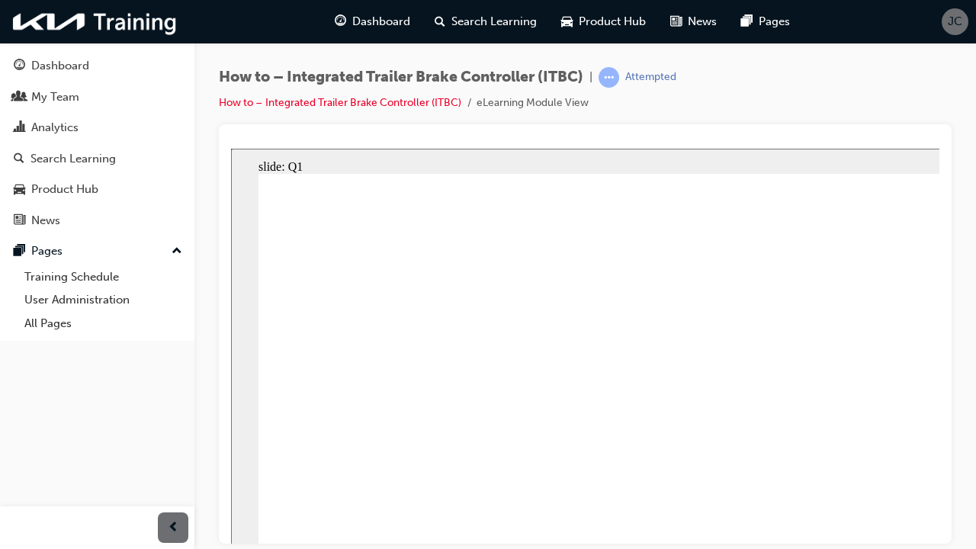
radio input "true"
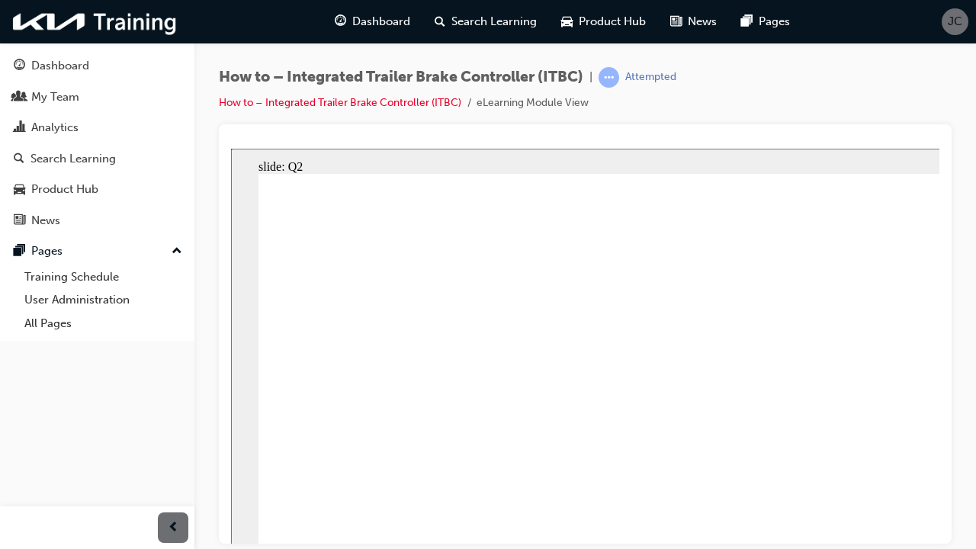
radio input "true"
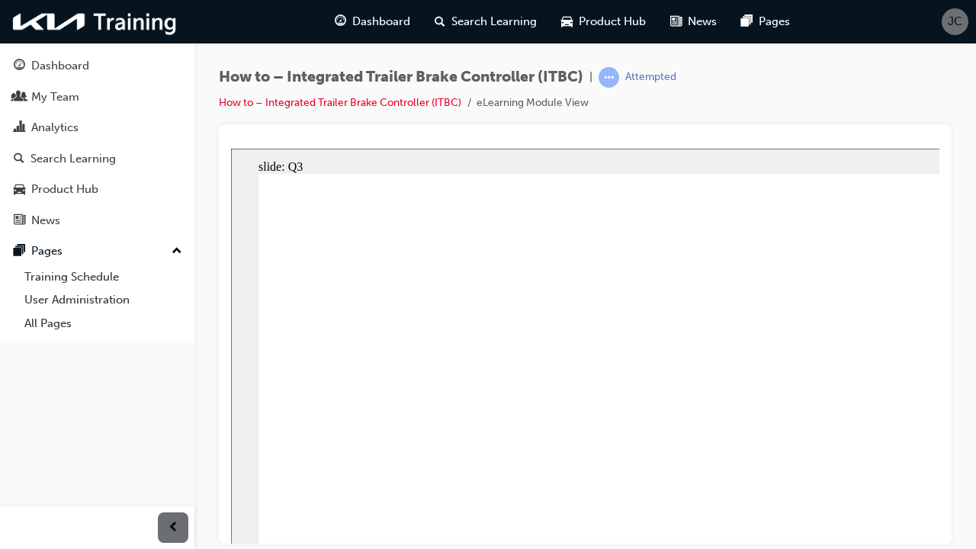
radio input "true"
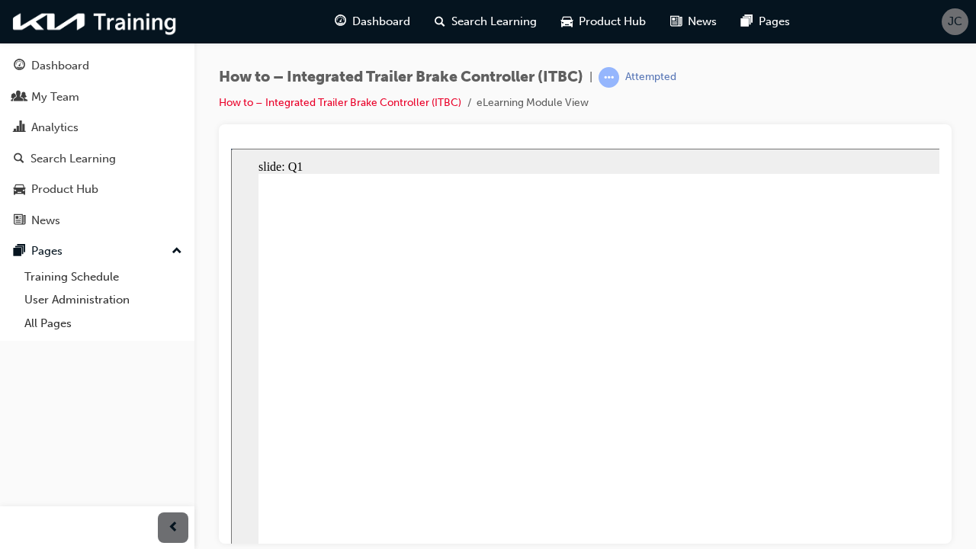
radio input "true"
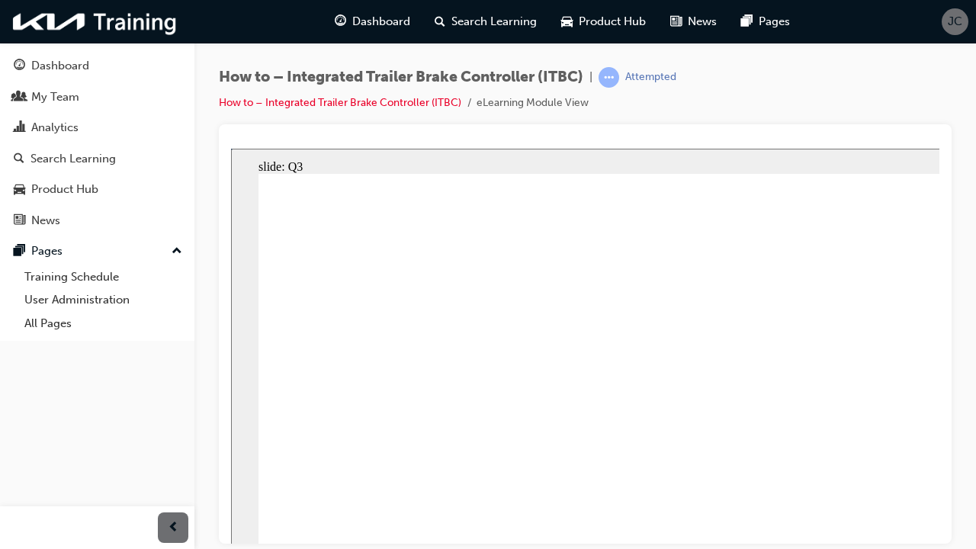
radio input "true"
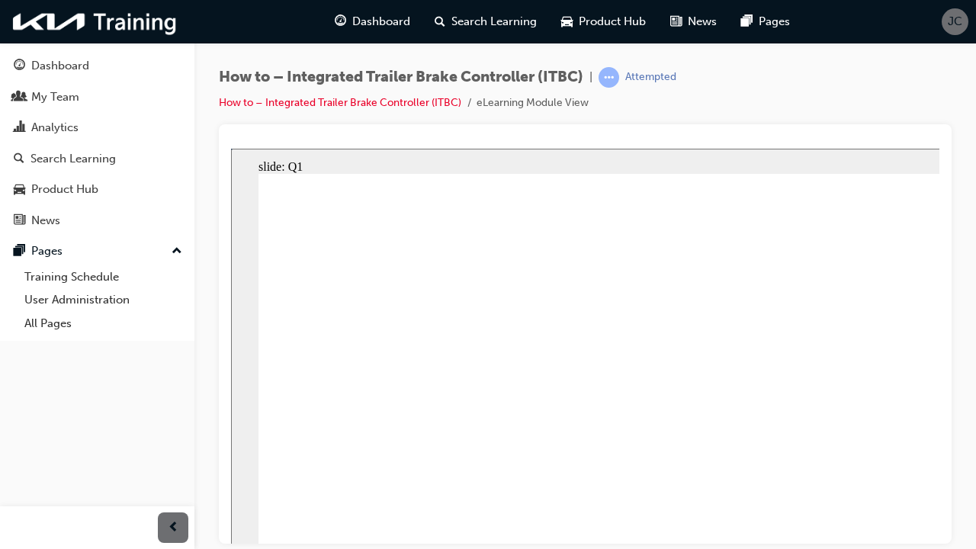
radio input "true"
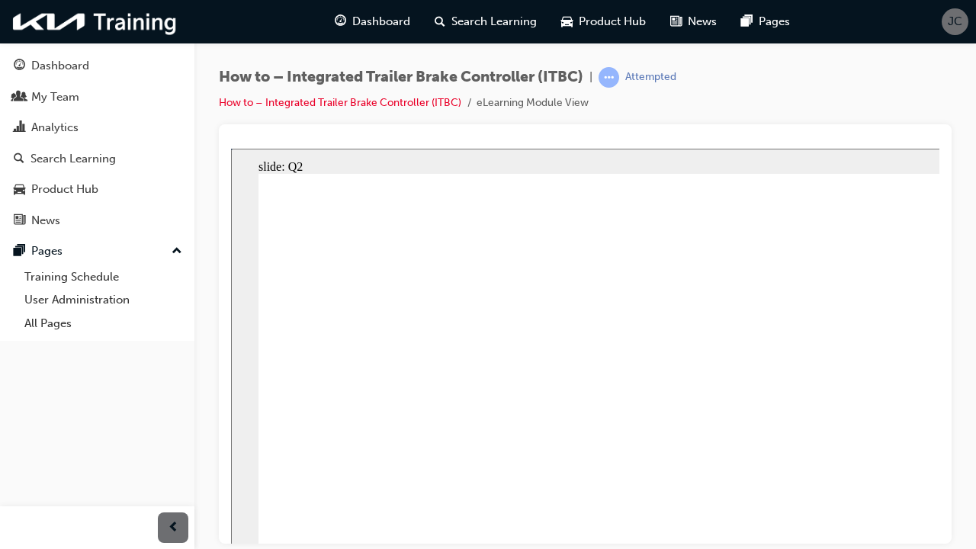
radio input "true"
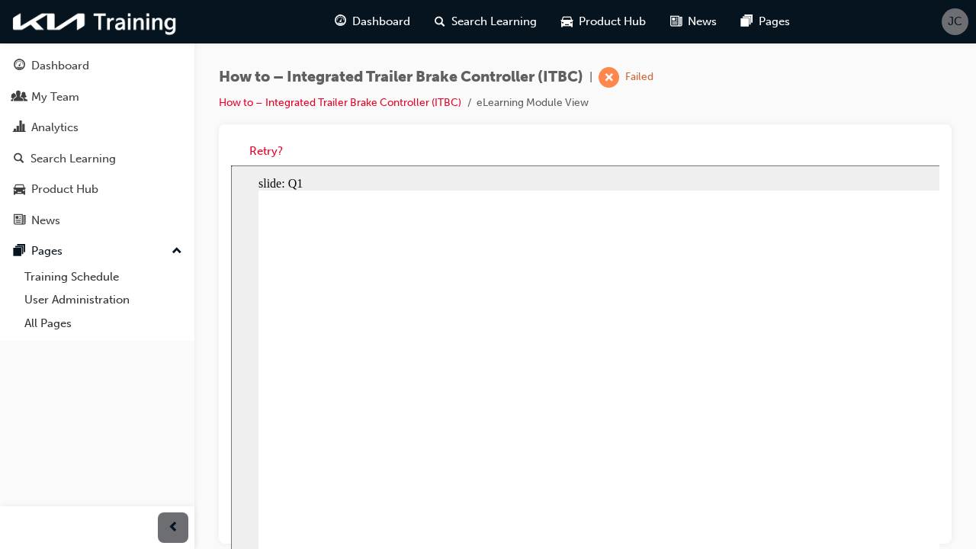
radio input "true"
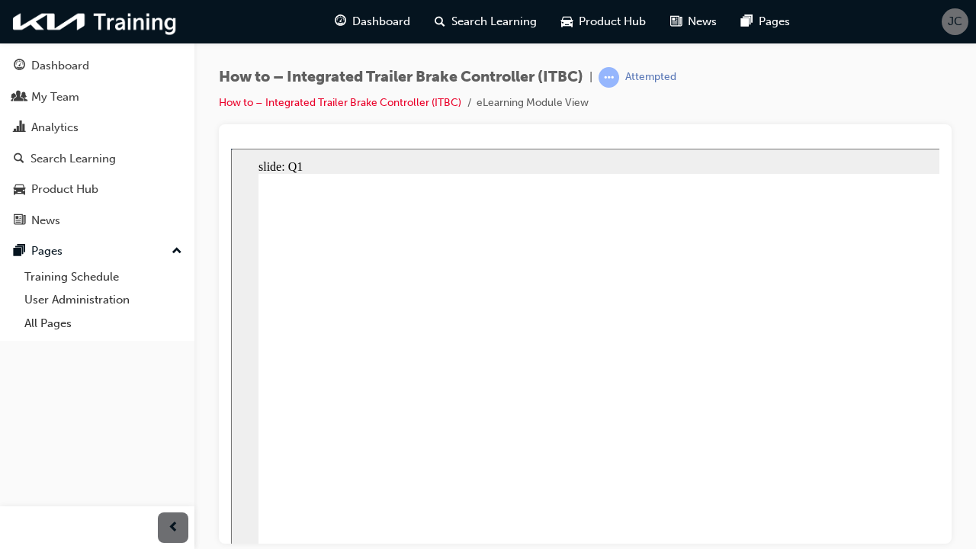
radio input "true"
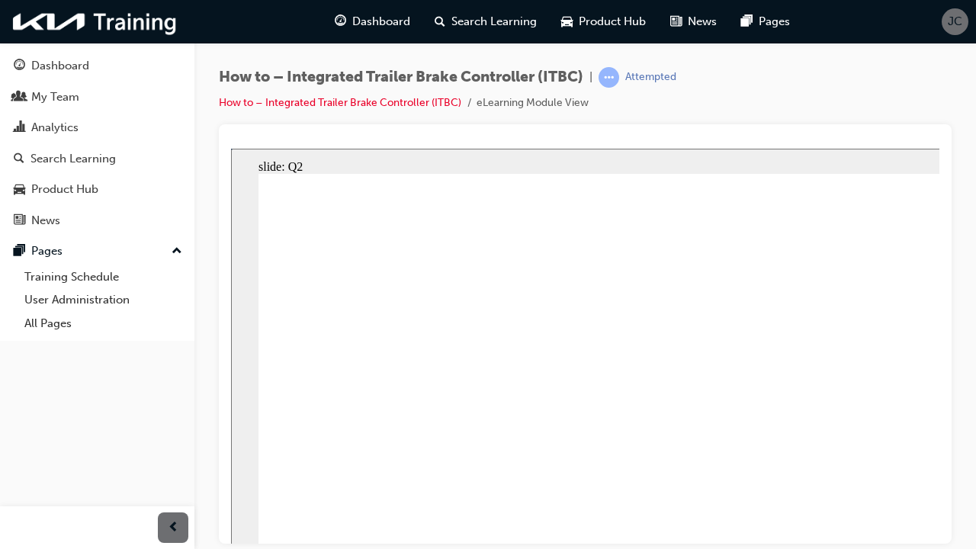
radio input "true"
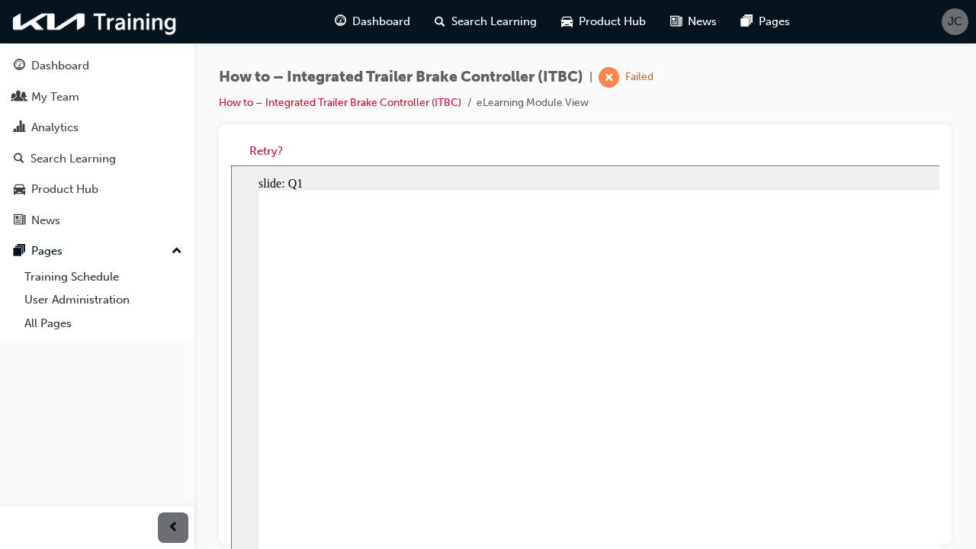
radio input "true"
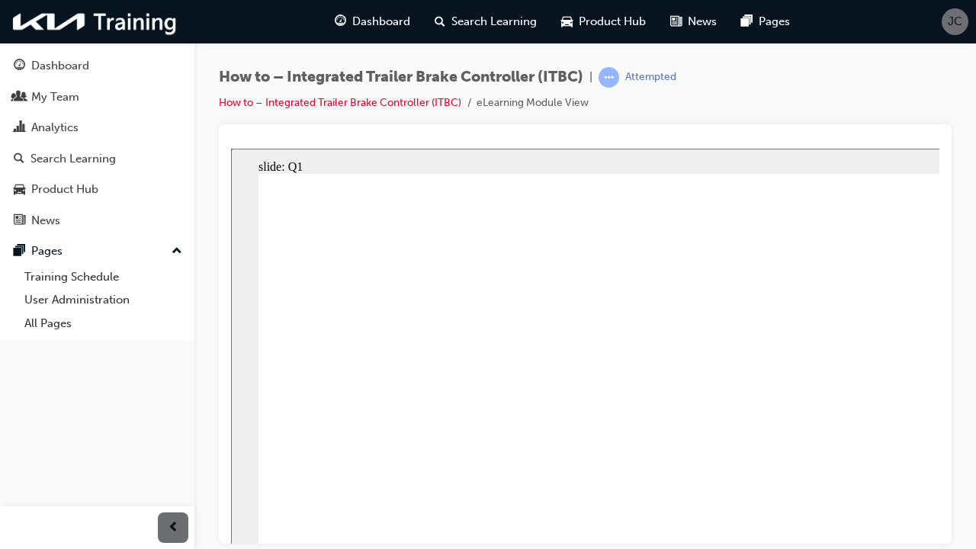
radio input "true"
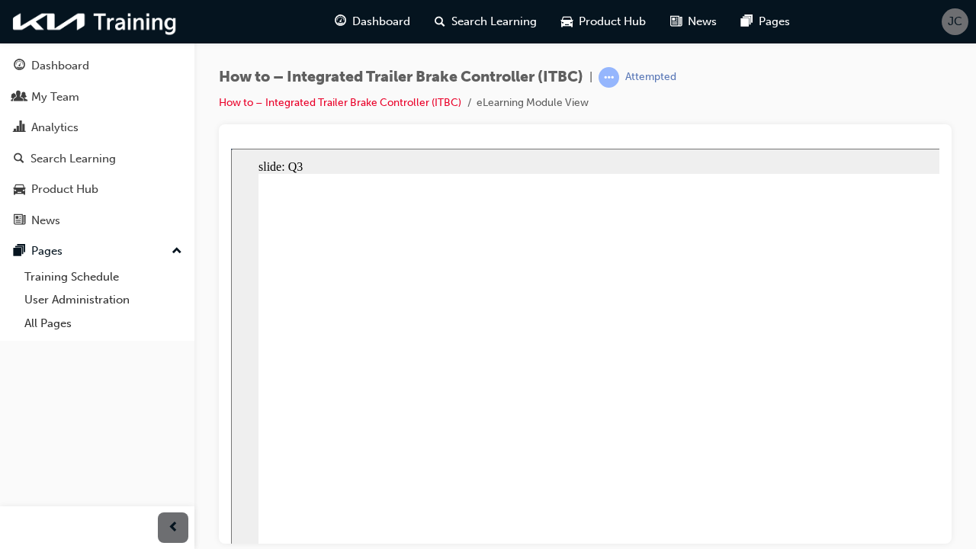
radio input "true"
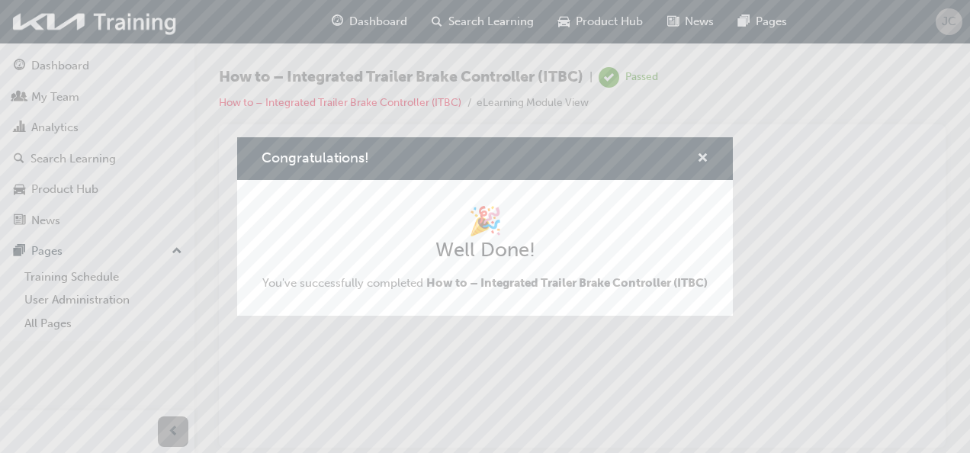
click at [707, 153] on span "cross-icon" at bounding box center [702, 160] width 11 height 14
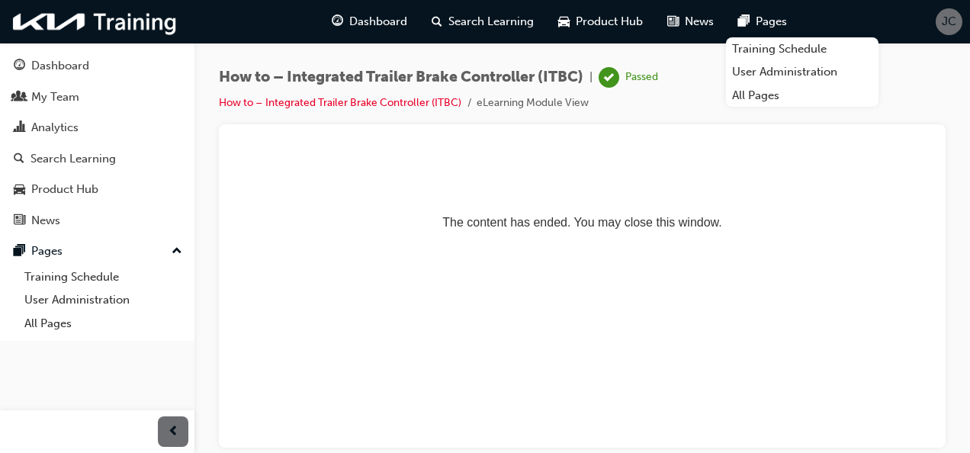
click at [949, 24] on span "JC" at bounding box center [949, 22] width 14 height 18
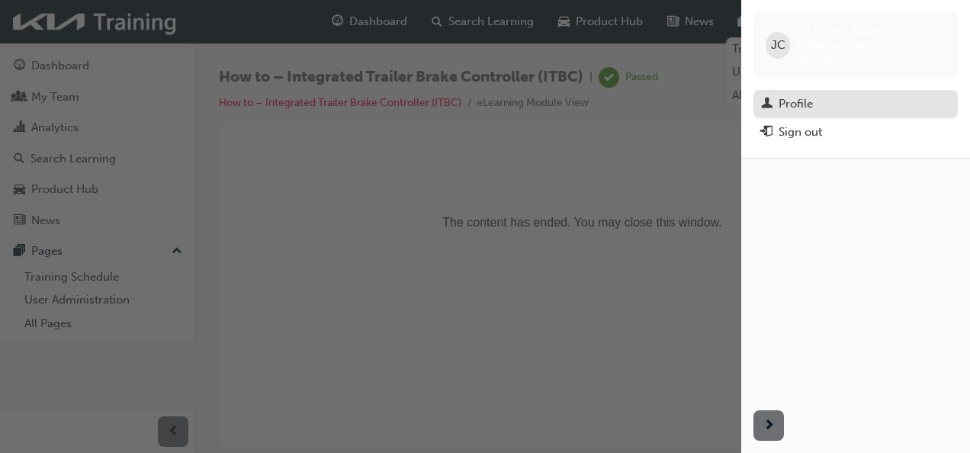
click at [804, 95] on div "Profile" at bounding box center [796, 104] width 34 height 18
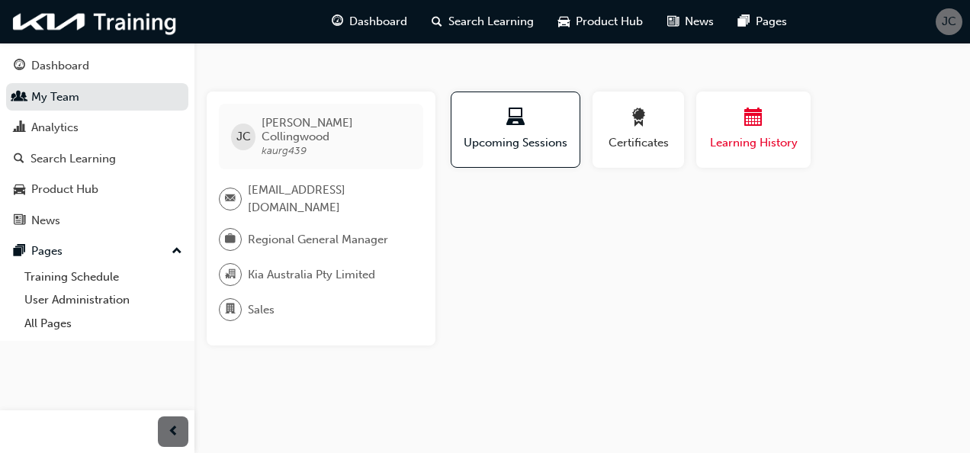
click at [747, 130] on div "button" at bounding box center [754, 120] width 92 height 24
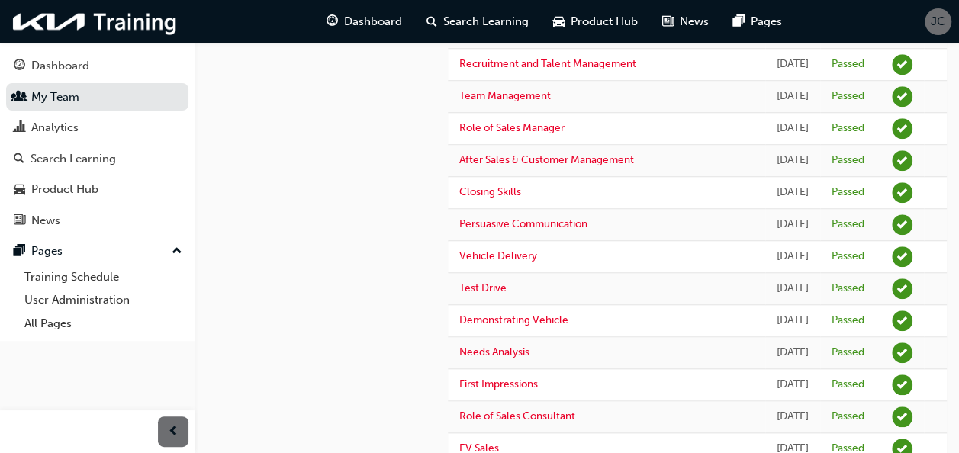
scroll to position [528, 0]
